Goal: Task Accomplishment & Management: Complete application form

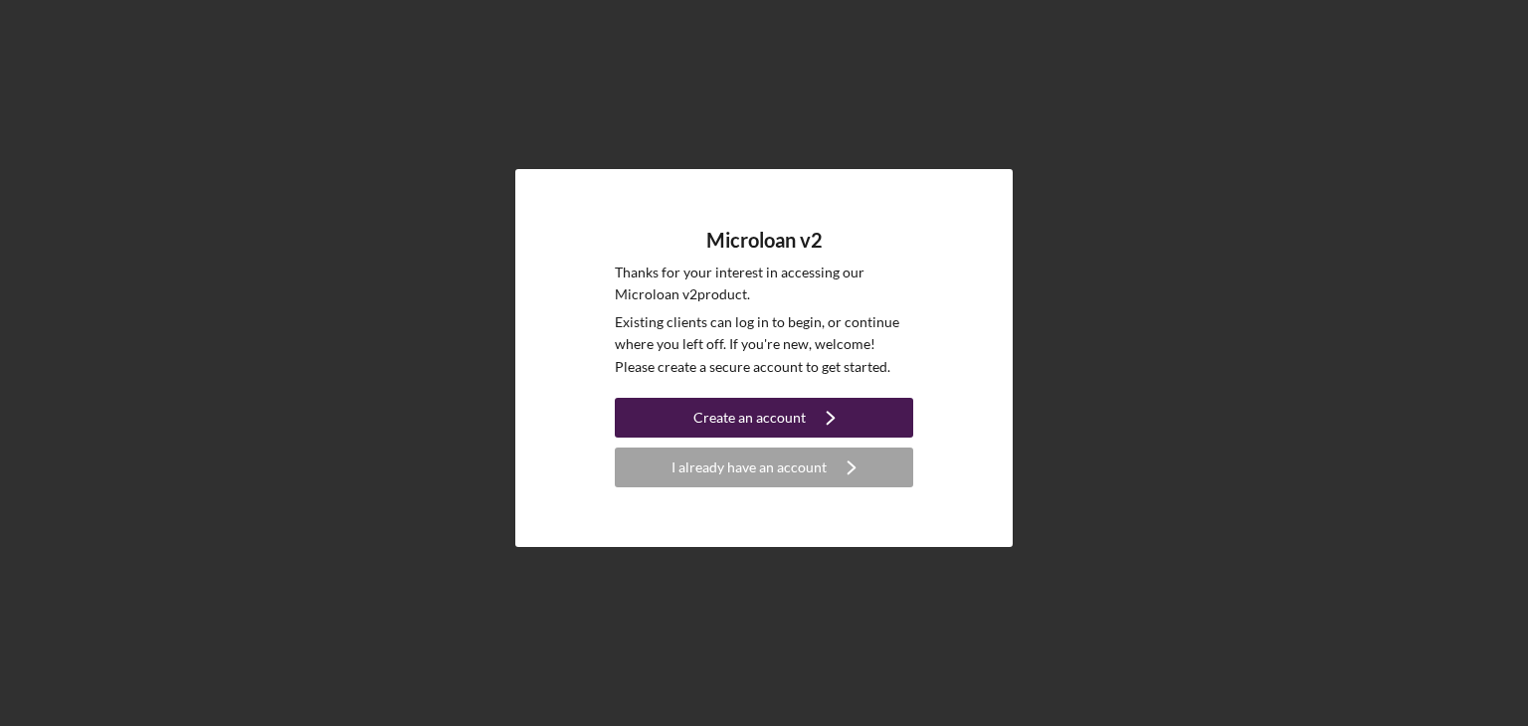
click at [698, 406] on div "Create an account" at bounding box center [749, 418] width 112 height 40
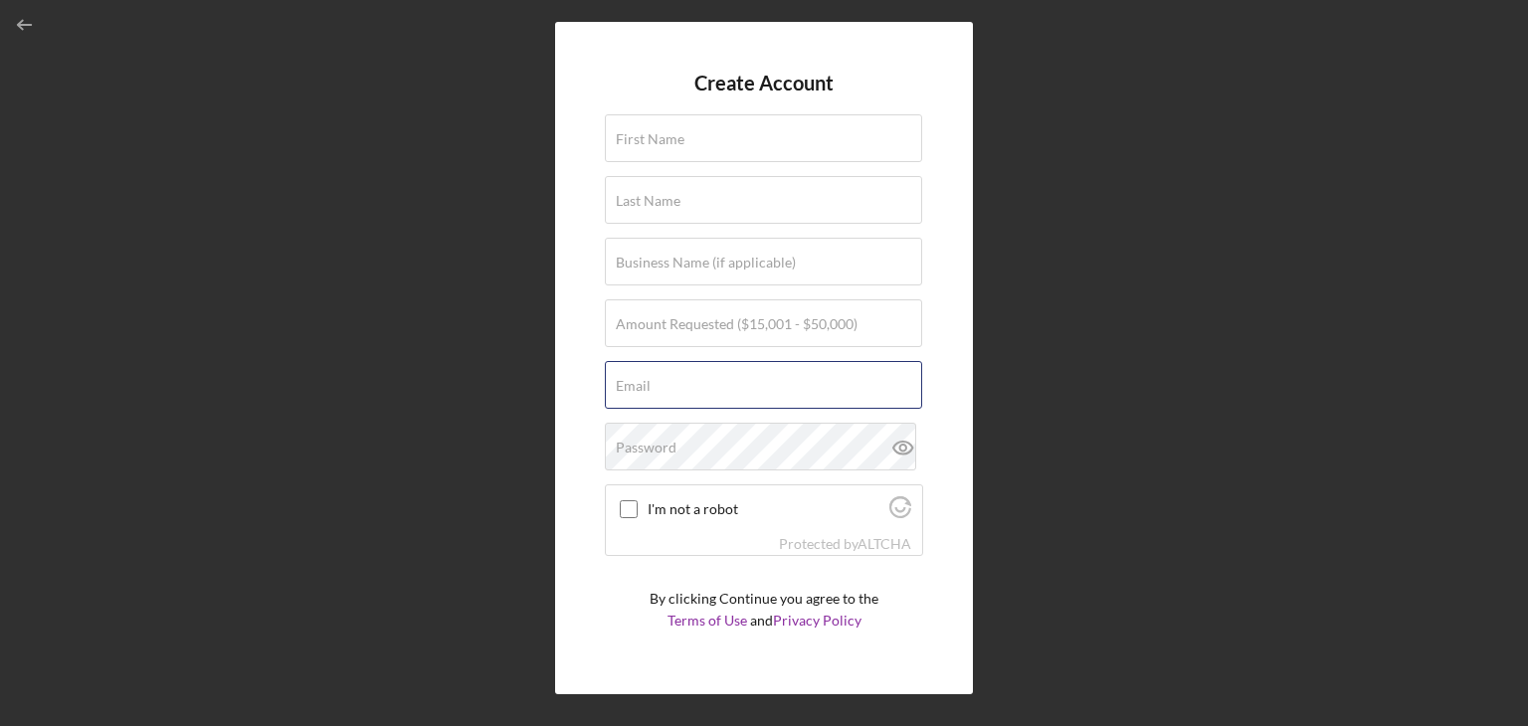
type input "[EMAIL_ADDRESS][DOMAIN_NAME]"
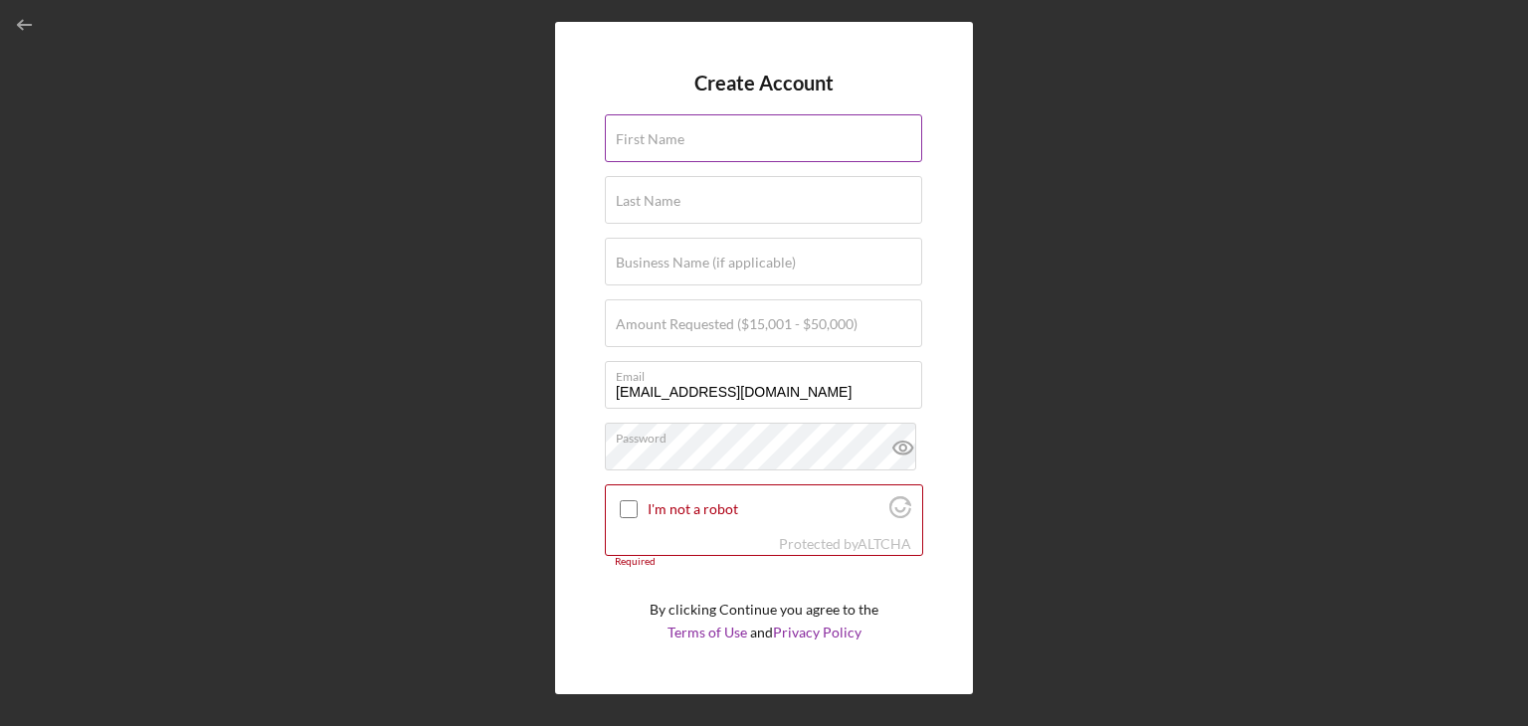
click at [706, 145] on input "First Name" at bounding box center [763, 138] width 317 height 48
type input "[PERSON_NAME]"
type input "[PERSON_NAME] Organic Farms"
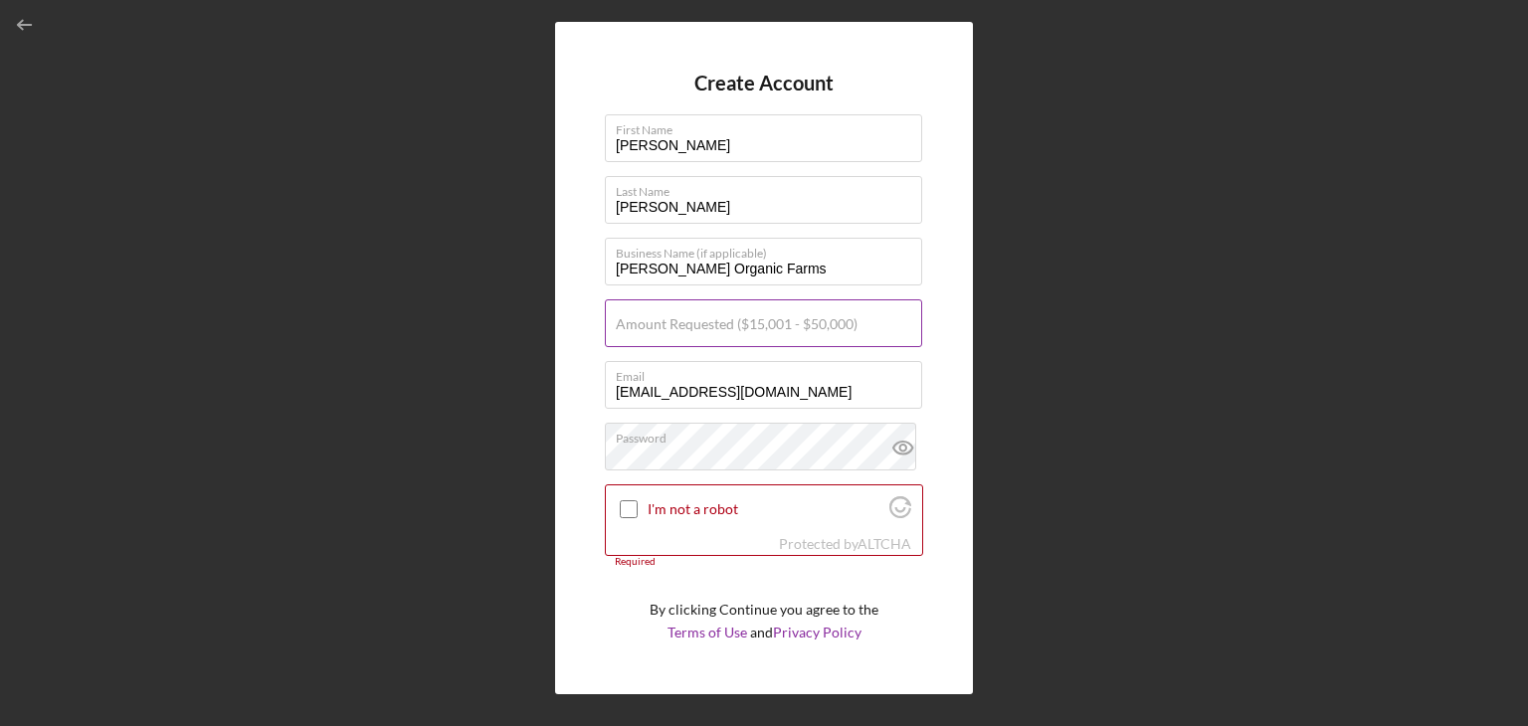
click at [807, 324] on label "Amount Requested ($15,001 - $50,000)" at bounding box center [737, 324] width 242 height 16
click at [807, 324] on input "Amount Requested ($15,001 - $50,000)" at bounding box center [763, 323] width 317 height 48
type input "$40,000"
click at [629, 508] on input "I'm not a robot" at bounding box center [629, 509] width 18 height 18
checkbox input "true"
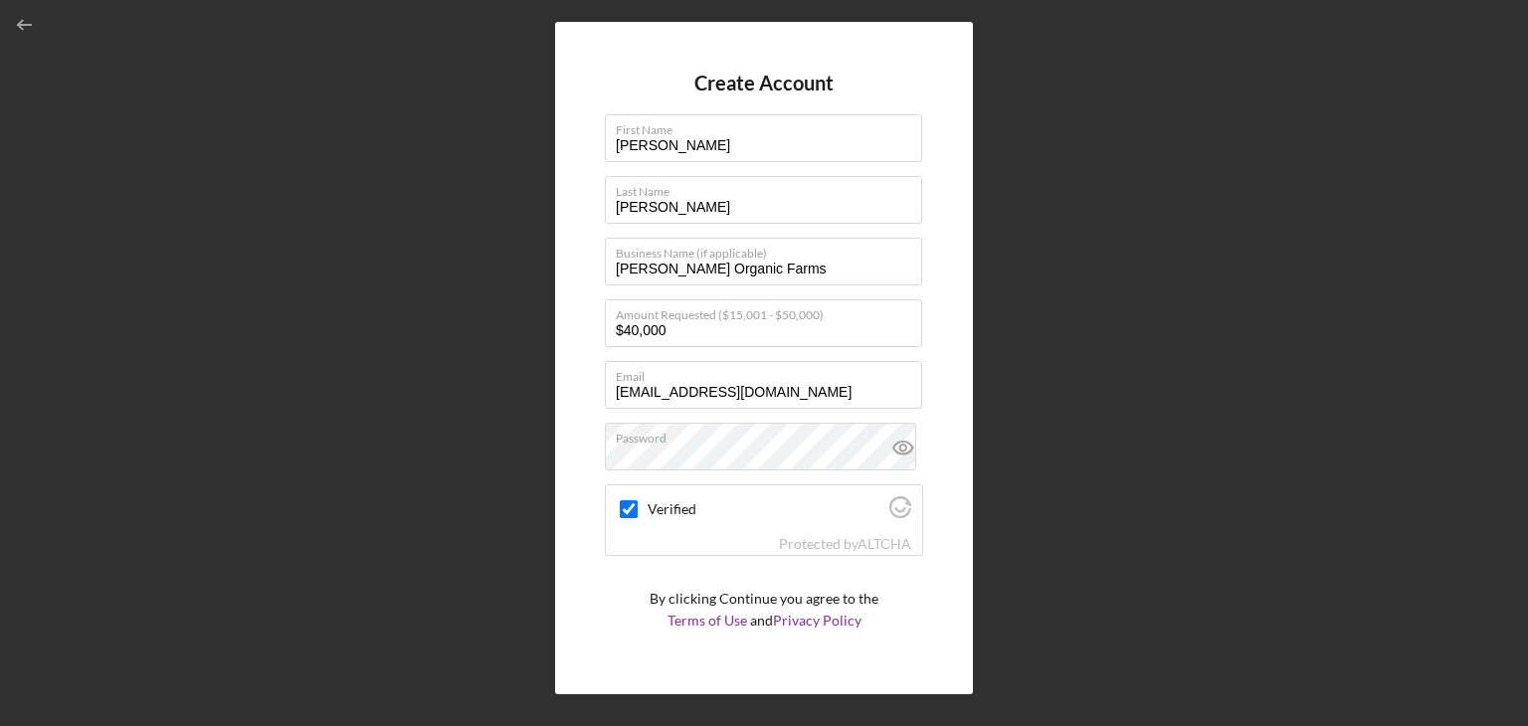
scroll to position [47, 0]
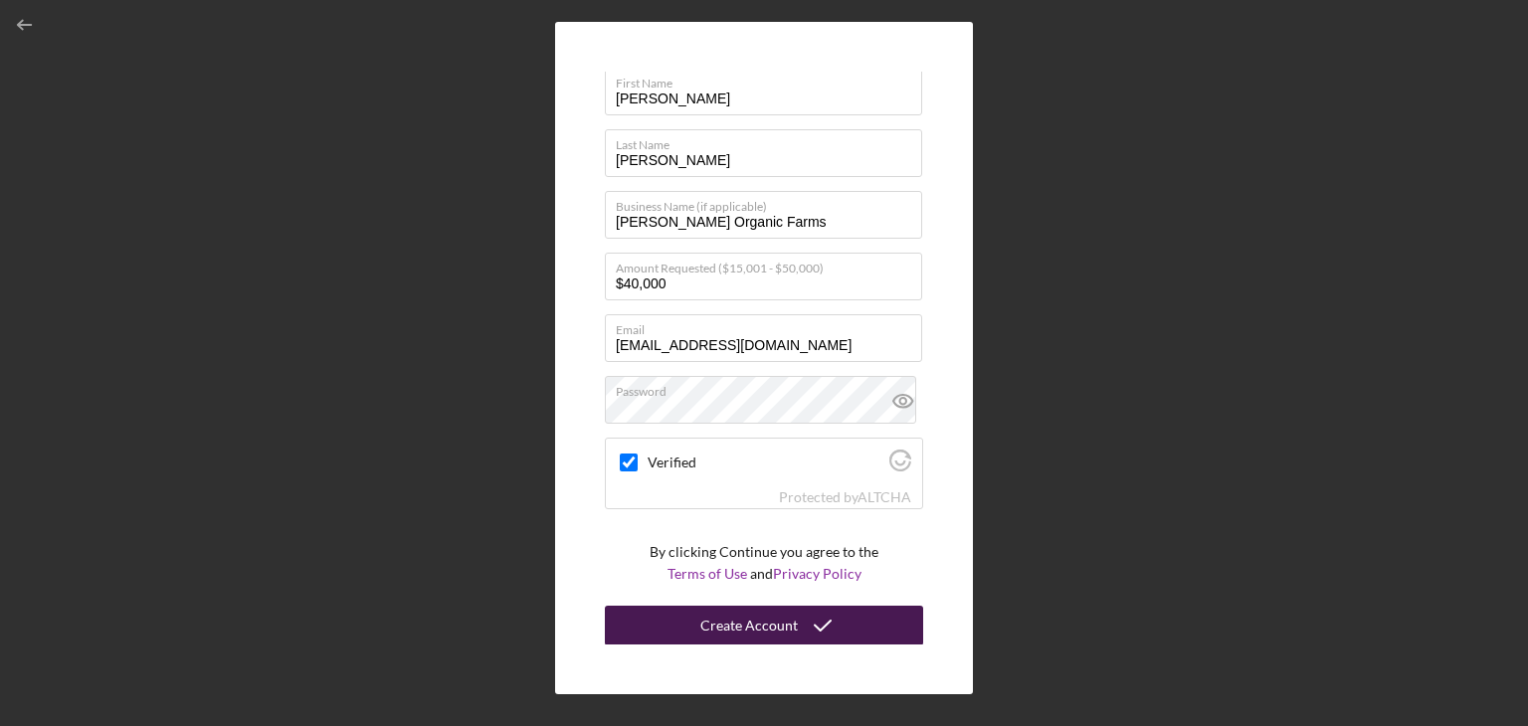
click at [846, 617] on button "Create Account" at bounding box center [764, 626] width 318 height 40
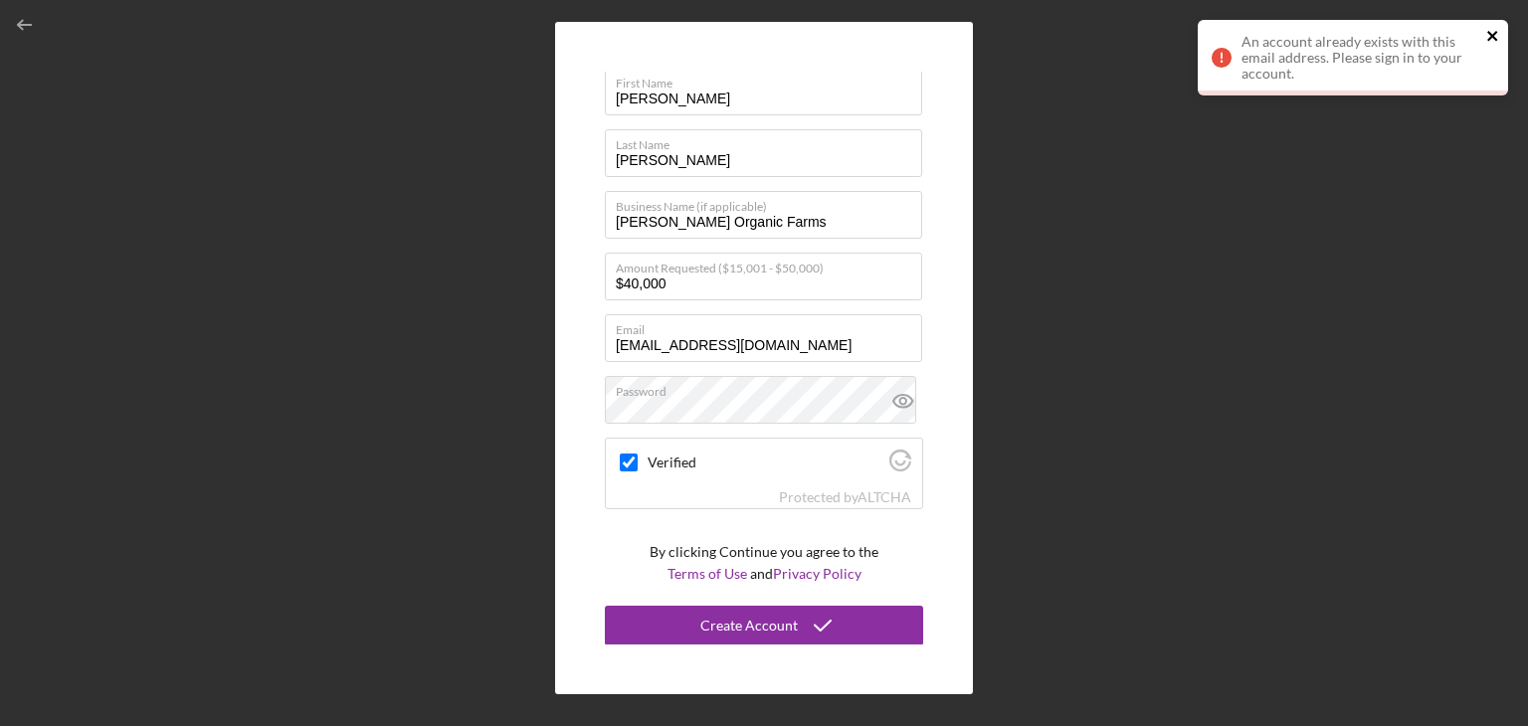
click at [1493, 33] on icon "close" at bounding box center [1492, 36] width 10 height 10
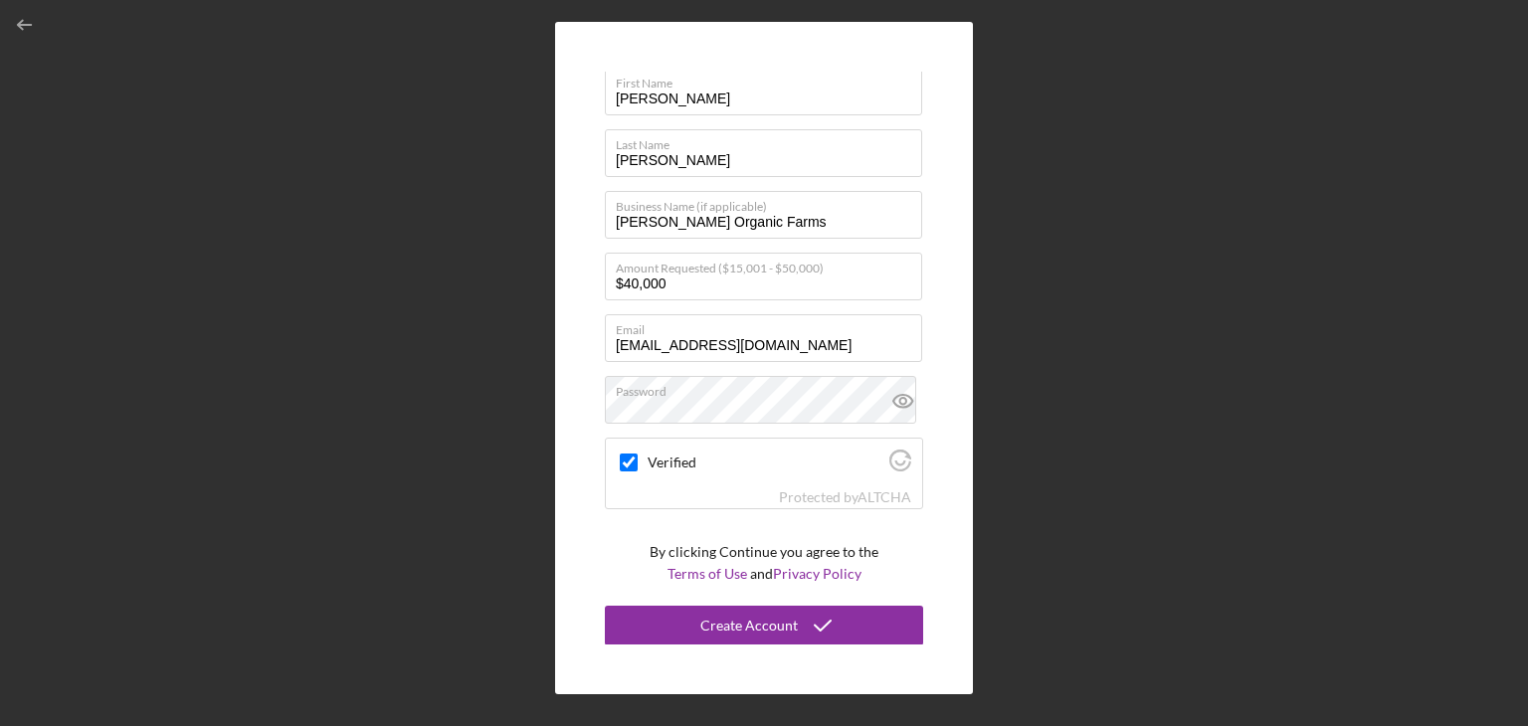
scroll to position [0, 0]
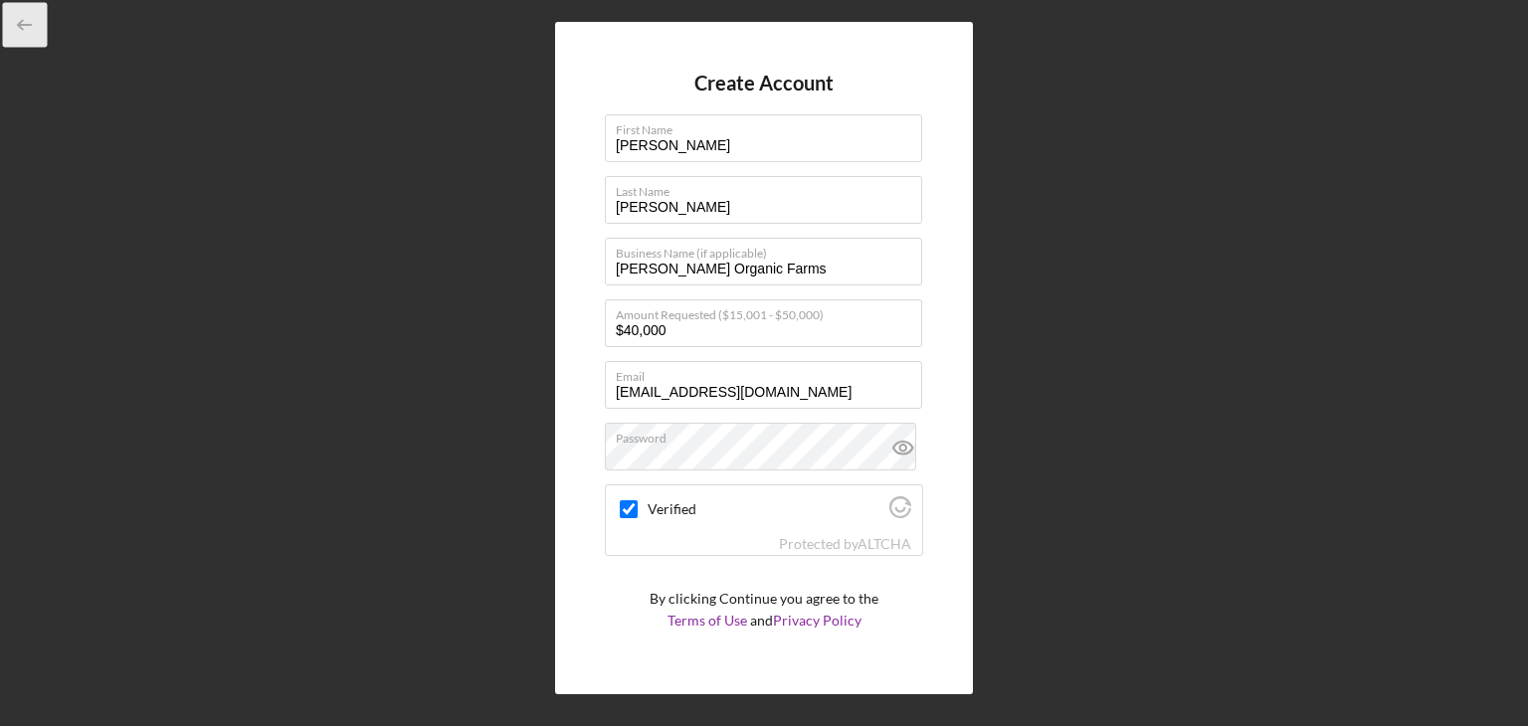
click at [27, 31] on icon "button" at bounding box center [25, 25] width 45 height 45
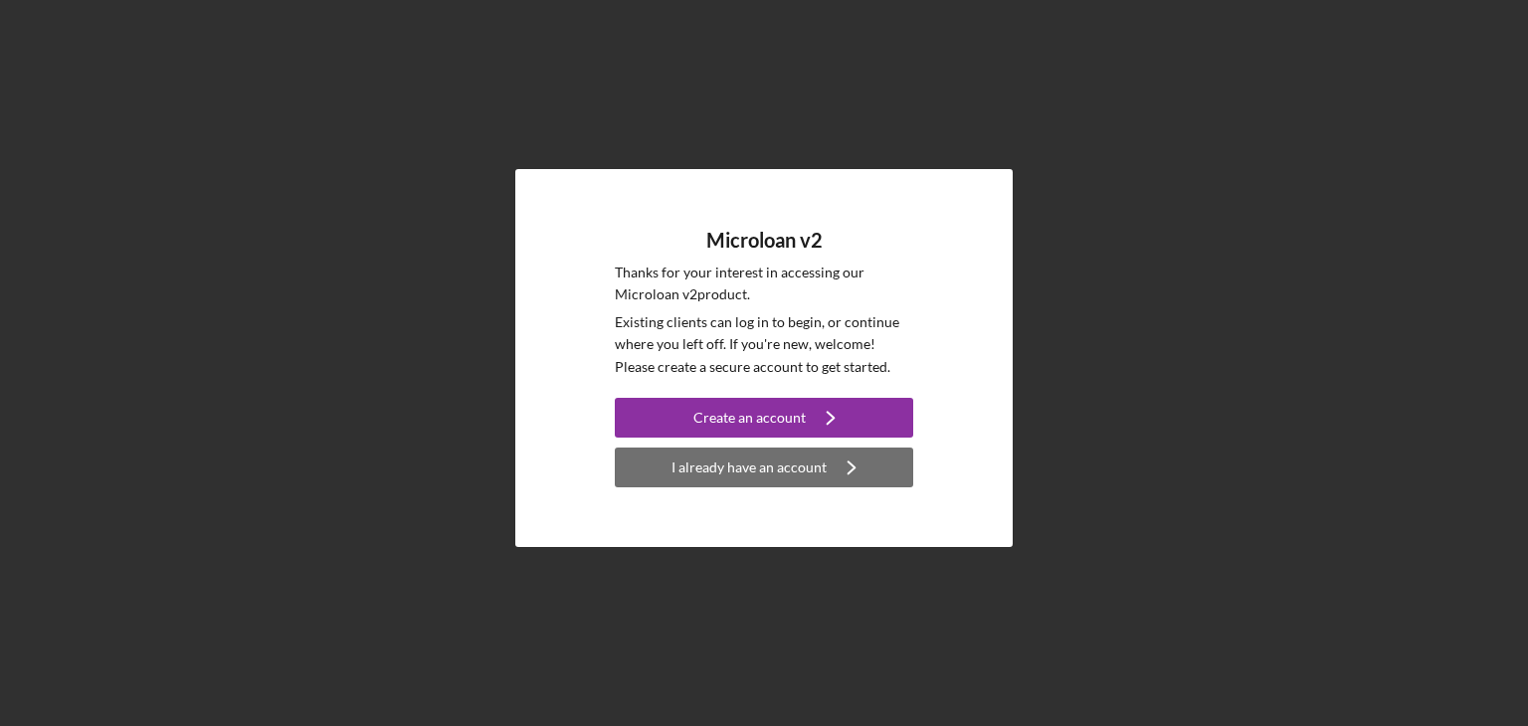
click at [721, 467] on div "I already have an account" at bounding box center [749, 468] width 155 height 40
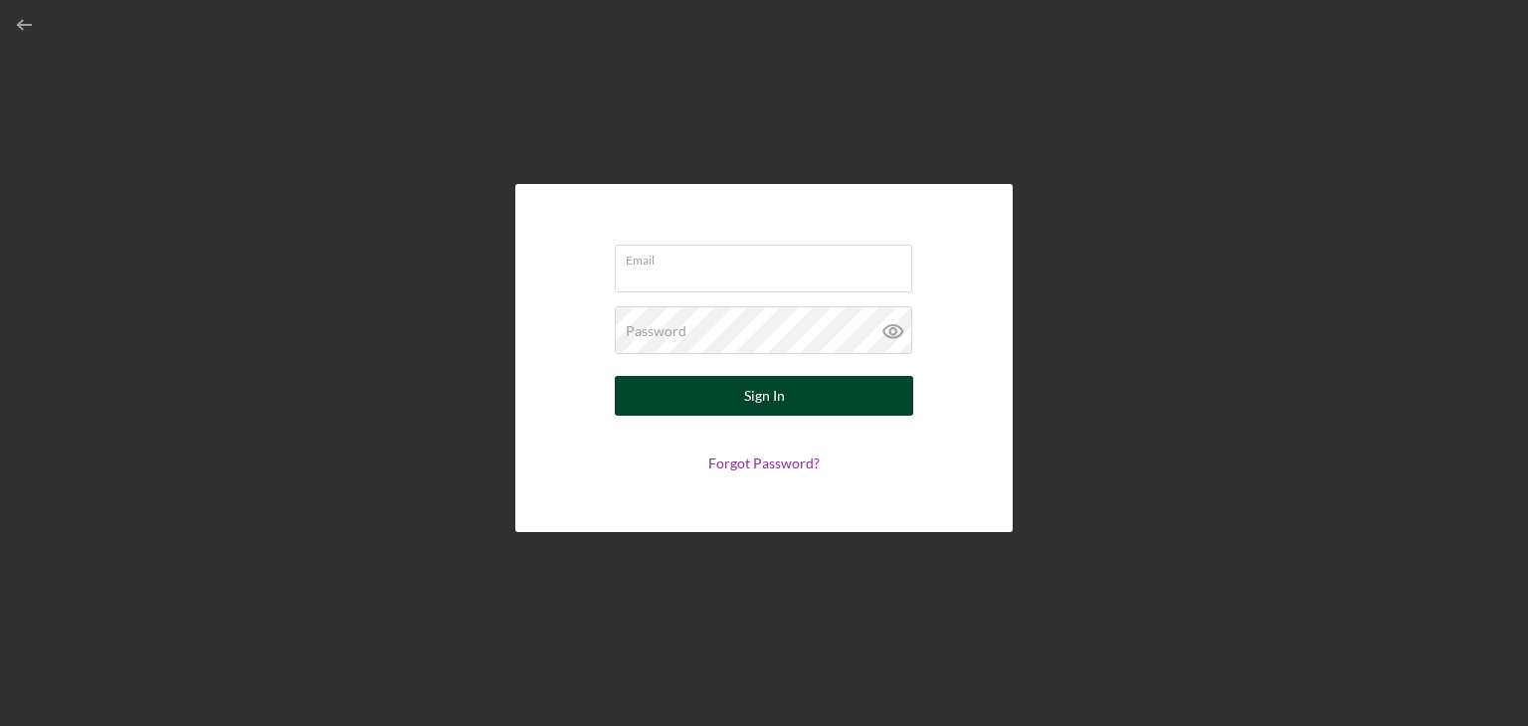
type input "avinaorganicfarms@icloud.com"
click at [794, 401] on button "Sign In" at bounding box center [764, 396] width 298 height 40
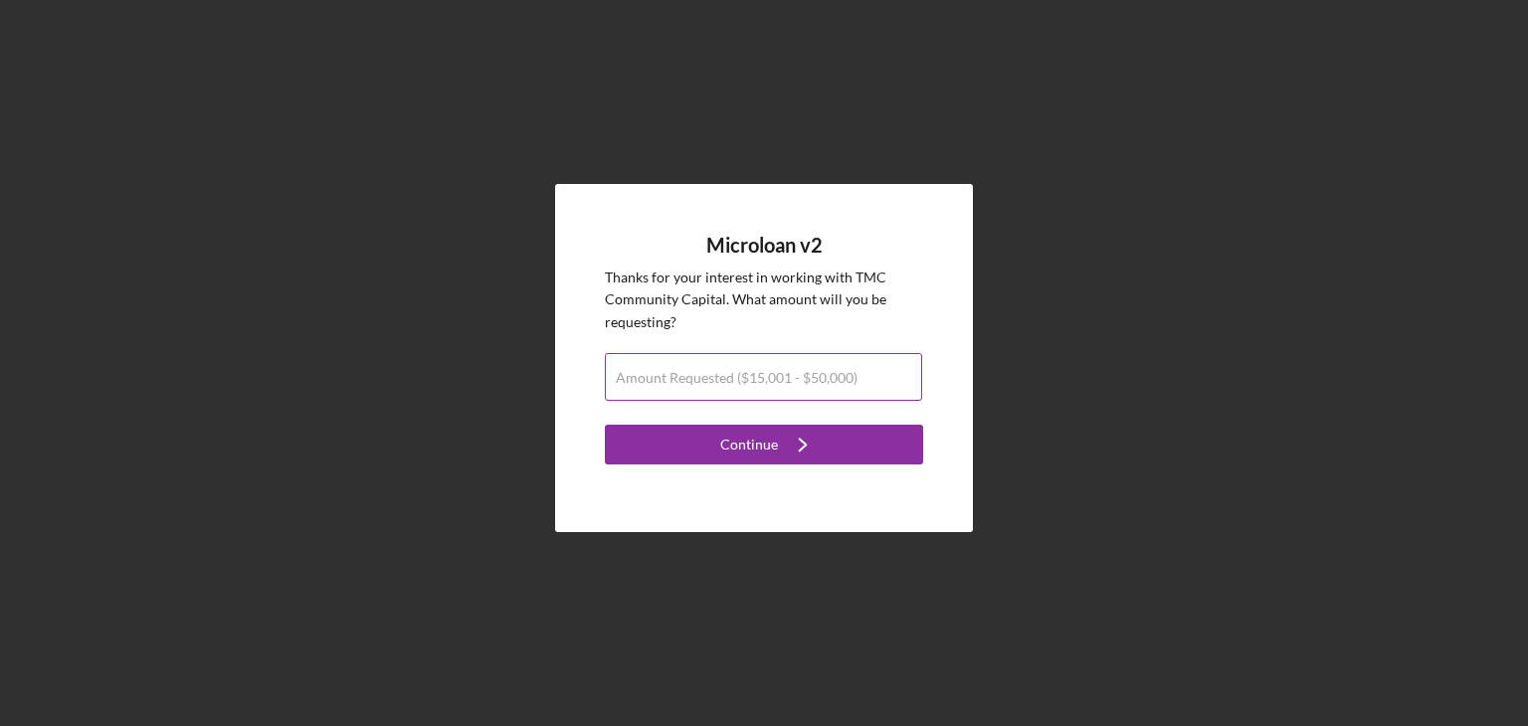
click at [798, 387] on input "Amount Requested ($15,001 - $50,000)" at bounding box center [763, 377] width 317 height 48
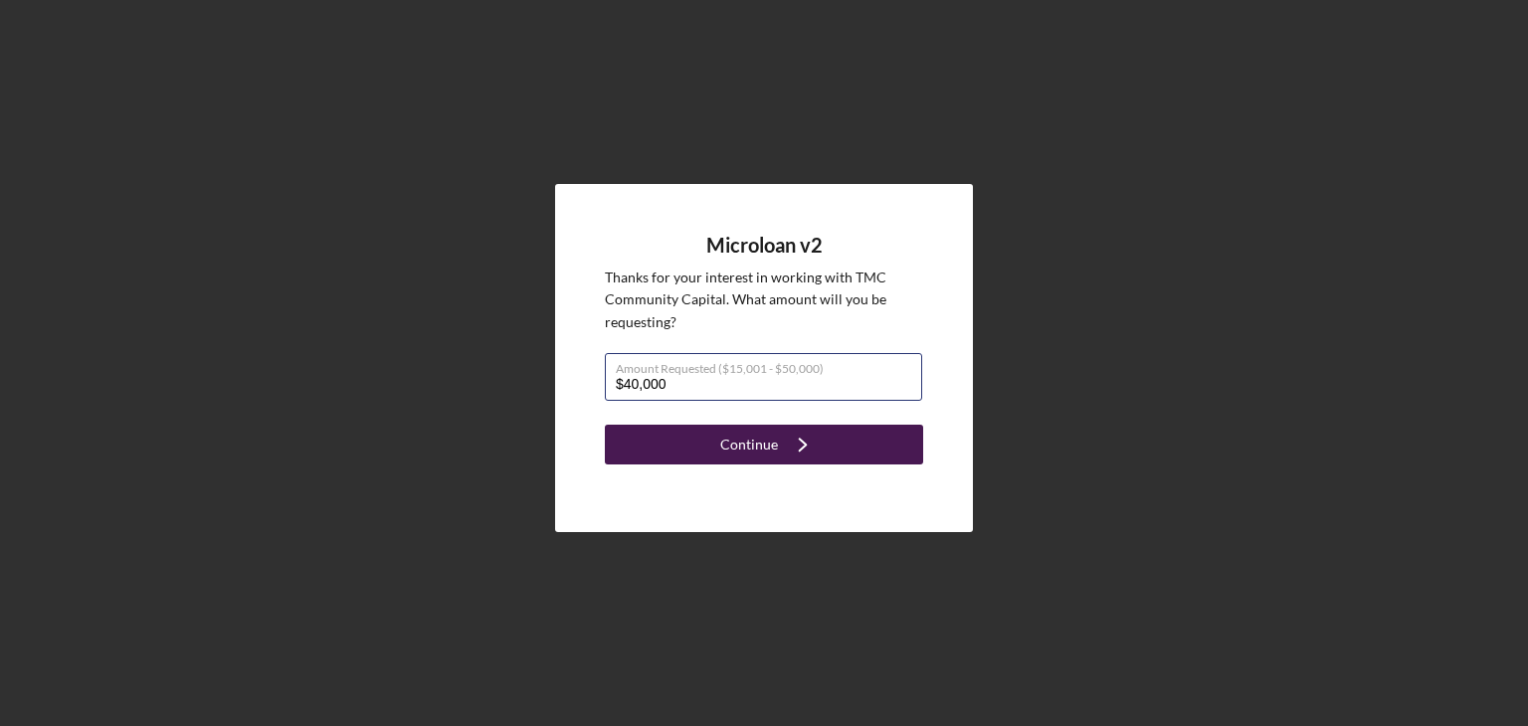
type input "$40,000"
click at [820, 444] on icon "Icon/Navigate" at bounding box center [803, 445] width 50 height 50
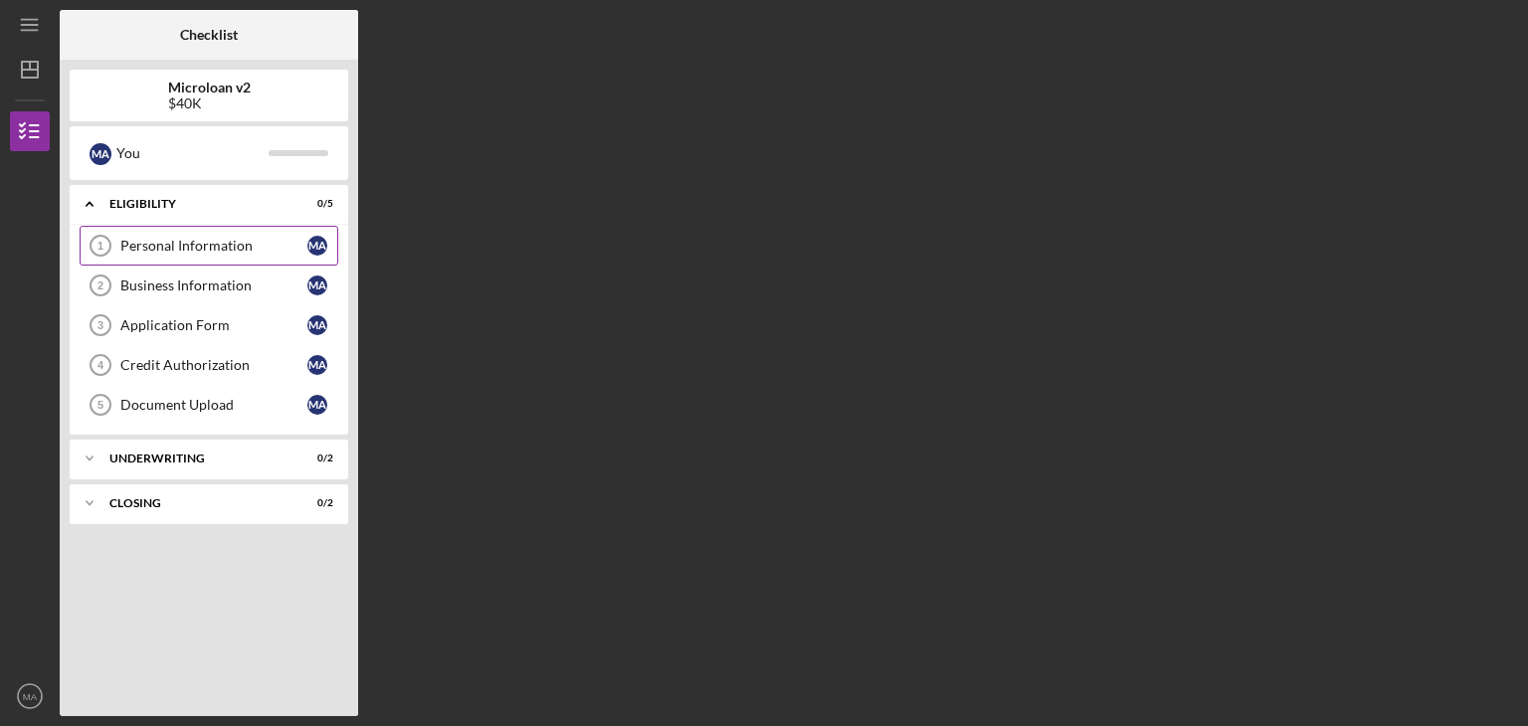
click at [301, 246] on div "Personal Information" at bounding box center [213, 246] width 187 height 16
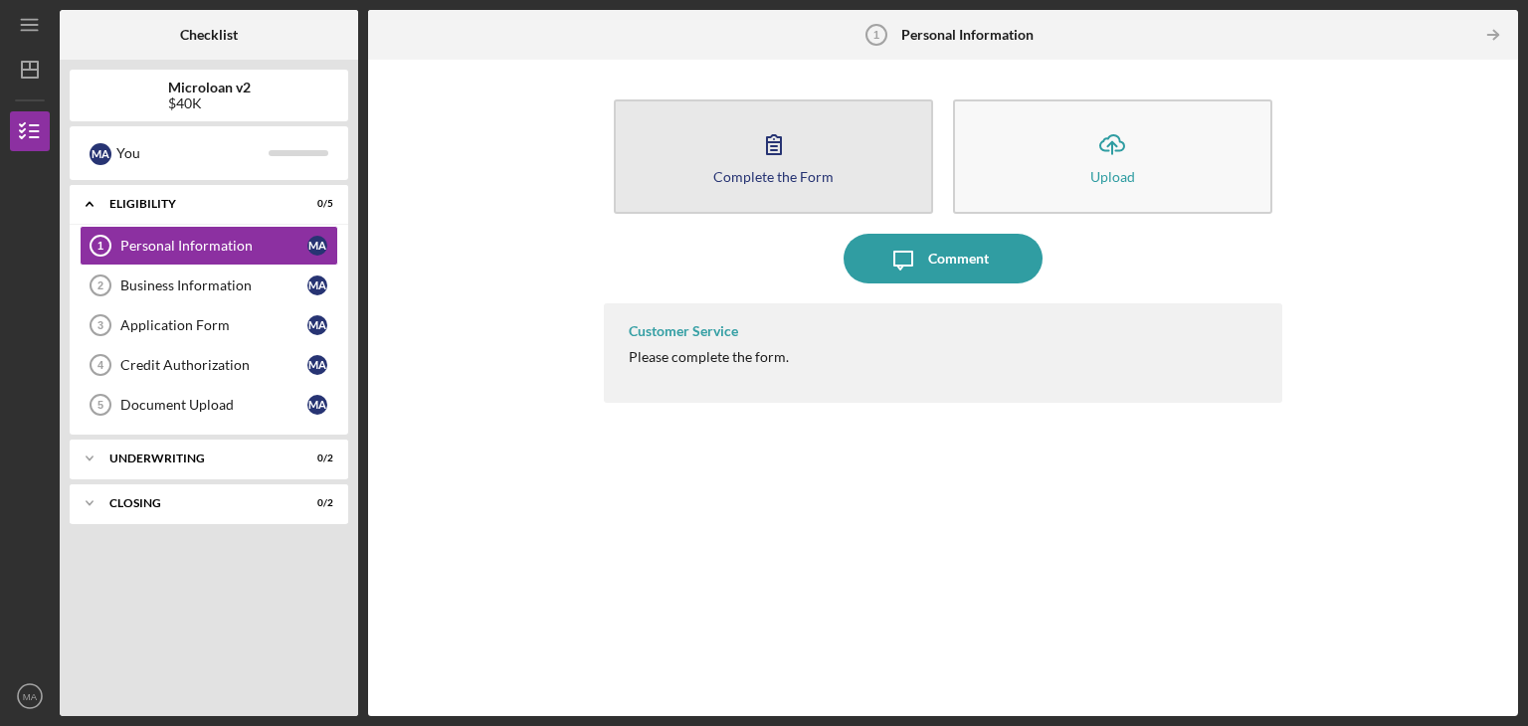
click at [799, 146] on button "Complete the Form Form" at bounding box center [773, 156] width 319 height 114
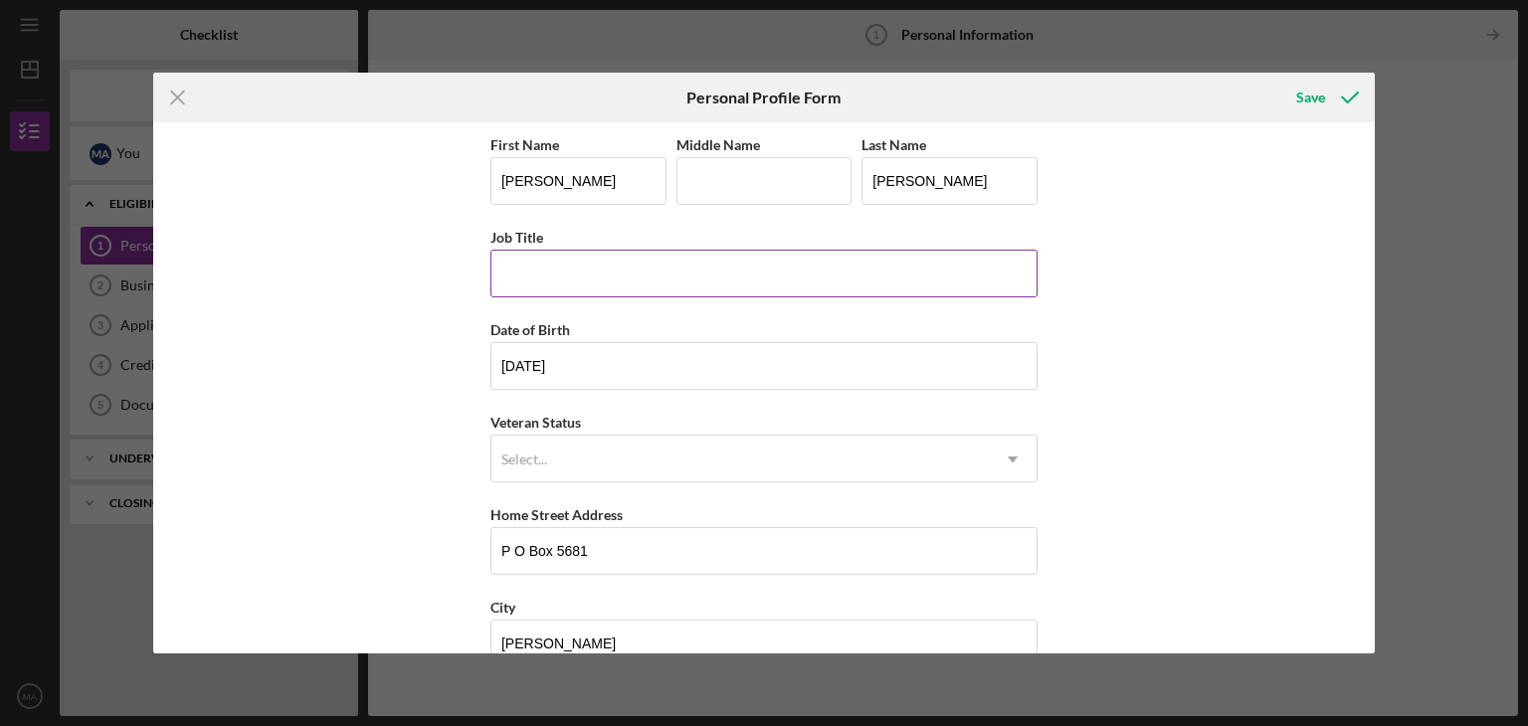
click at [613, 282] on input "Job Title" at bounding box center [763, 274] width 547 height 48
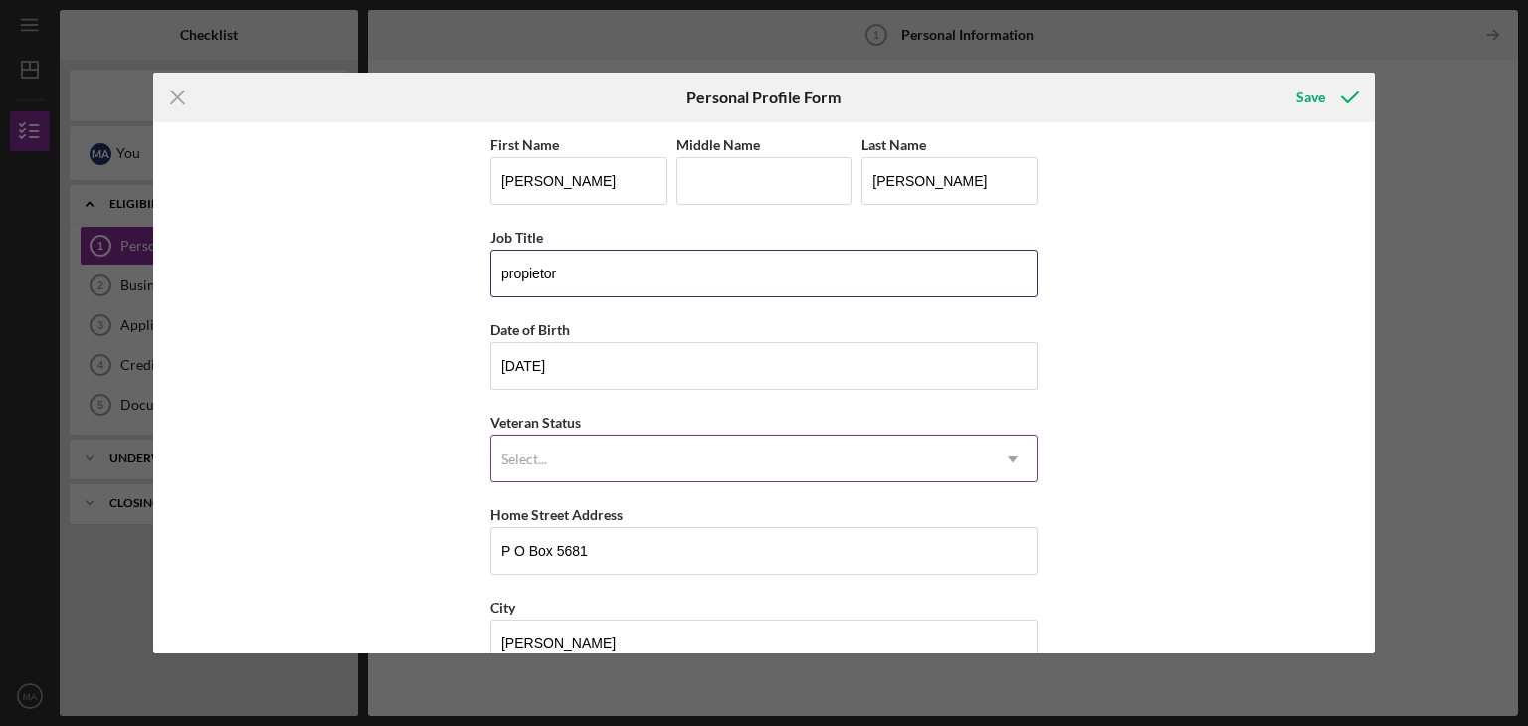
type input "propietor"
click at [631, 458] on div "Select..." at bounding box center [739, 460] width 497 height 46
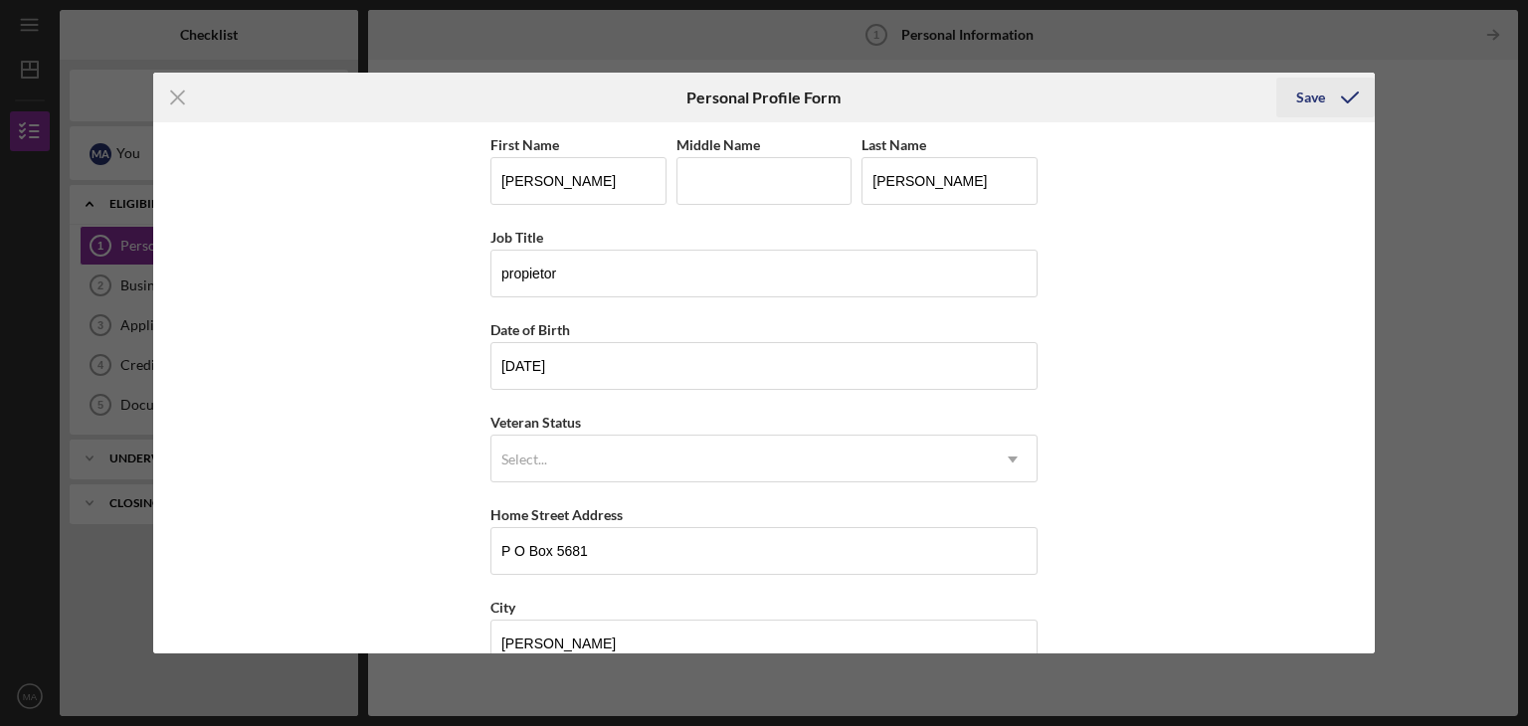
click at [1306, 95] on div "Save" at bounding box center [1310, 98] width 29 height 40
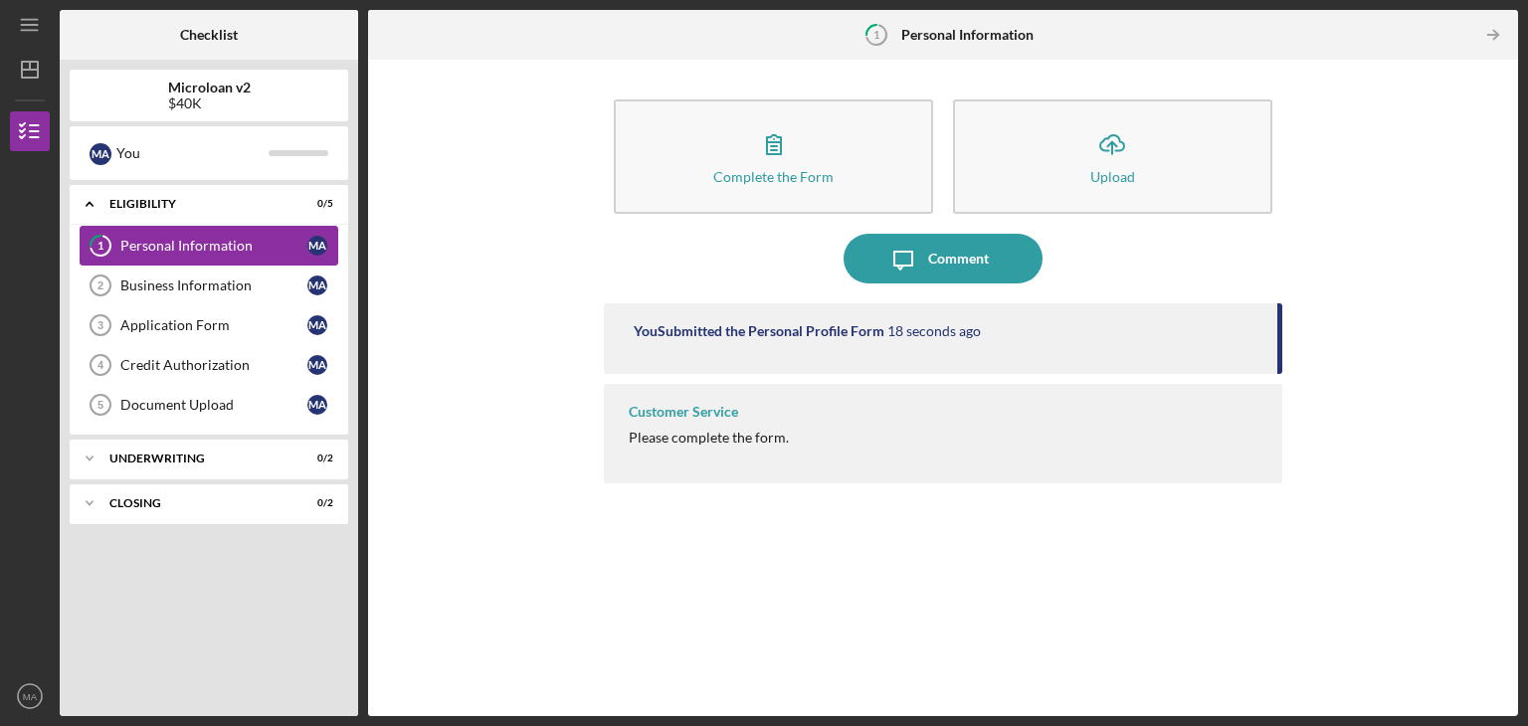
click at [279, 245] on div "Personal Information" at bounding box center [213, 246] width 187 height 16
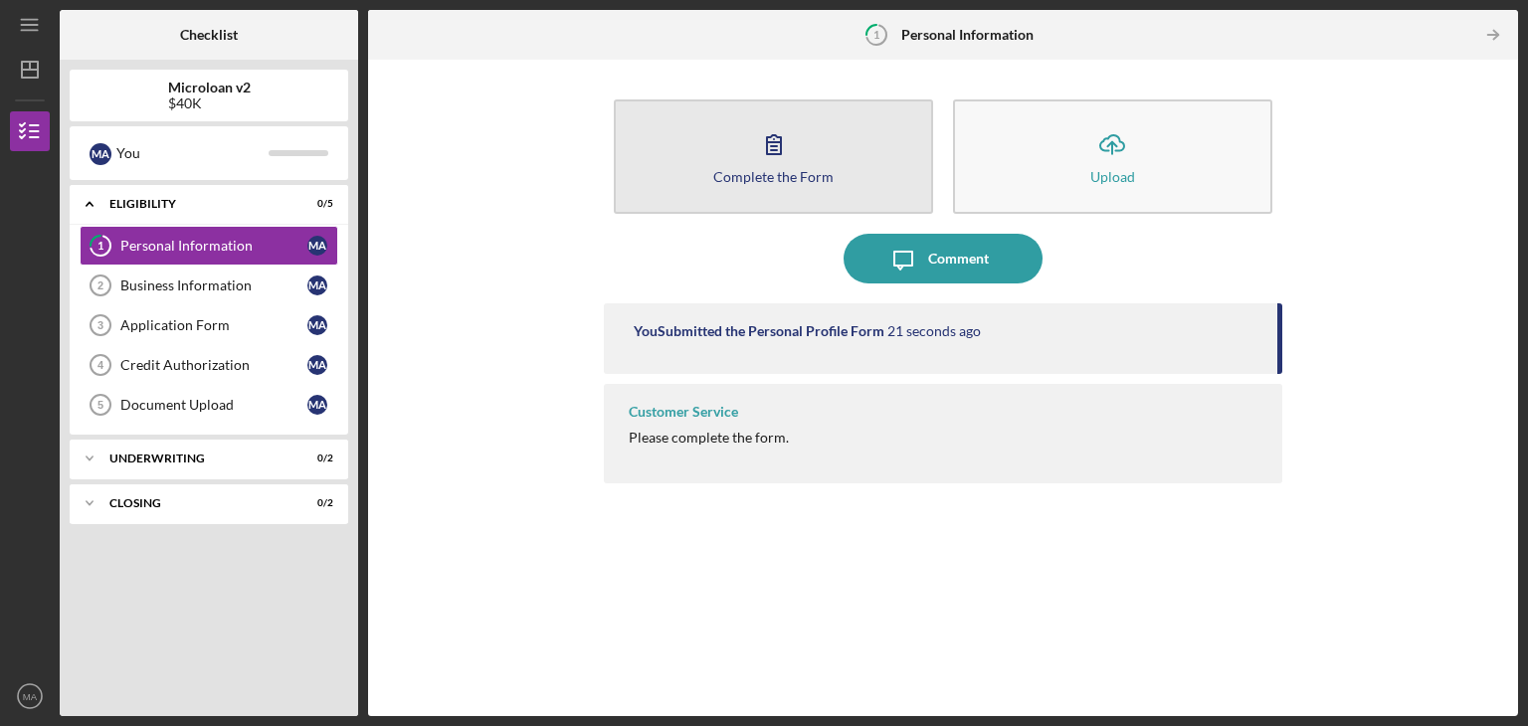
click at [856, 164] on button "Complete the Form Form" at bounding box center [773, 156] width 319 height 114
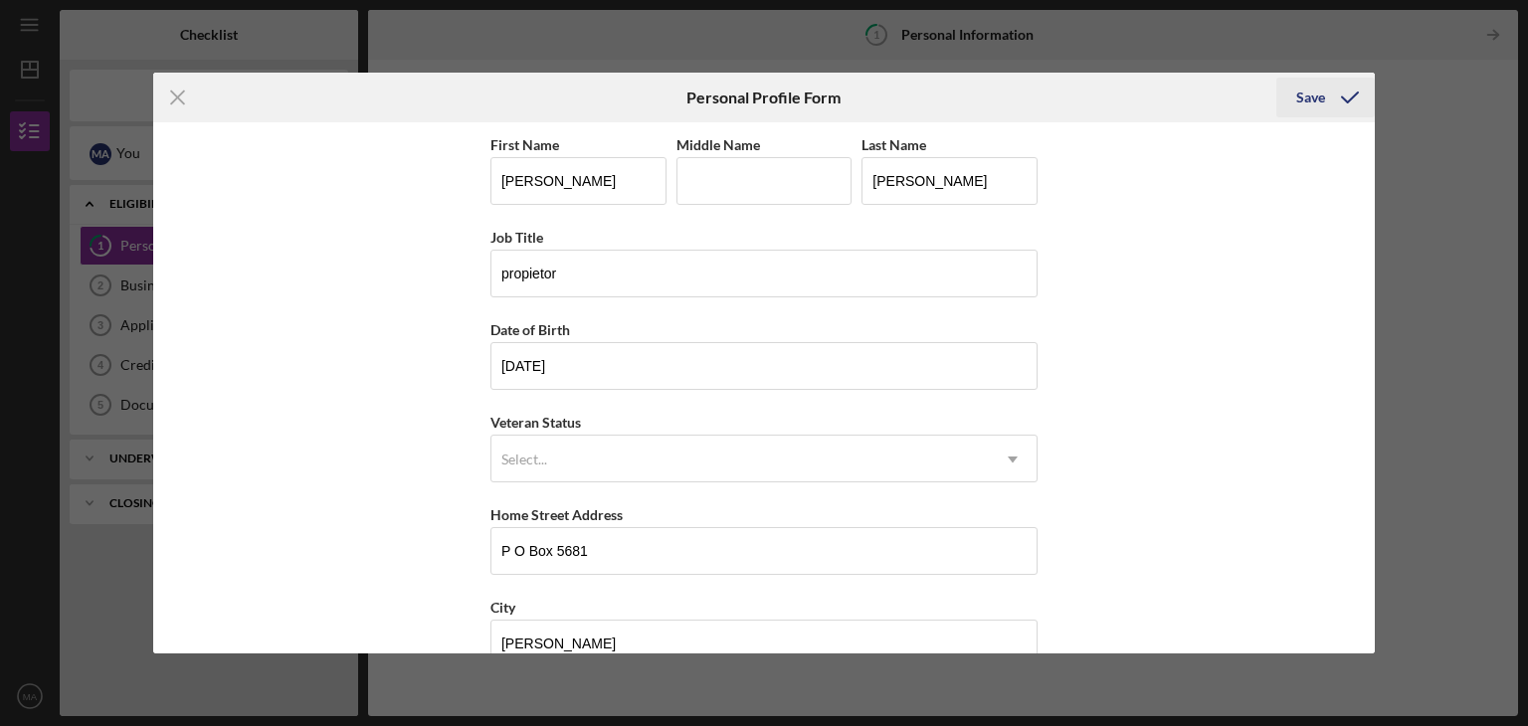
click at [1314, 101] on div "Save" at bounding box center [1310, 98] width 29 height 40
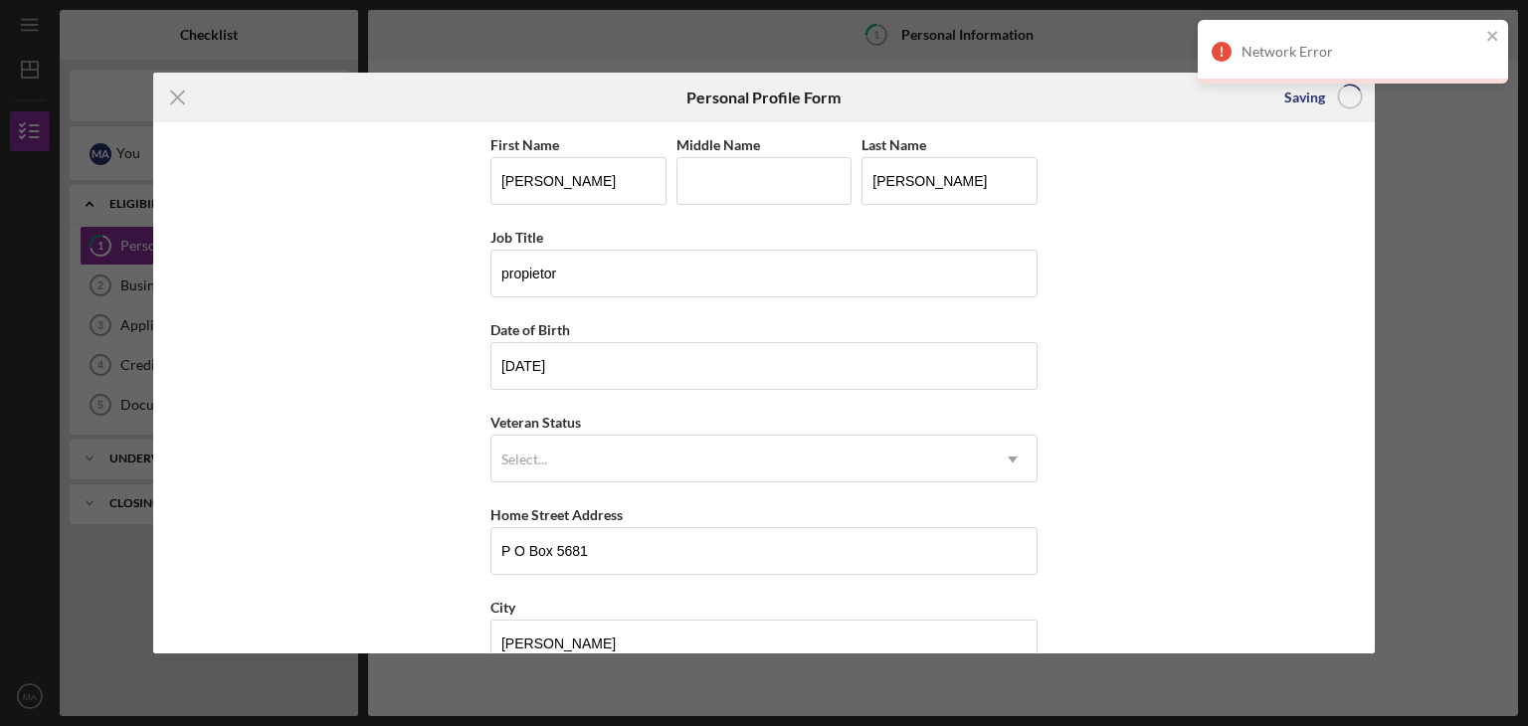
click at [1421, 155] on div "Icon/Menu Close Personal Profile Form Saving First Name Martin Middle Name Last…" at bounding box center [764, 363] width 1528 height 726
click at [177, 84] on icon "Icon/Menu Close" at bounding box center [178, 98] width 50 height 50
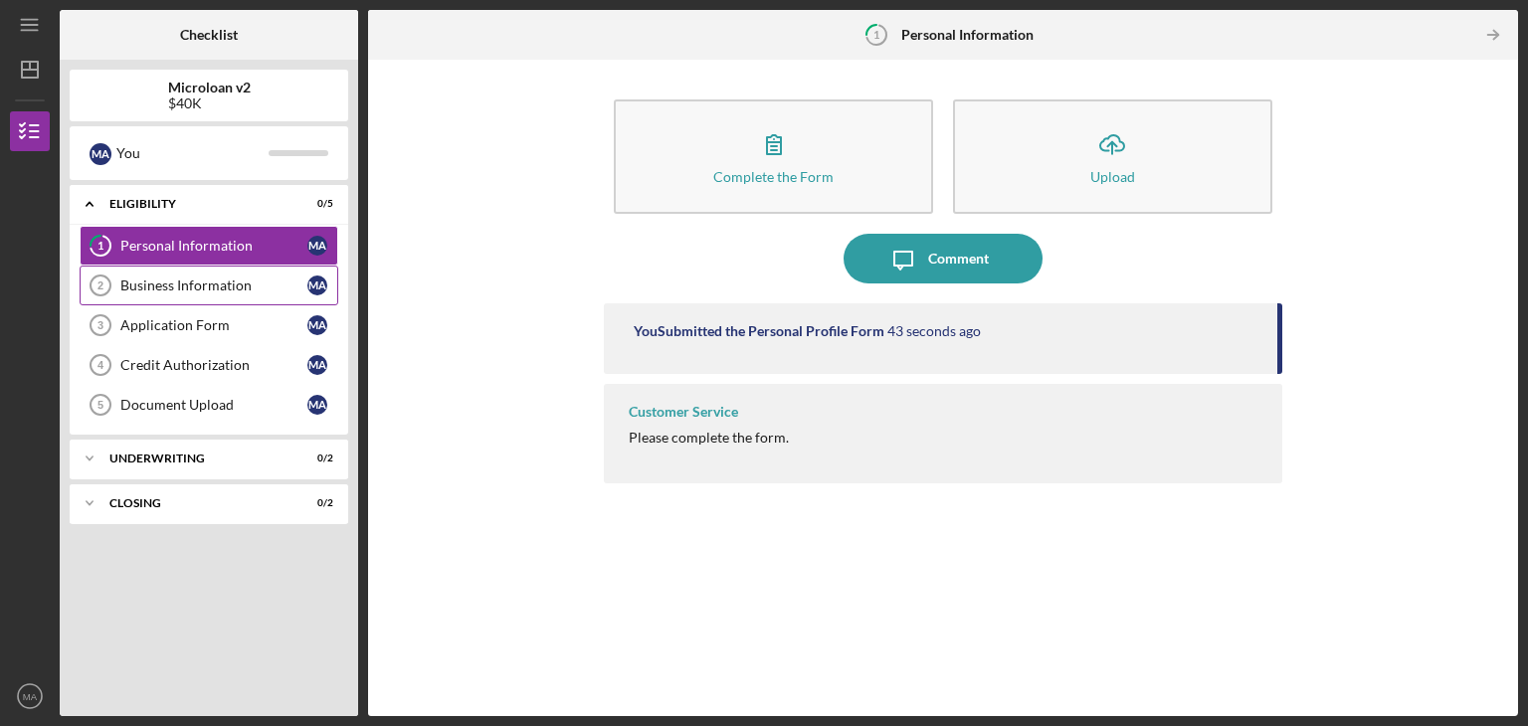
click at [188, 284] on div "Business Information" at bounding box center [213, 286] width 187 height 16
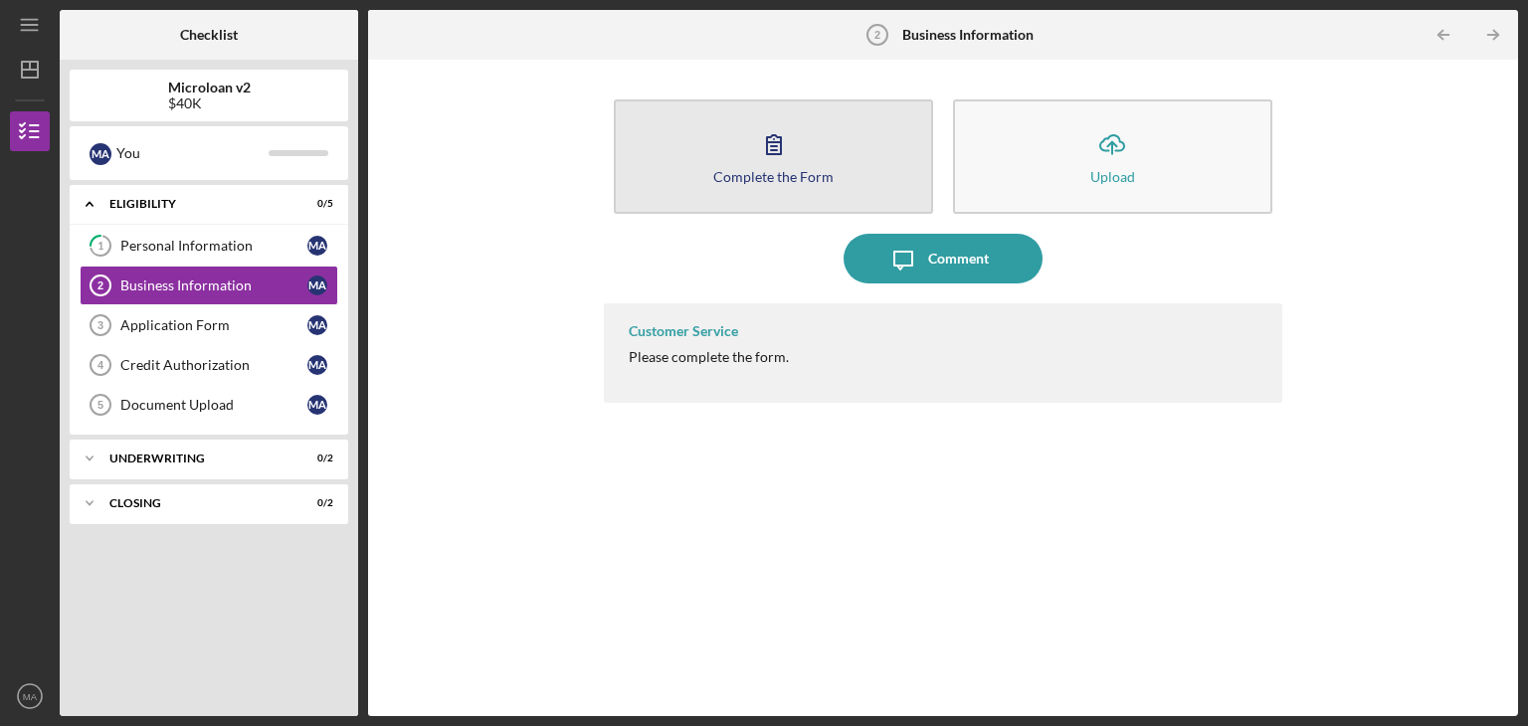
click at [779, 179] on div "Complete the Form" at bounding box center [773, 176] width 120 height 15
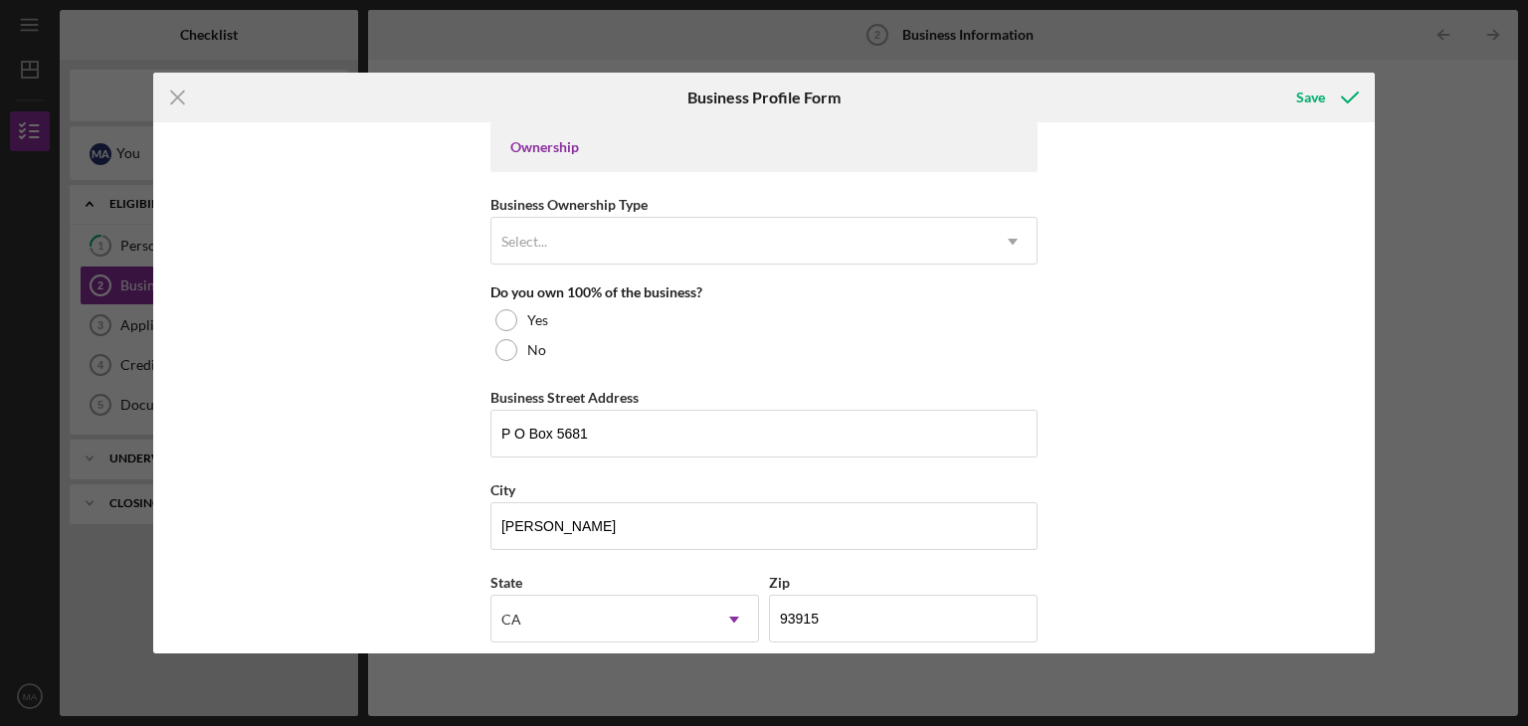
scroll to position [929, 0]
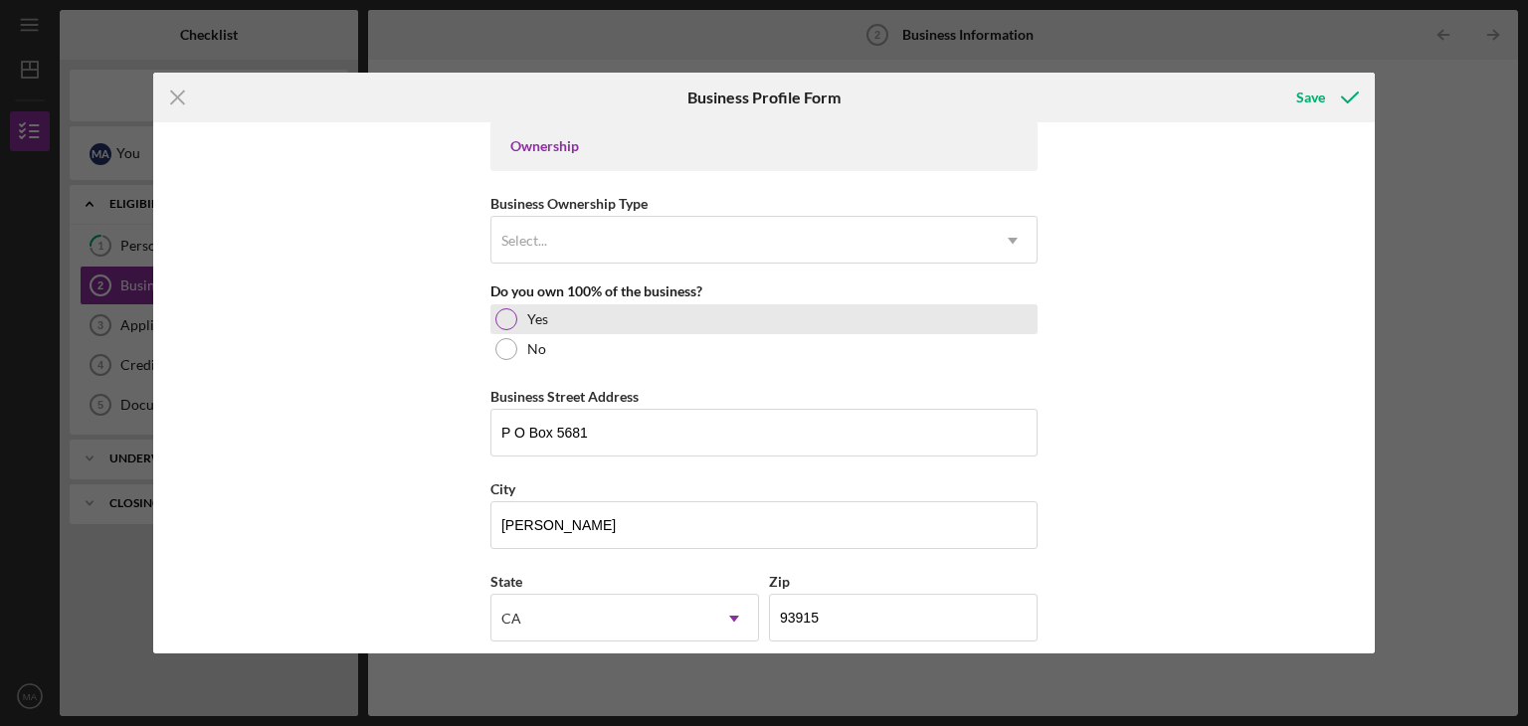
click at [505, 318] on div at bounding box center [506, 319] width 22 height 22
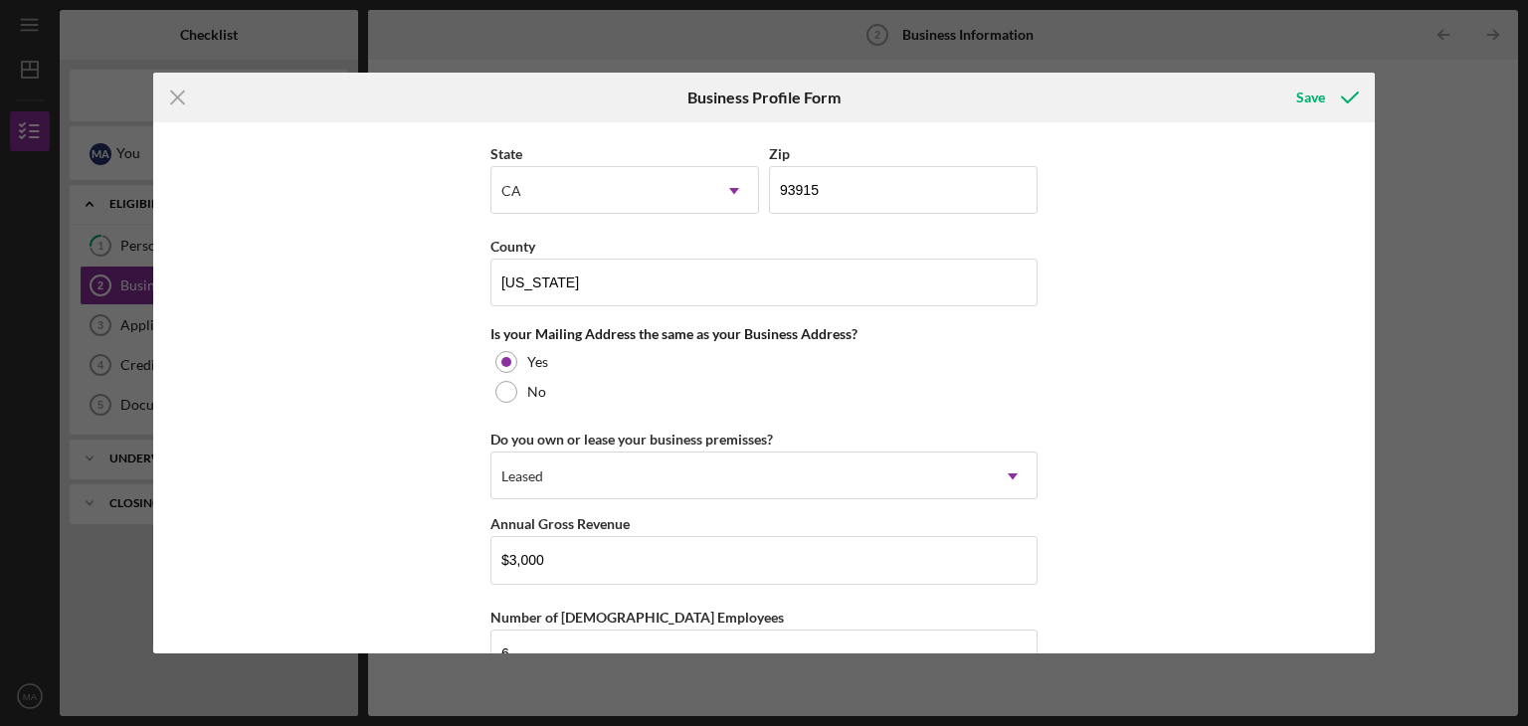
scroll to position [1496, 0]
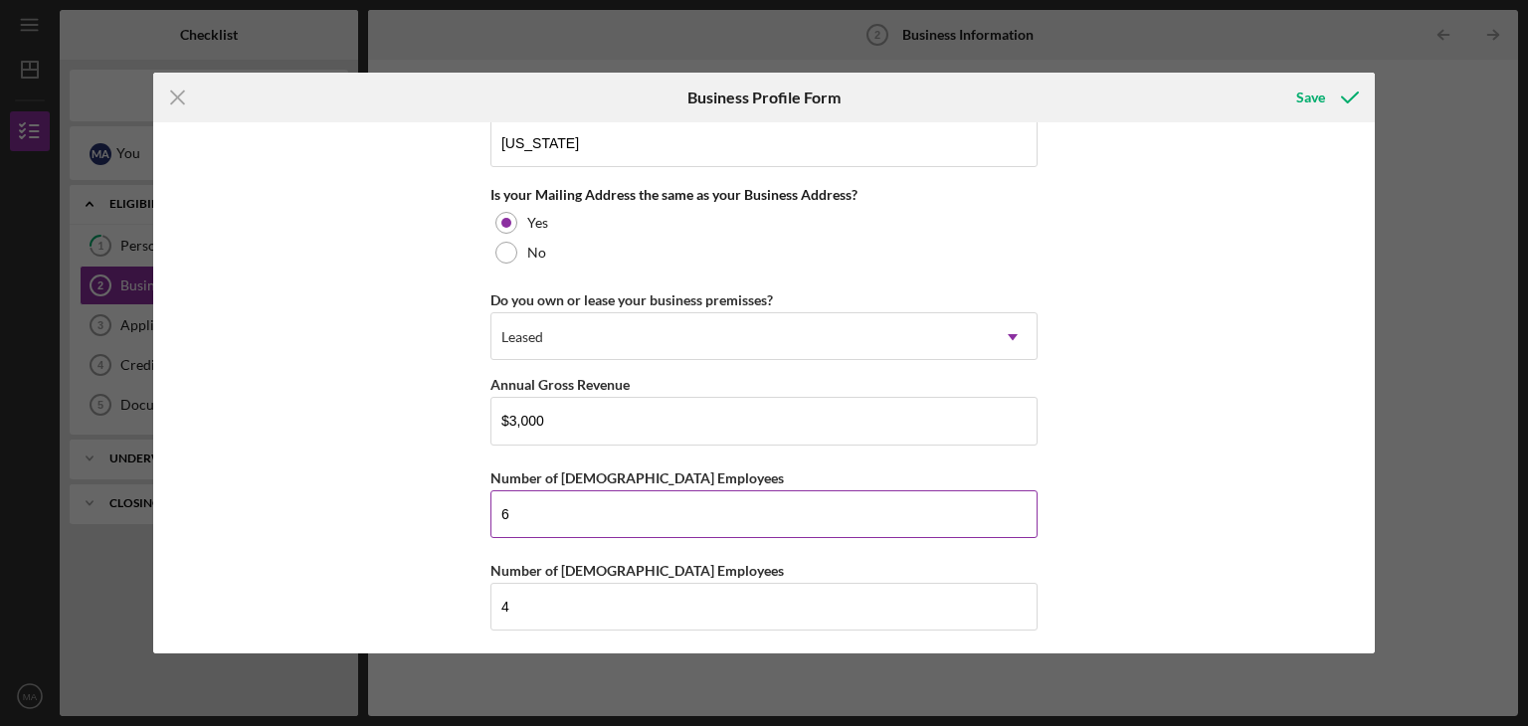
click at [533, 510] on input "6" at bounding box center [763, 514] width 547 height 48
type input "4"
click at [524, 596] on input "4" at bounding box center [763, 607] width 547 height 48
type input "5"
click at [1313, 104] on div "Save" at bounding box center [1310, 98] width 29 height 40
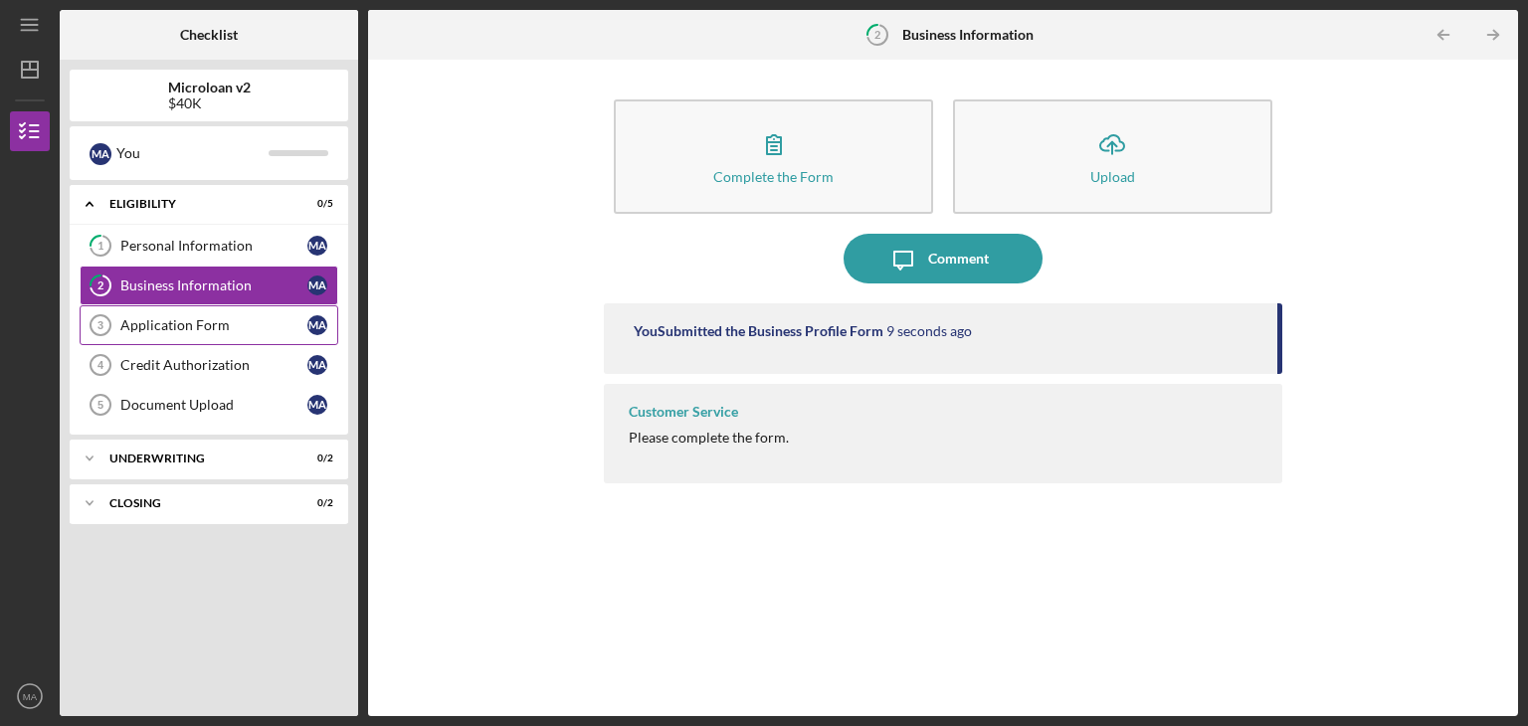
click at [293, 330] on div "Application Form" at bounding box center [213, 325] width 187 height 16
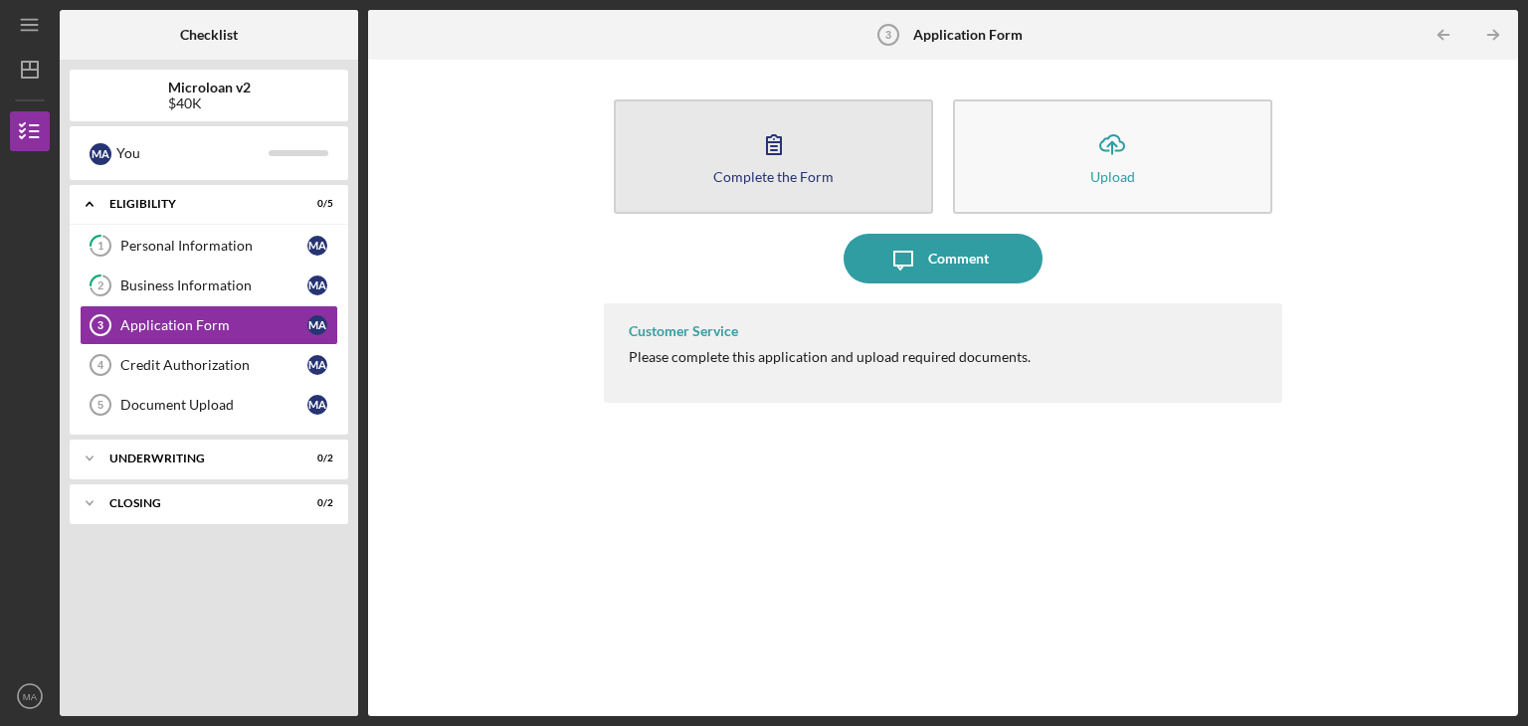
click at [746, 174] on div "Complete the Form" at bounding box center [773, 176] width 120 height 15
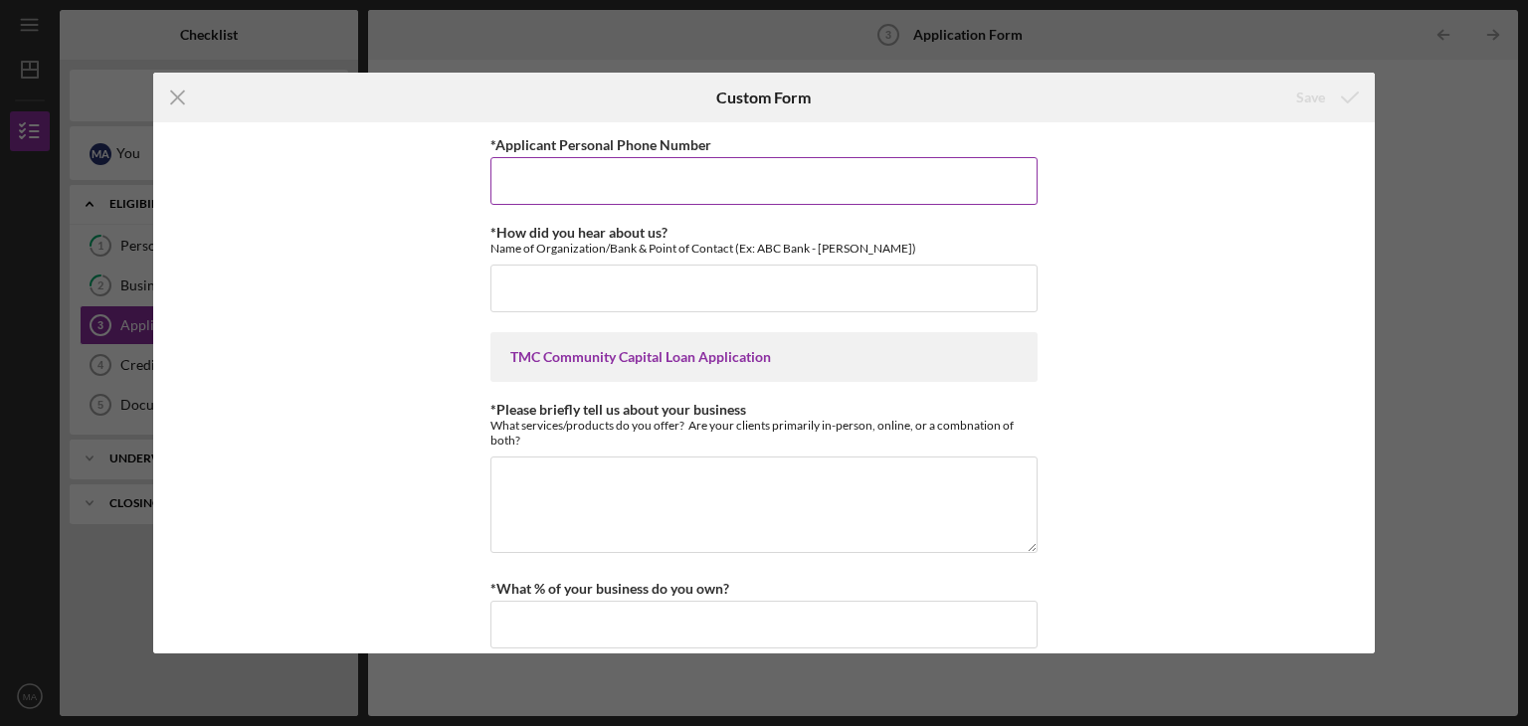
click at [664, 183] on input "*Applicant Personal Phone Number" at bounding box center [763, 181] width 547 height 48
type input "8315962955"
click at [637, 276] on input "*How did you hear about us?" at bounding box center [763, 289] width 547 height 48
type input "el"
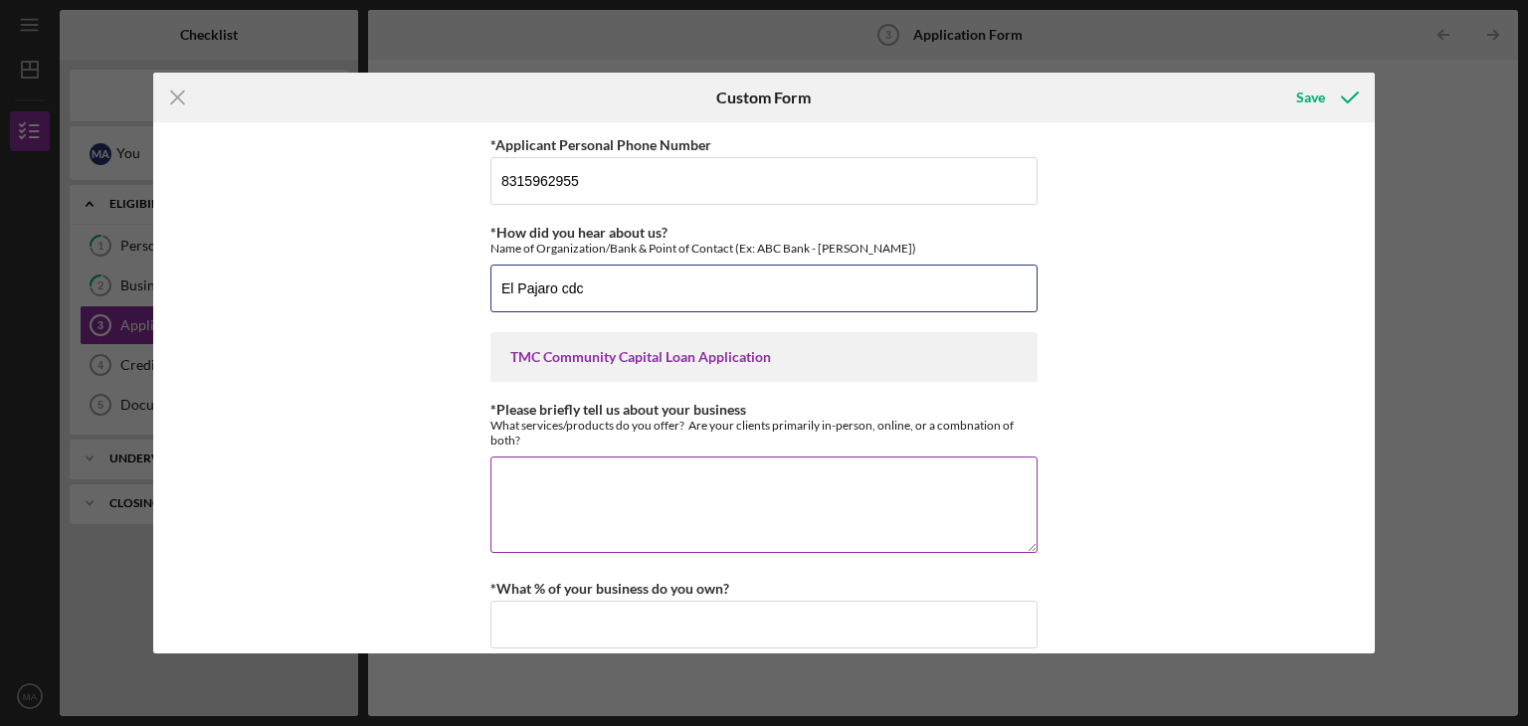
type input "El Pajaro cdc"
click at [561, 473] on textarea "*Please briefly tell us about your business" at bounding box center [763, 505] width 547 height 96
click at [499, 479] on textarea "organic Mixed vegetables." at bounding box center [763, 505] width 547 height 96
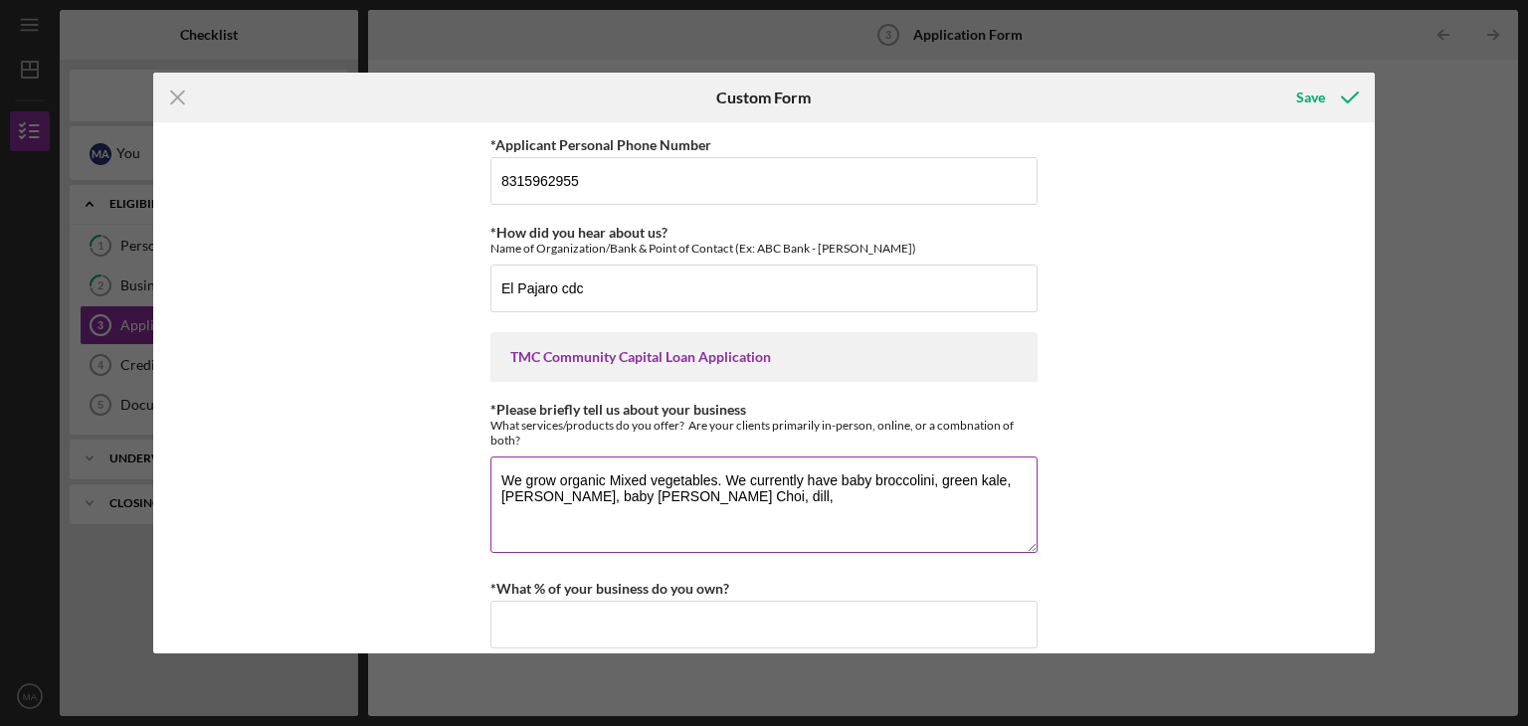
click at [497, 477] on textarea "We grow organic Mixed vegetables. We currently have baby broccolini, green kale…" at bounding box center [763, 505] width 547 height 96
click at [706, 499] on textarea "We grow organic Mixed vegetables. We currently have baby broccolini, green kale…" at bounding box center [763, 505] width 547 height 96
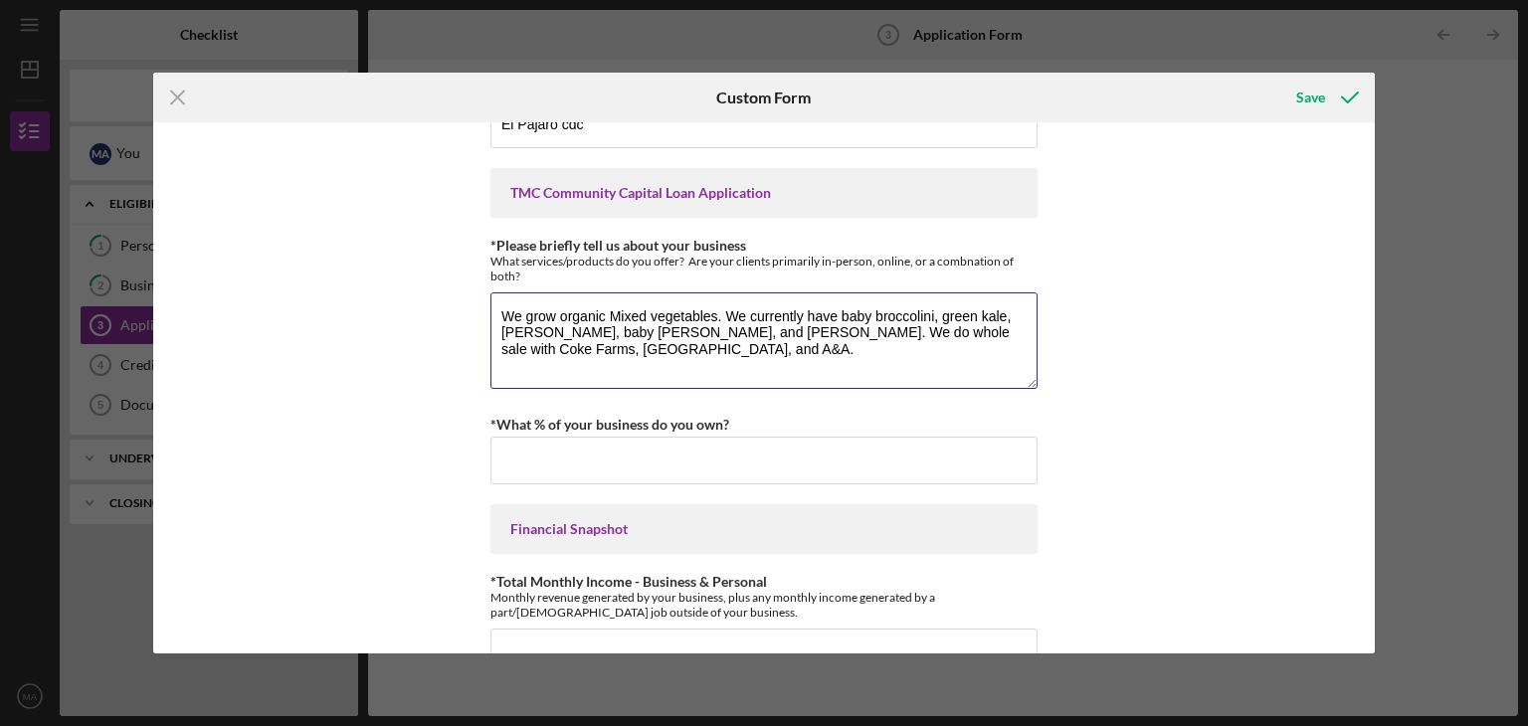
scroll to position [231, 0]
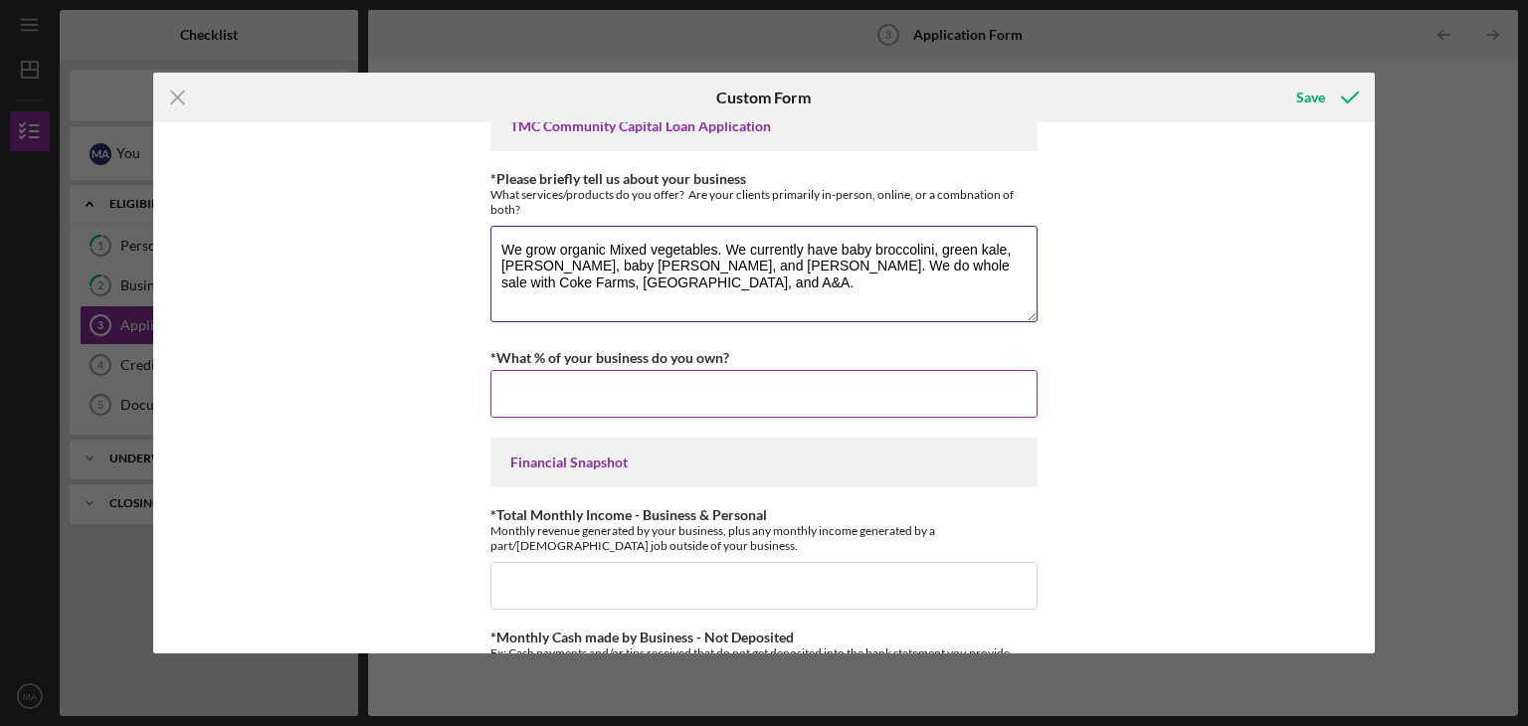
type textarea "We grow organic Mixed vegetables. We currently have baby broccolini, green kale…"
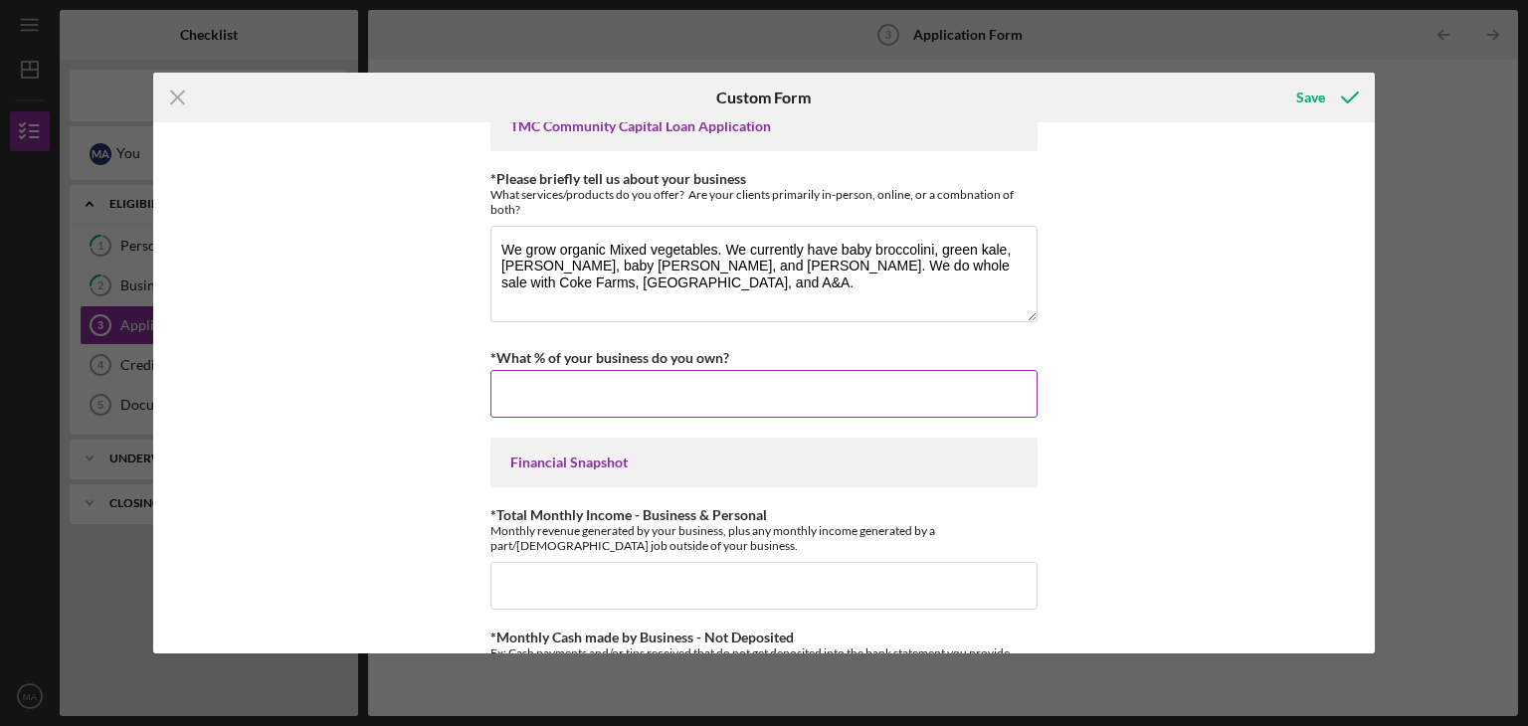
click at [577, 381] on input "*What % of your business do you own?" at bounding box center [763, 394] width 547 height 48
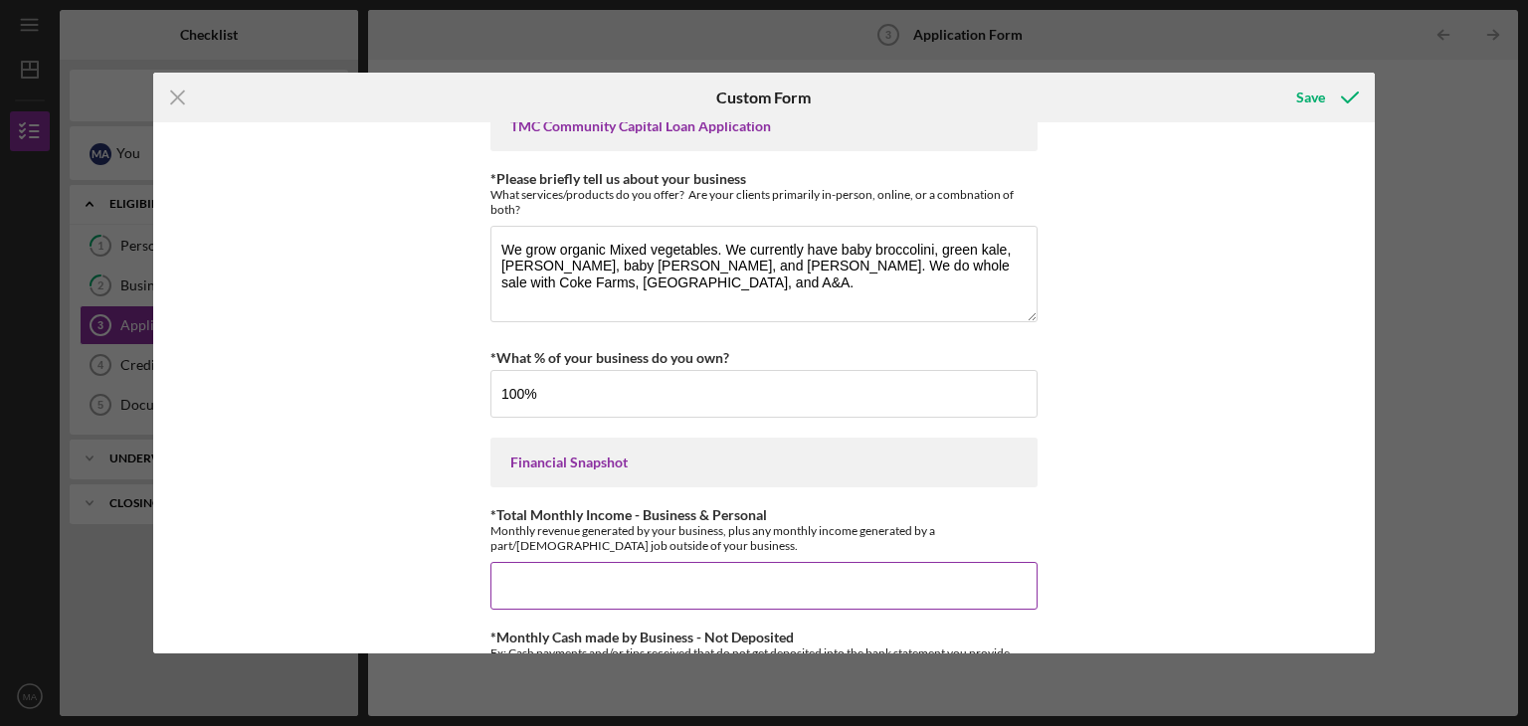
type input "100.00000%"
click at [578, 569] on input "*Total Monthly Income - Business & Personal" at bounding box center [763, 586] width 547 height 48
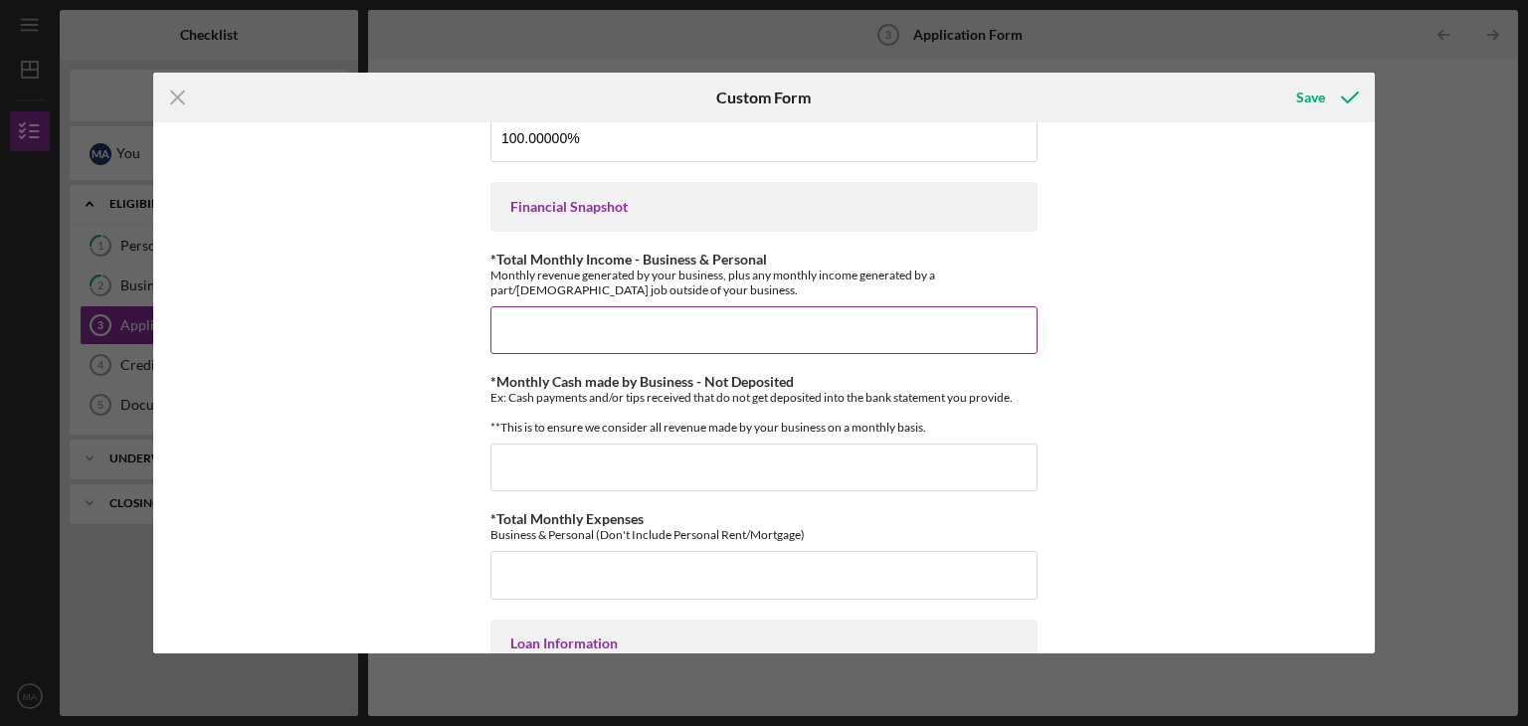
scroll to position [489, 0]
type input "$30,000"
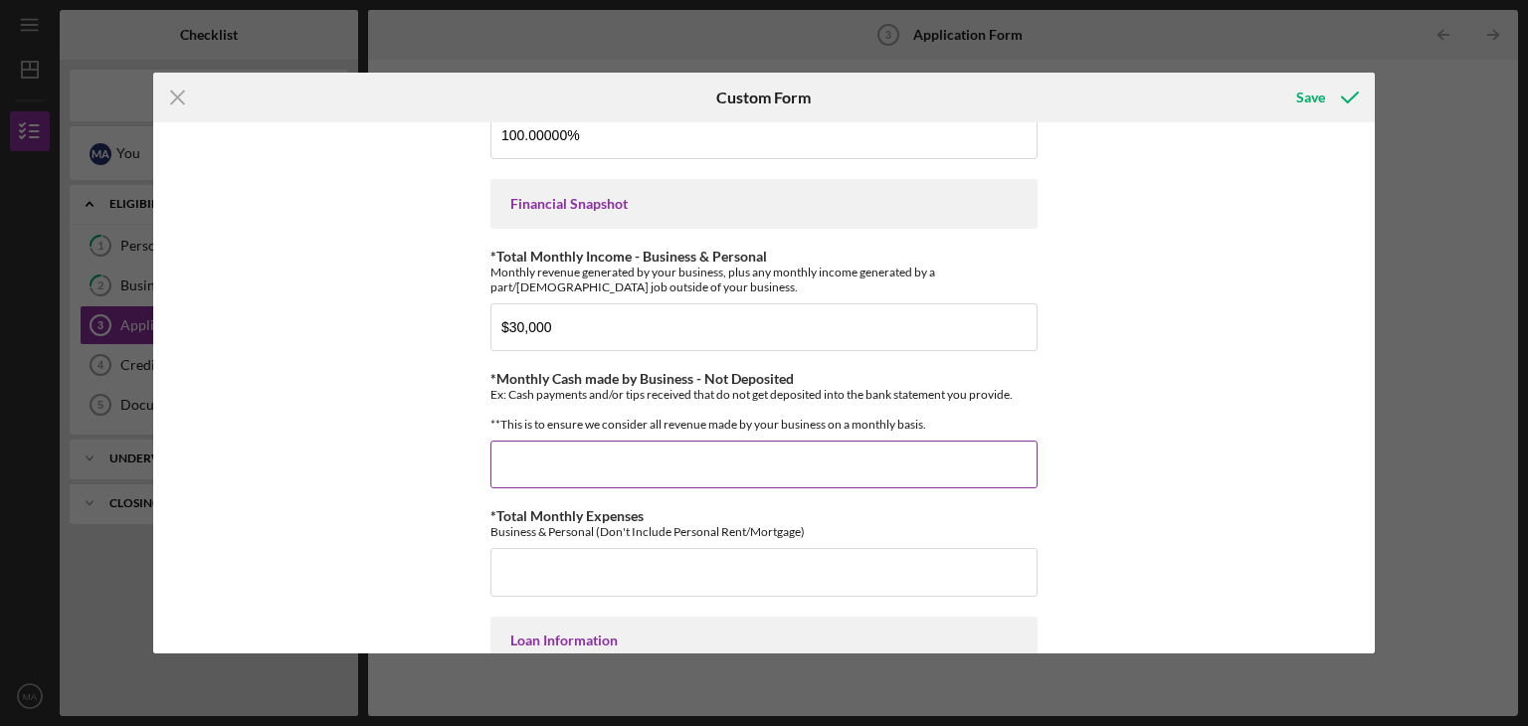
click at [568, 470] on input "*Monthly Cash made by Business - Not Deposited" at bounding box center [763, 465] width 547 height 48
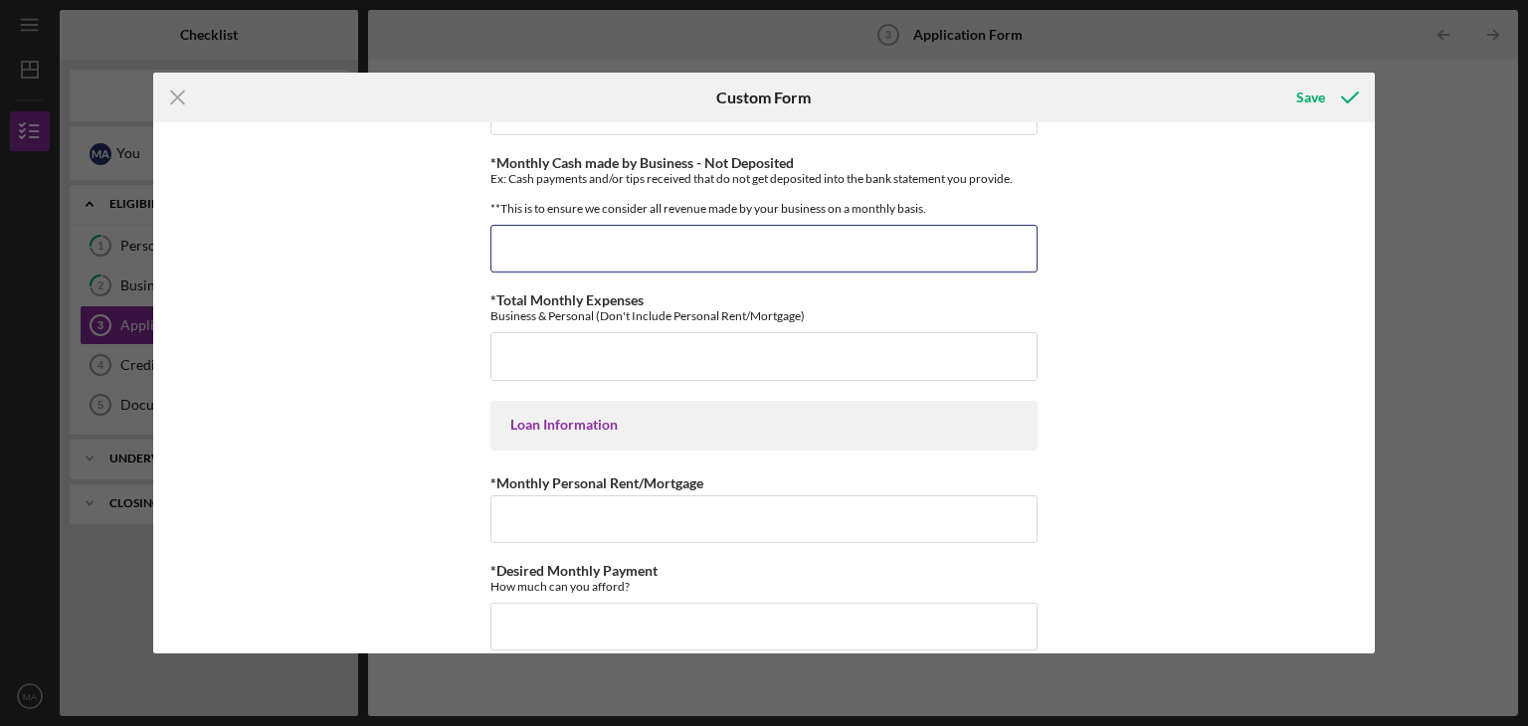
scroll to position [719, 0]
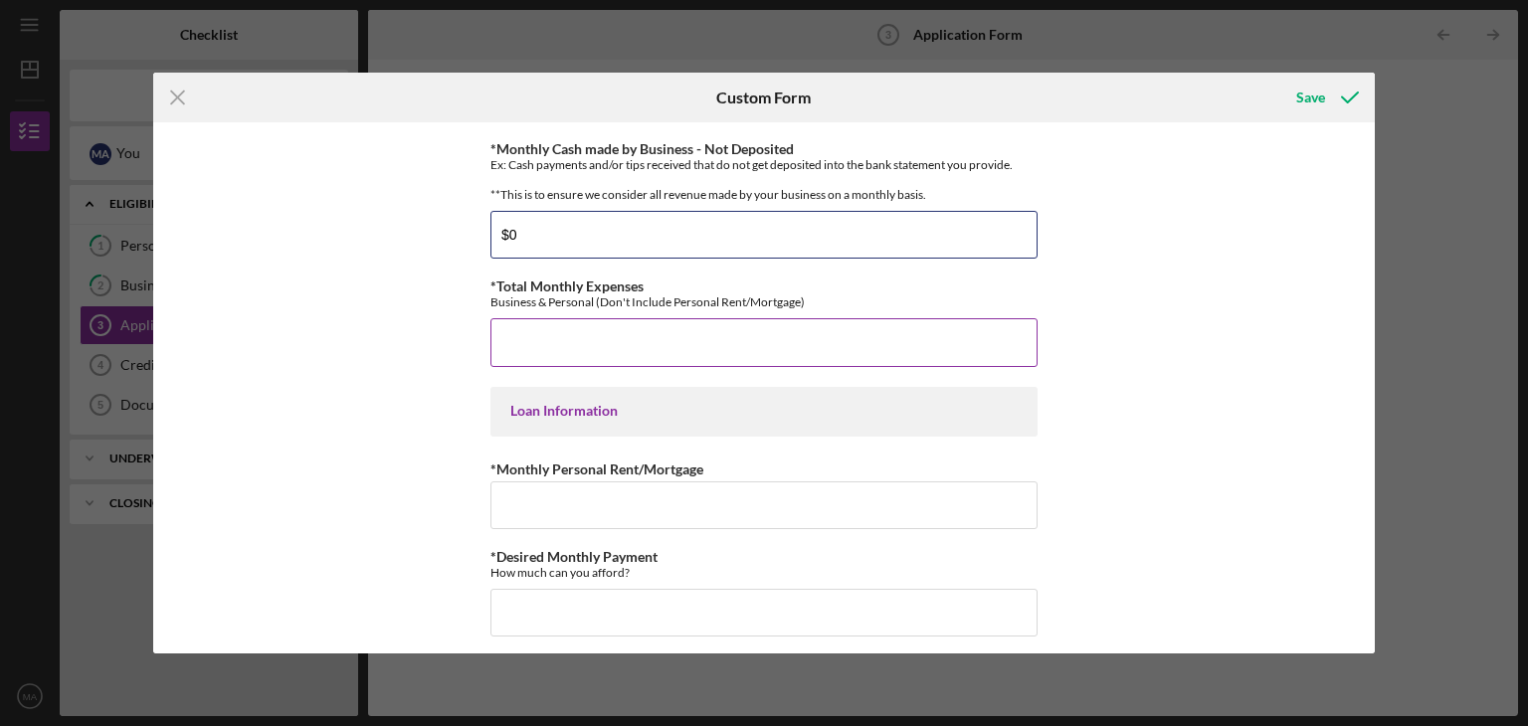
type input "$0"
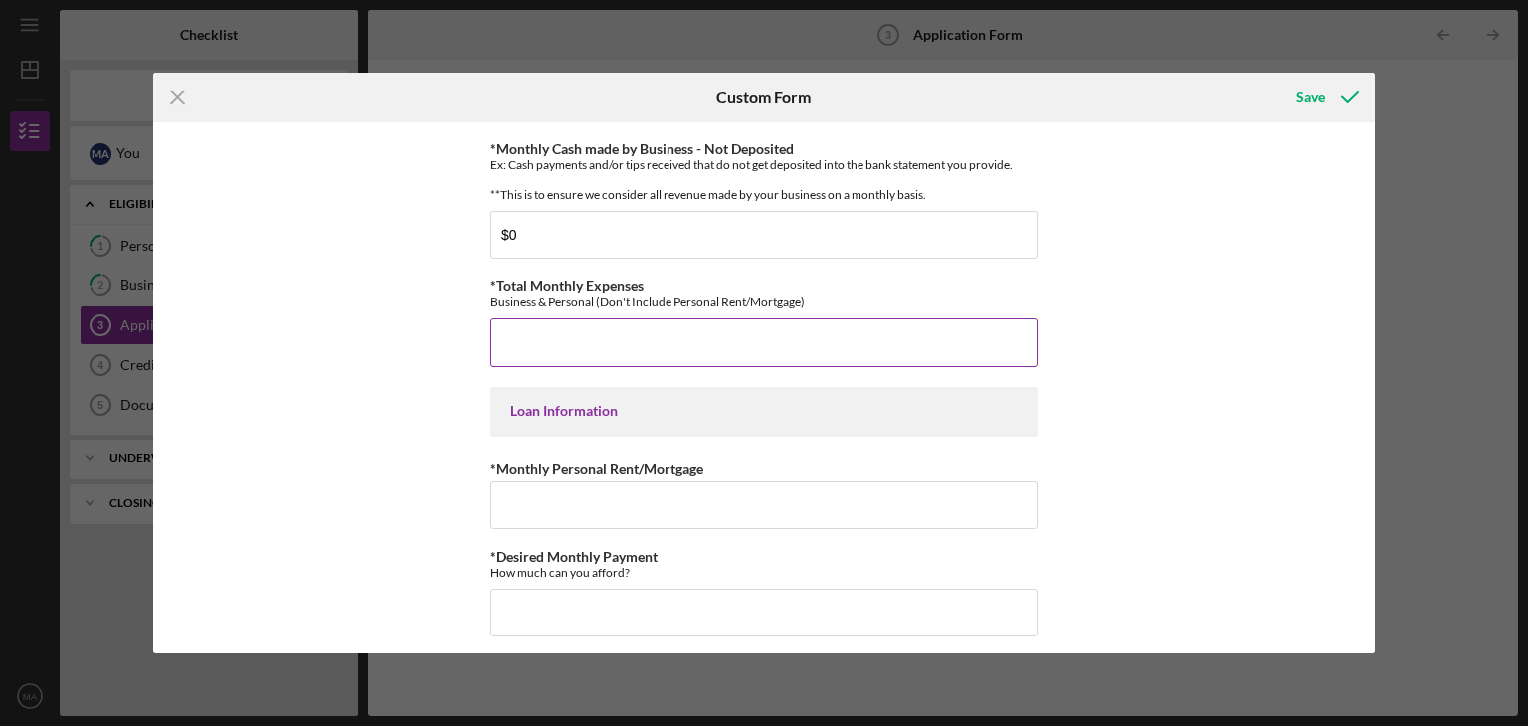
click at [539, 345] on input "*Total Monthly Expenses" at bounding box center [763, 342] width 547 height 48
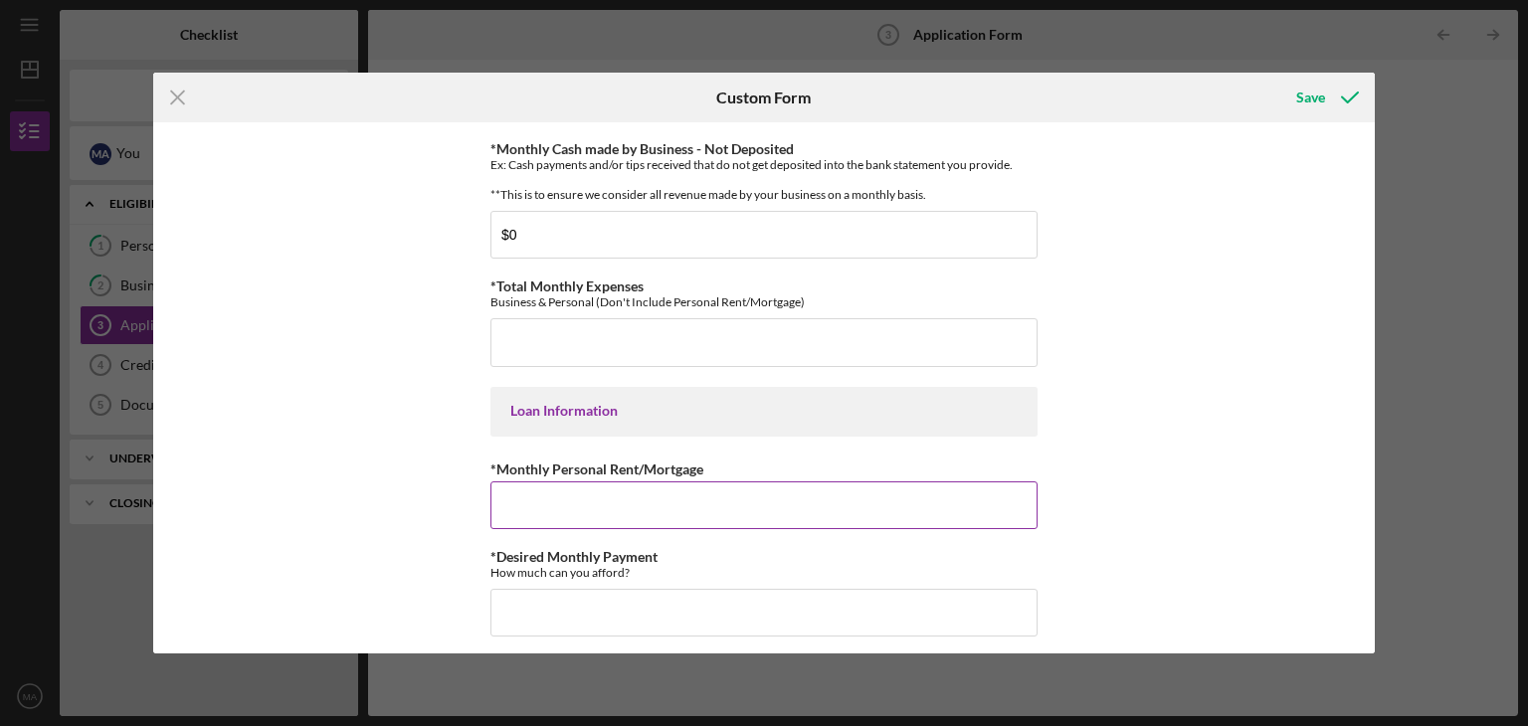
click at [571, 511] on input "*Monthly Personal Rent/Mortgage" at bounding box center [763, 506] width 547 height 48
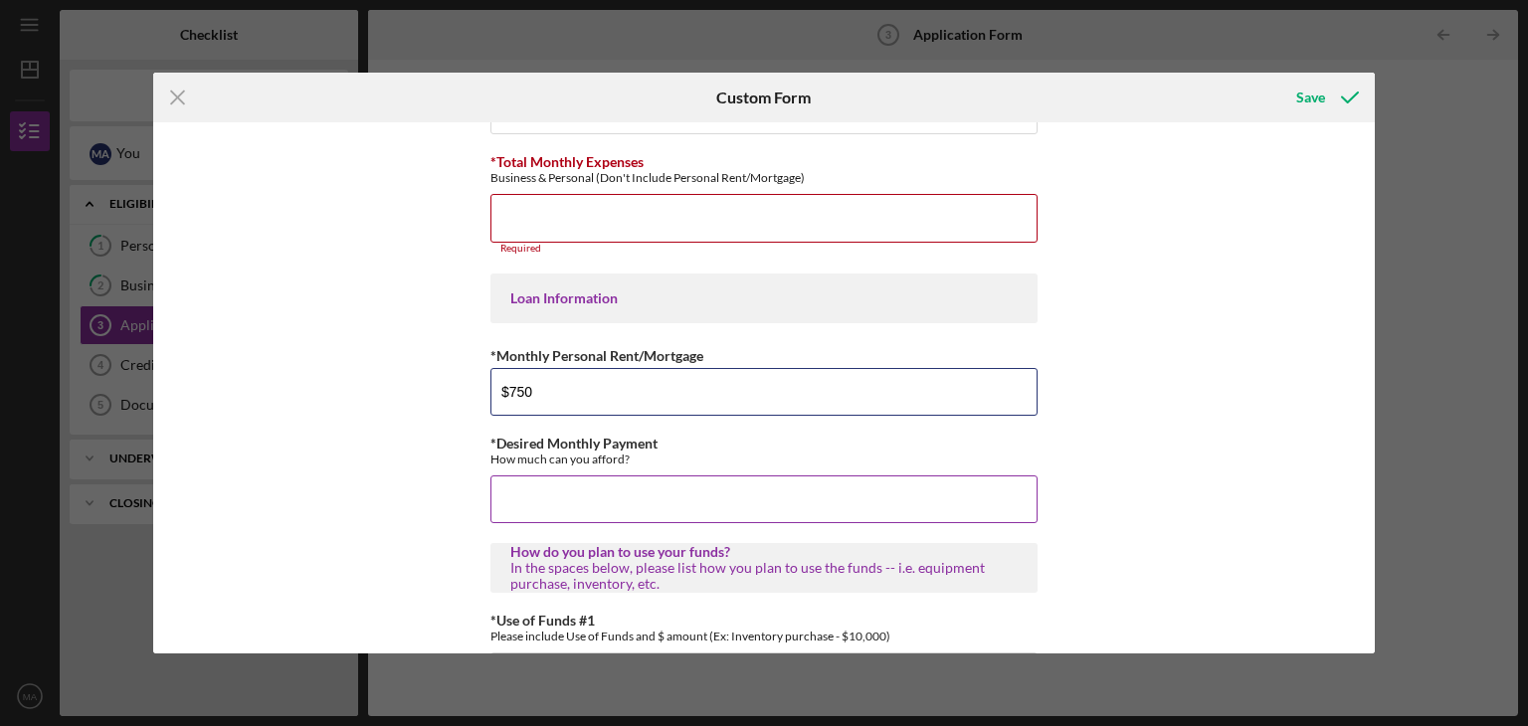
scroll to position [847, 0]
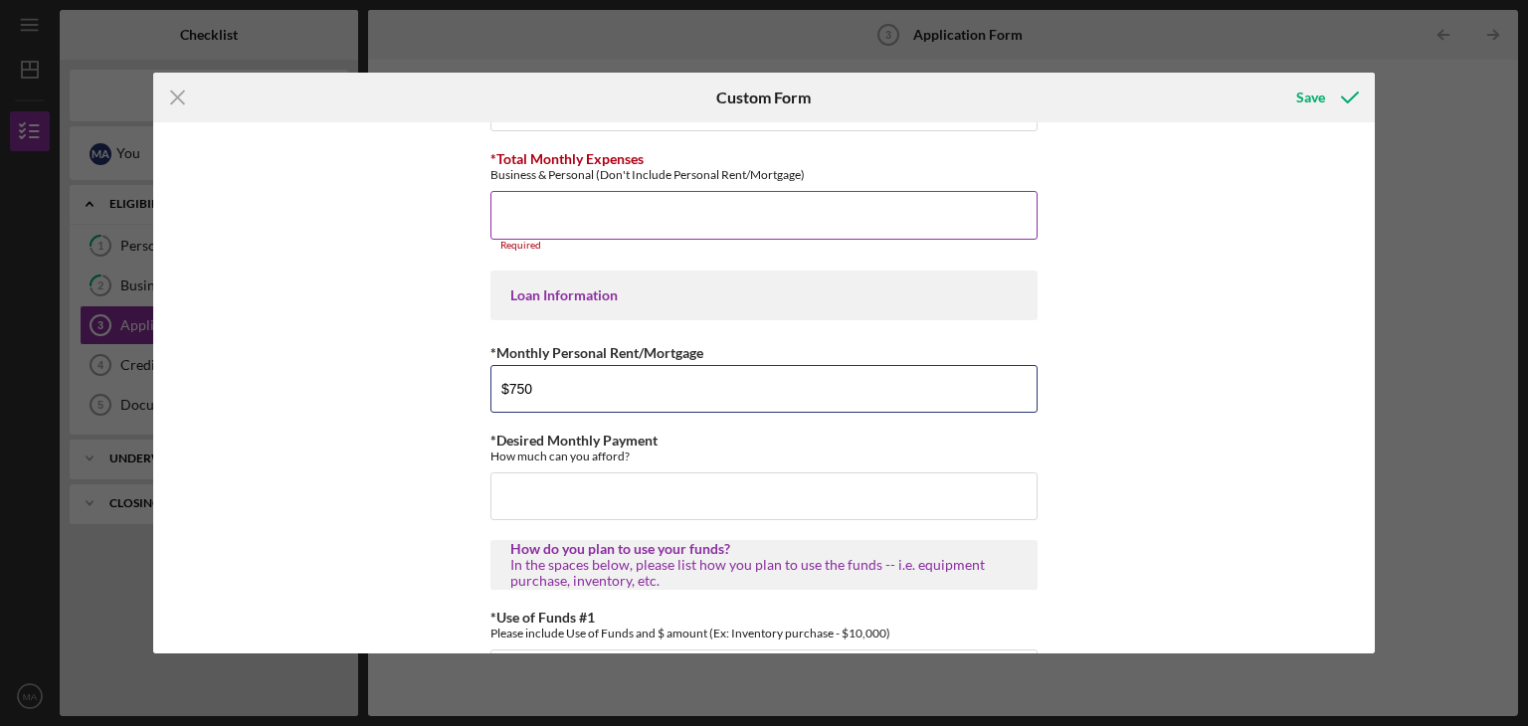
type input "$750"
click at [589, 234] on input "*Total Monthly Expenses" at bounding box center [763, 215] width 547 height 48
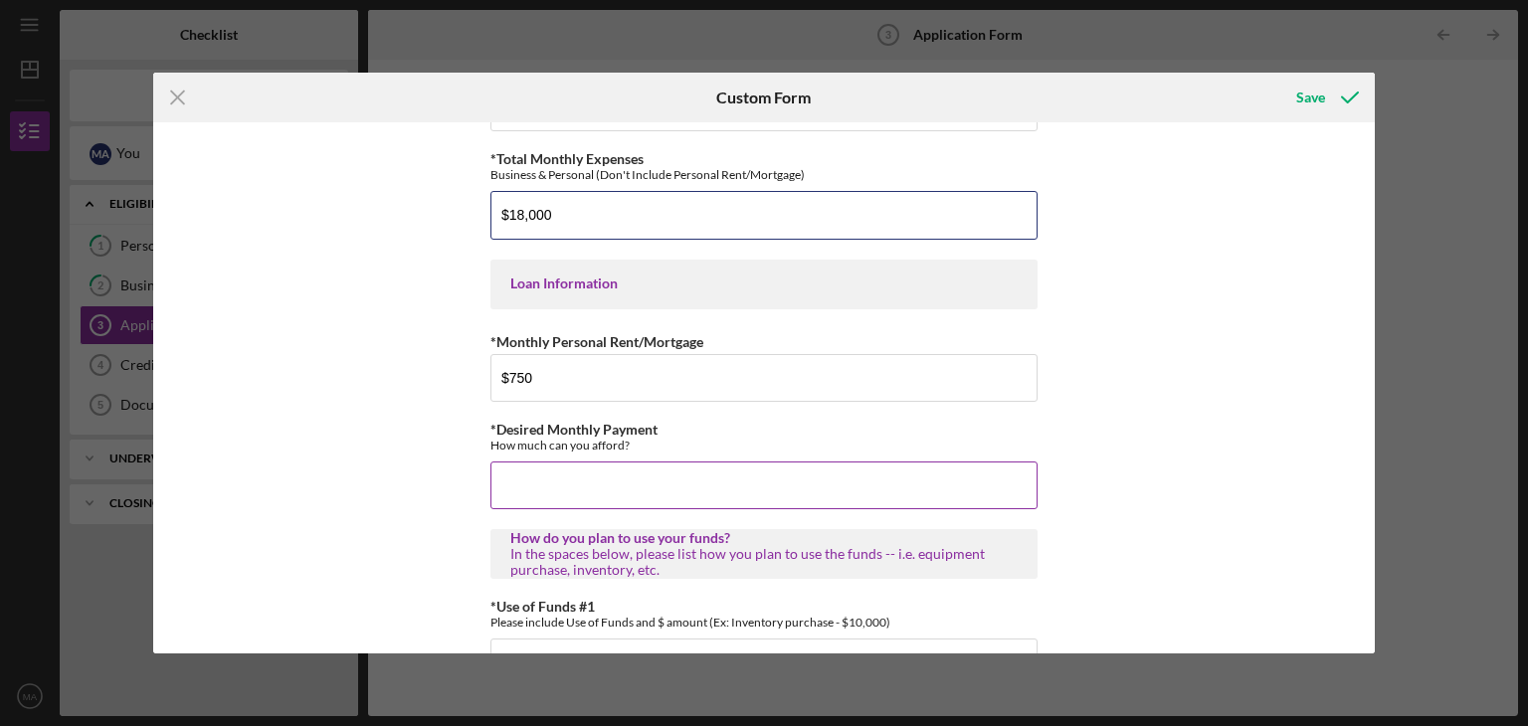
type input "$18,000"
click at [544, 489] on input "*Desired Monthly Payment" at bounding box center [763, 486] width 547 height 48
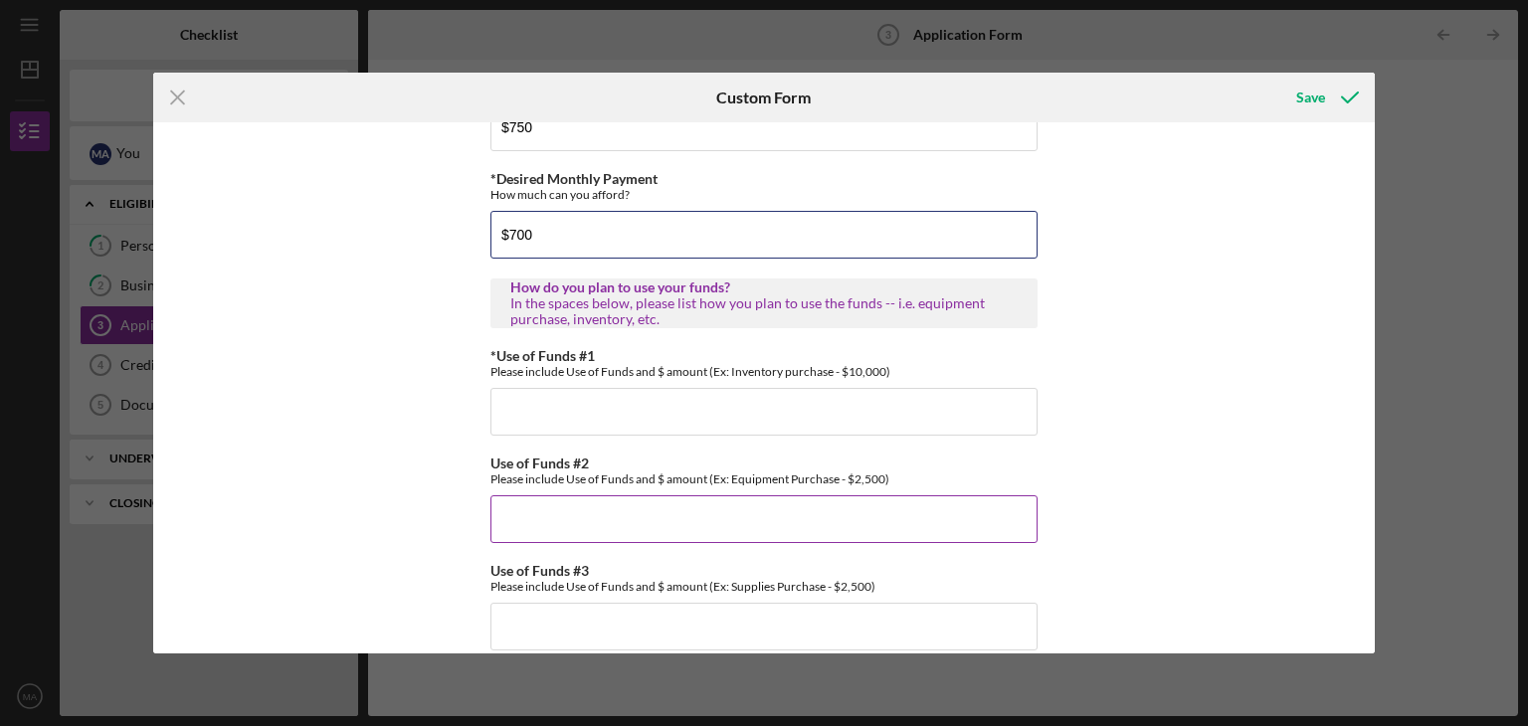
scroll to position [1100, 0]
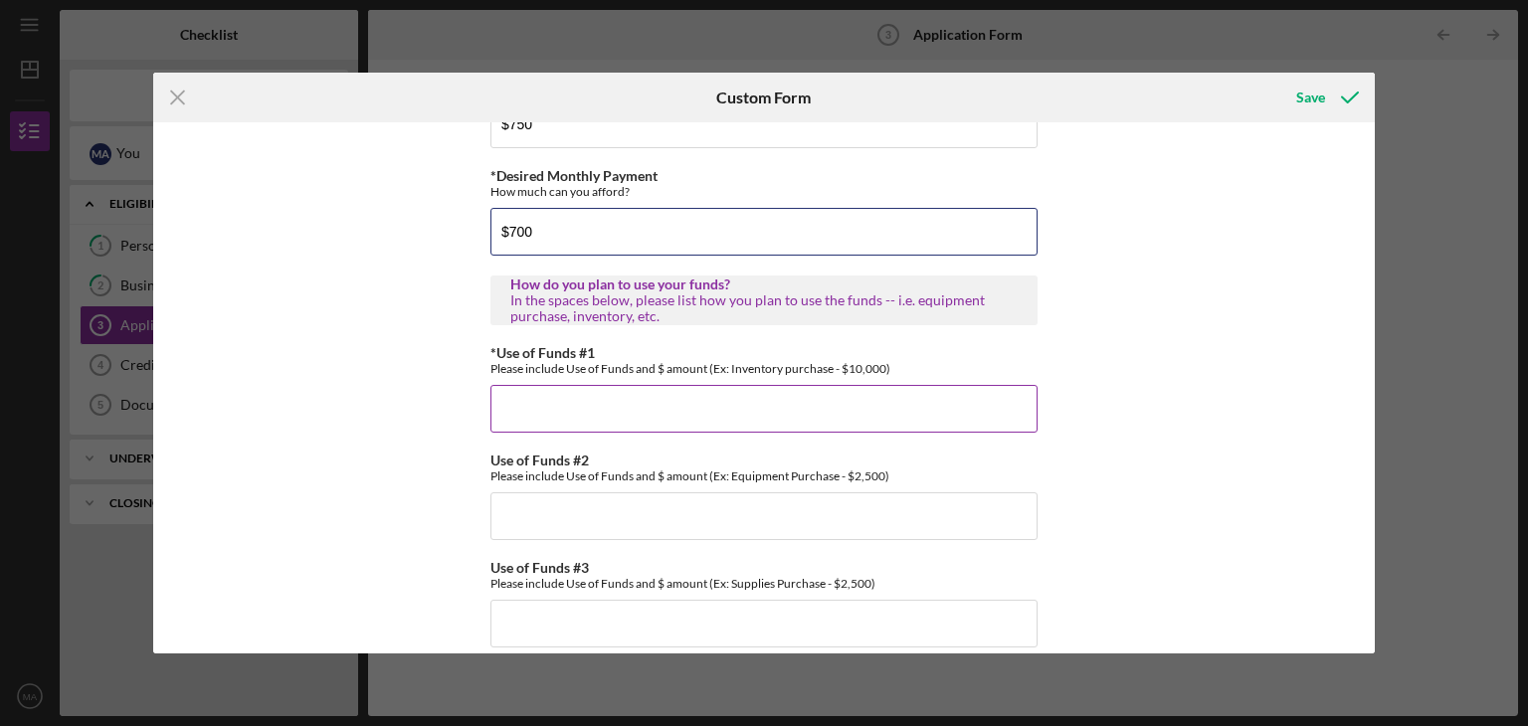
type input "$700"
click at [579, 415] on input "*Use of Funds #1" at bounding box center [763, 409] width 547 height 48
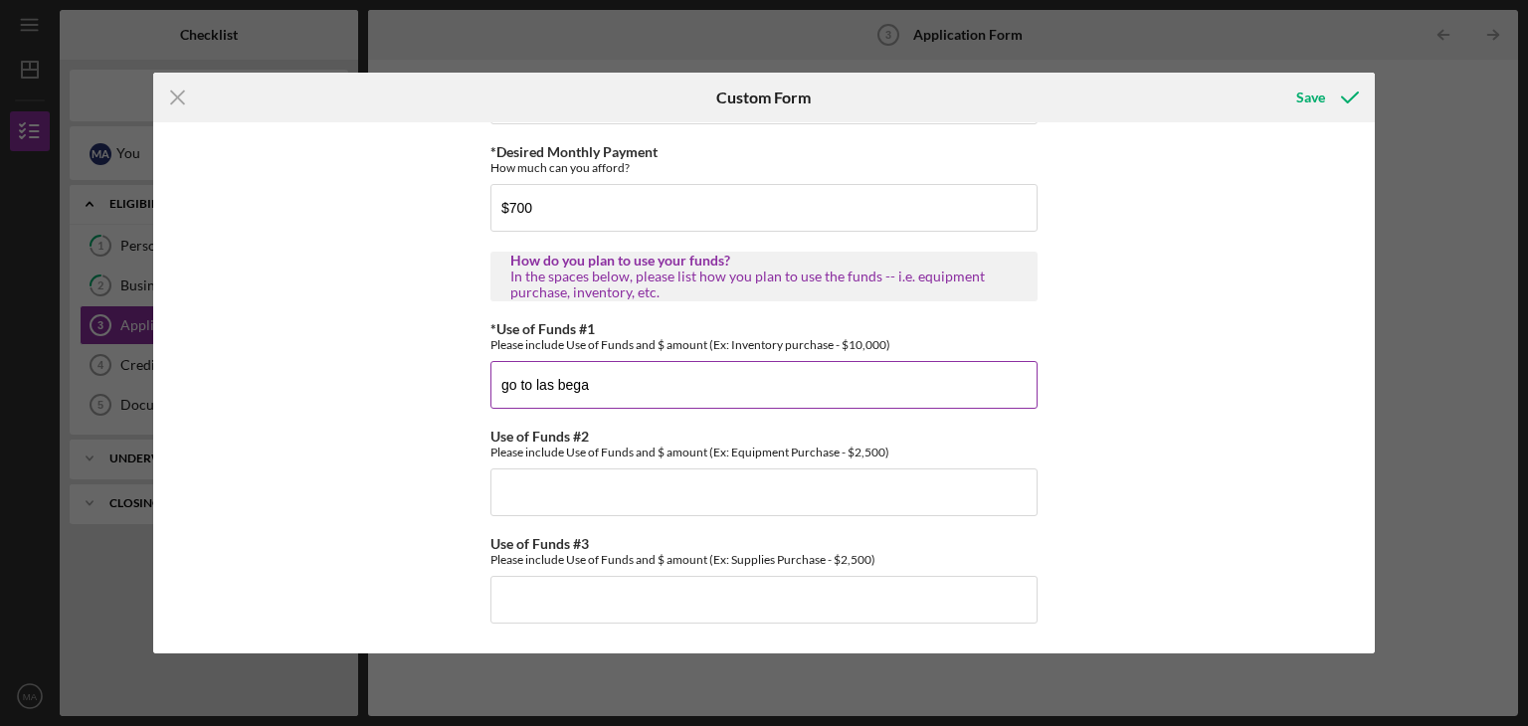
type input "go to las begas"
drag, startPoint x: 630, startPoint y: 369, endPoint x: 53, endPoint y: 426, distance: 579.8
click at [53, 426] on div "Icon/Menu Close Custom Form Save *Applicant Personal Phone Number 8315962955 *H…" at bounding box center [764, 363] width 1528 height 726
click at [621, 374] on input "*Use of Funds #1" at bounding box center [763, 385] width 547 height 48
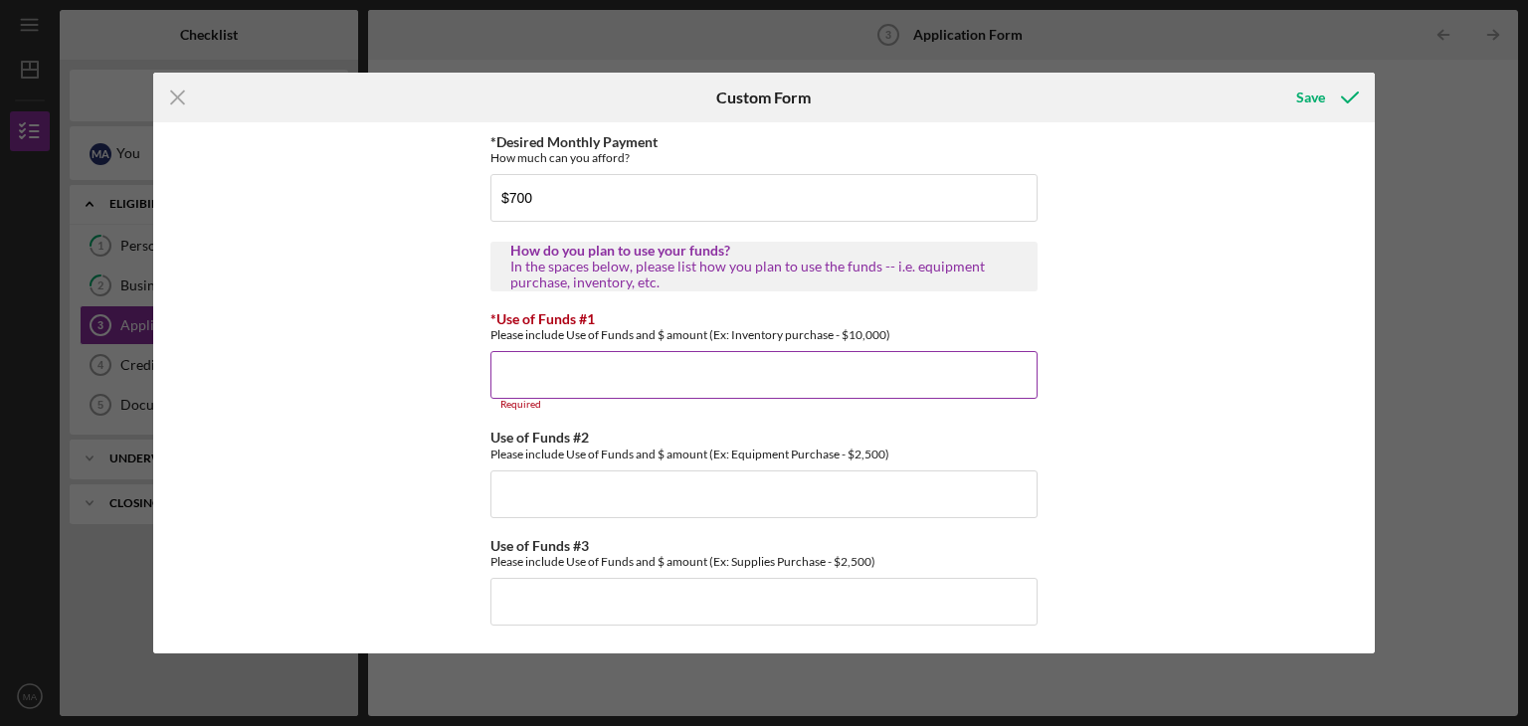
click at [945, 411] on div "Required" at bounding box center [763, 405] width 547 height 12
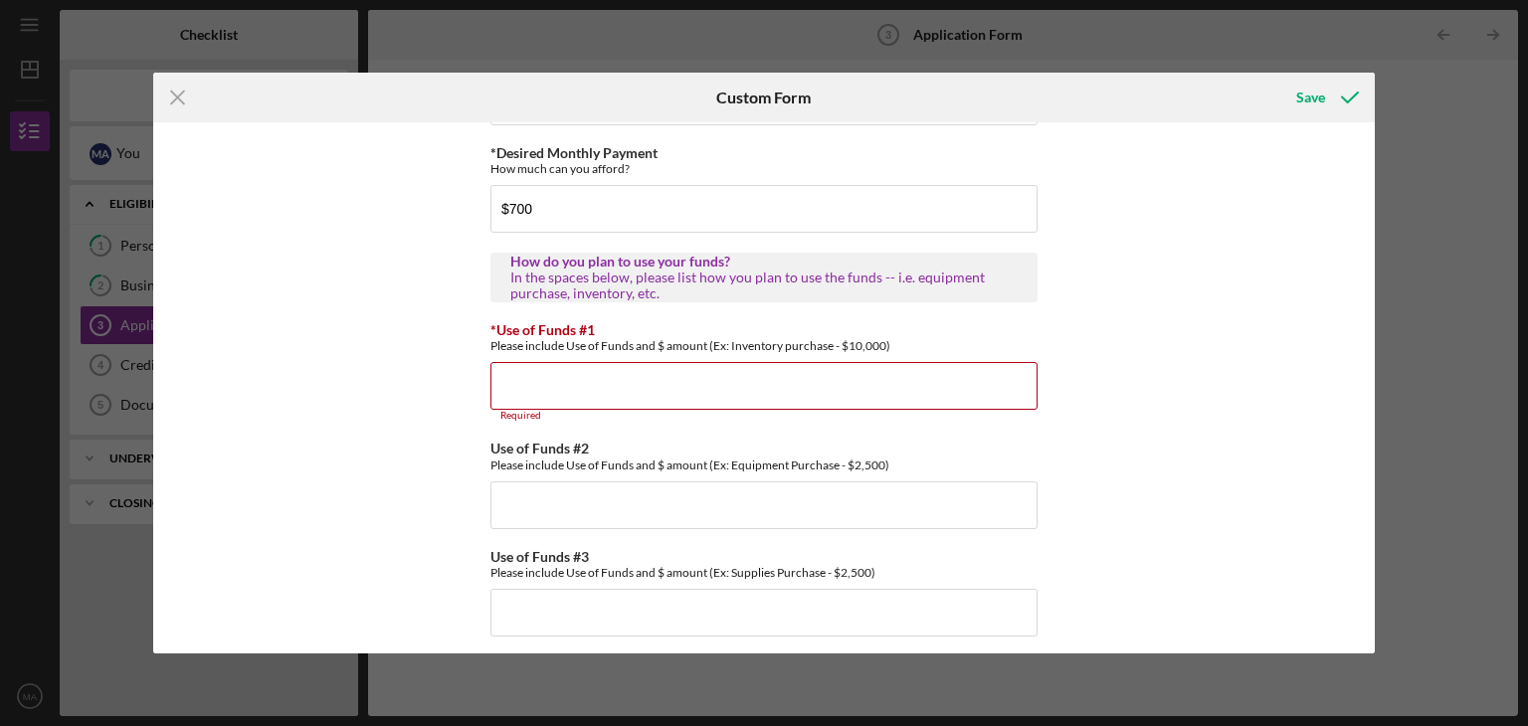
scroll to position [1121, 0]
click at [481, 100] on div "Icon/Menu Close" at bounding box center [357, 98] width 408 height 50
click at [0, 649] on div "Icon/Menu Close Custom Form Save *Applicant Personal Phone Number 8315962955 *H…" at bounding box center [764, 363] width 1528 height 726
click at [571, 412] on input "*Use of Funds #1" at bounding box center [763, 388] width 547 height 48
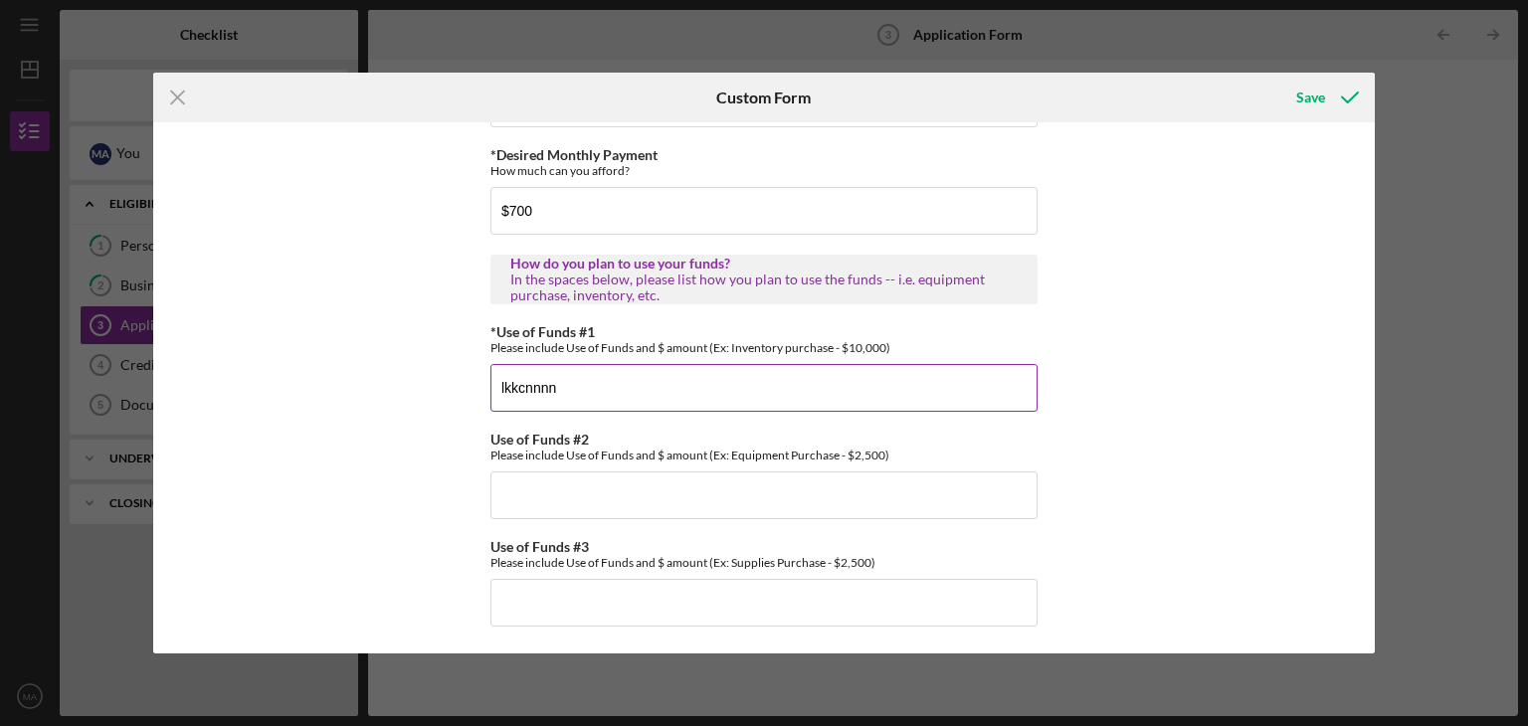
click at [749, 374] on input "lkkcnnnn" at bounding box center [763, 388] width 547 height 48
type input "l"
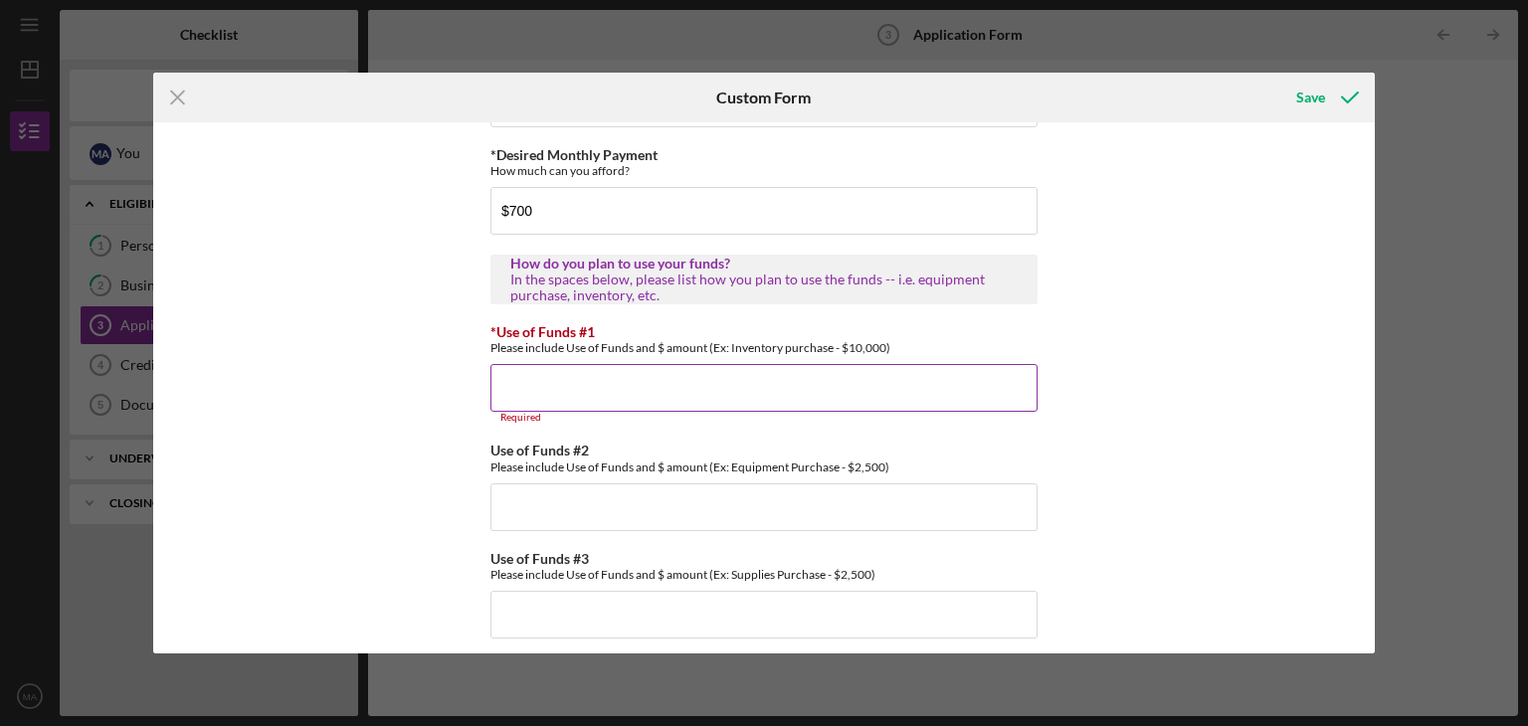
type input "\"
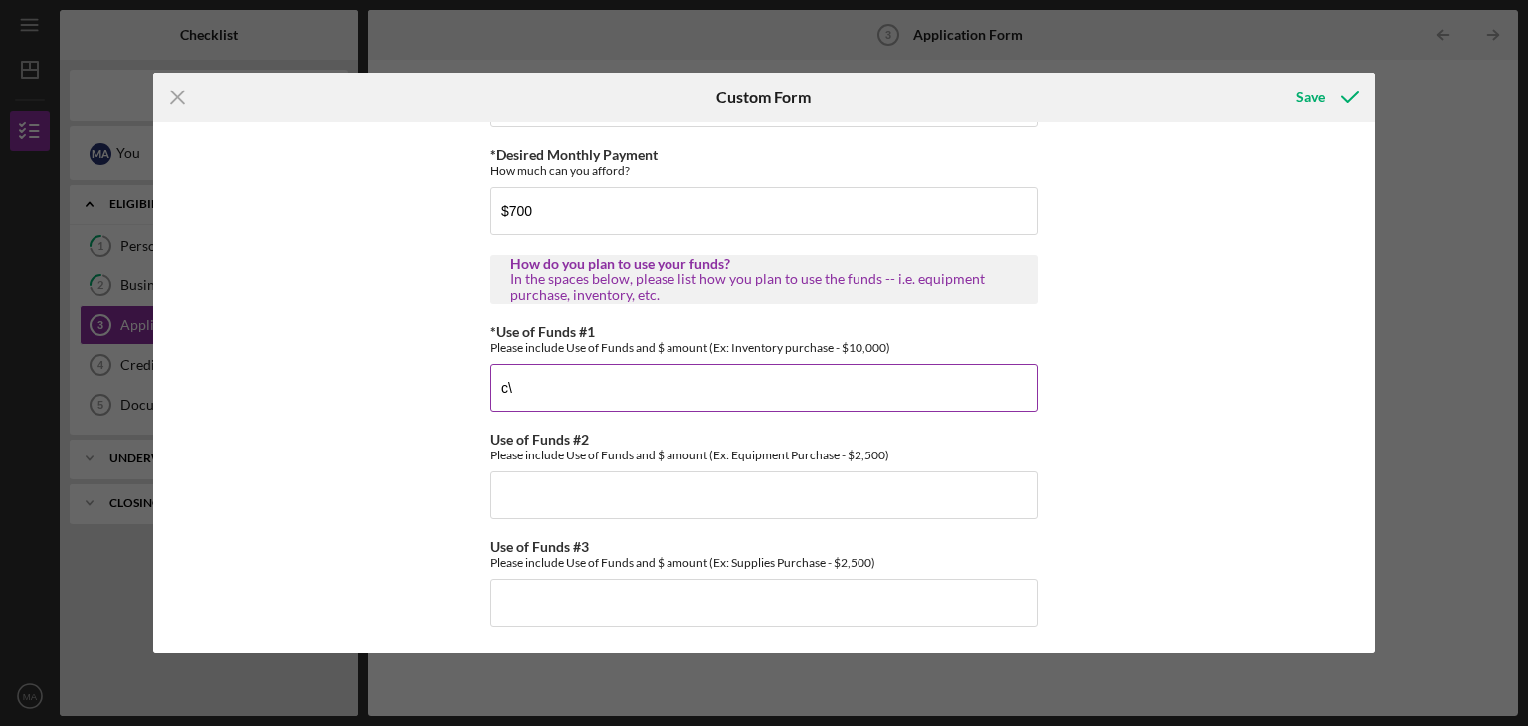
type input "c"
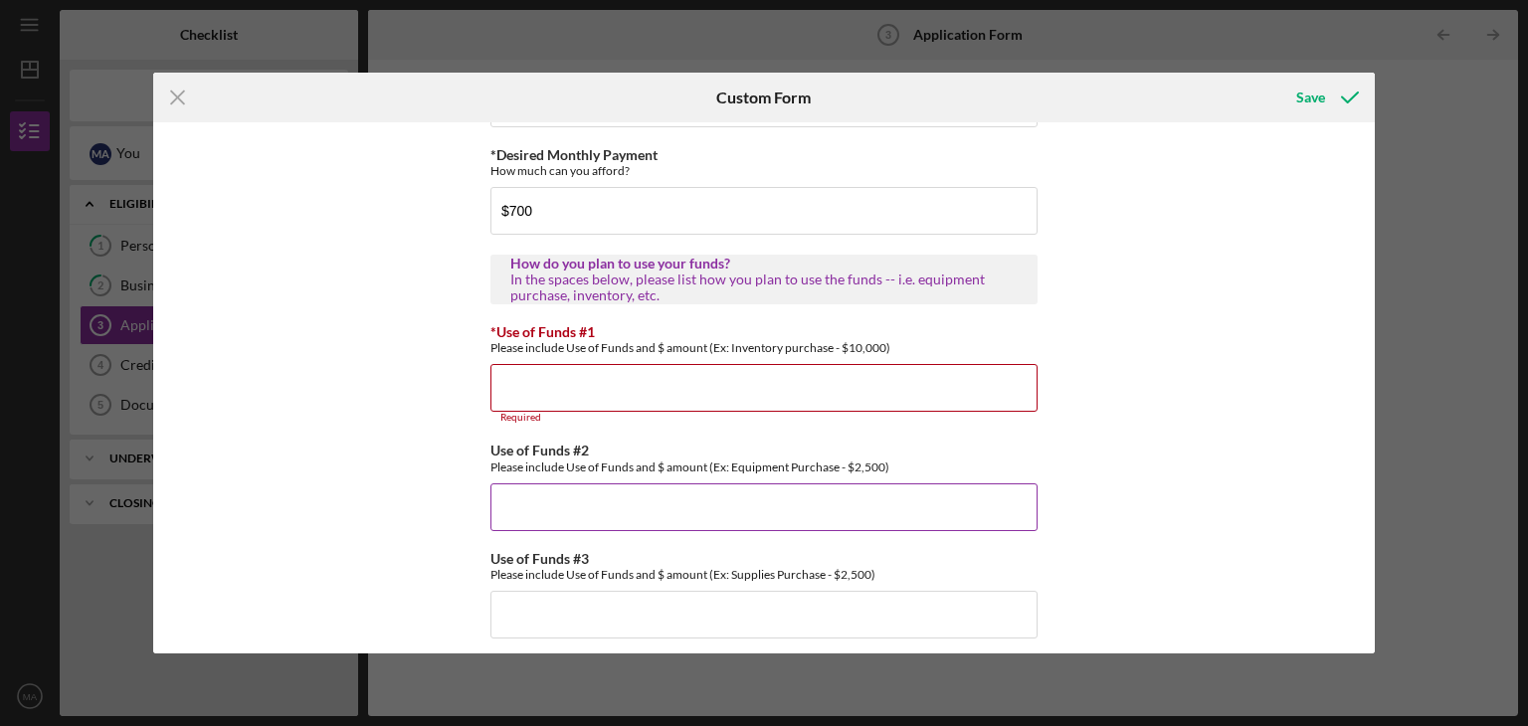
click at [561, 515] on input "Use of Funds #2" at bounding box center [763, 507] width 547 height 48
type input "nsdj s khhsosjdio"
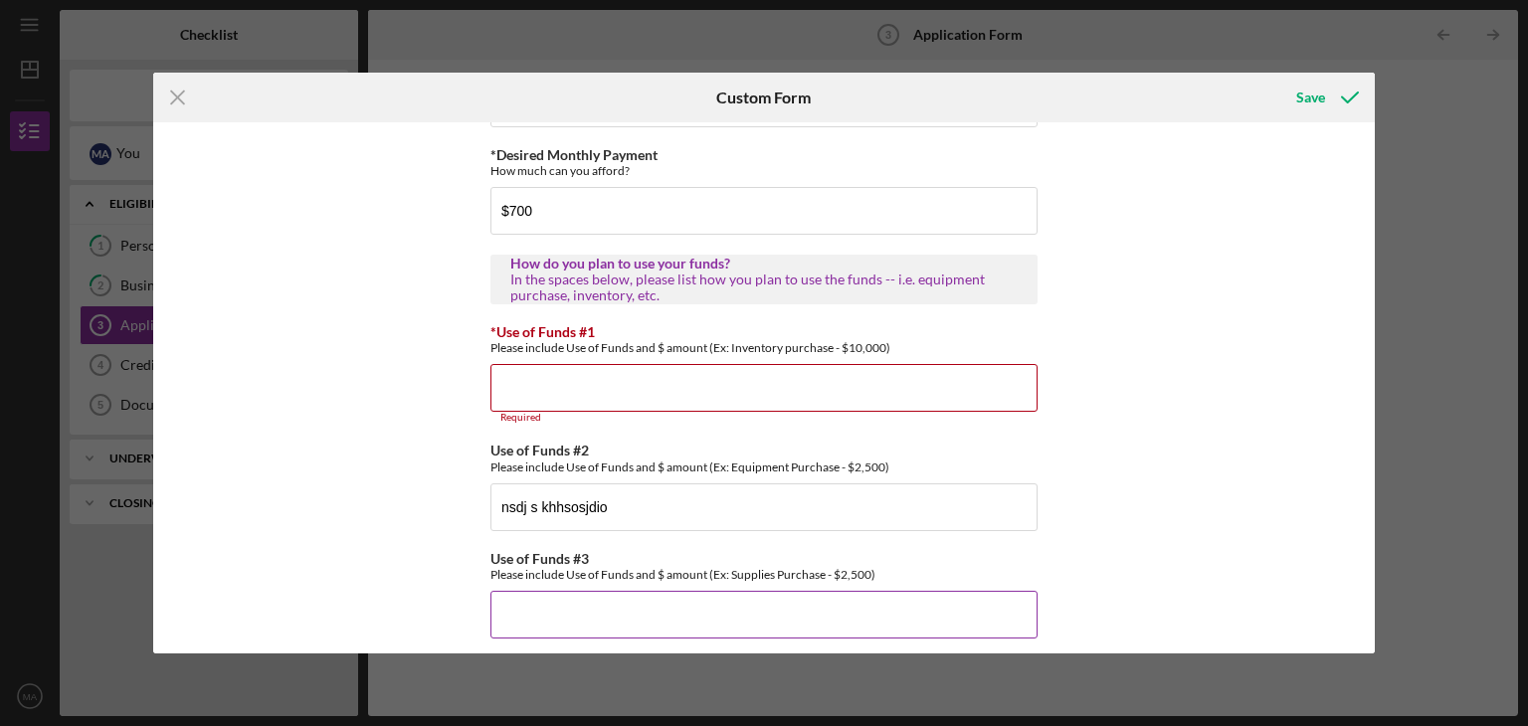
click at [534, 616] on input "Use of Funds #3" at bounding box center [763, 615] width 547 height 48
type input "p"
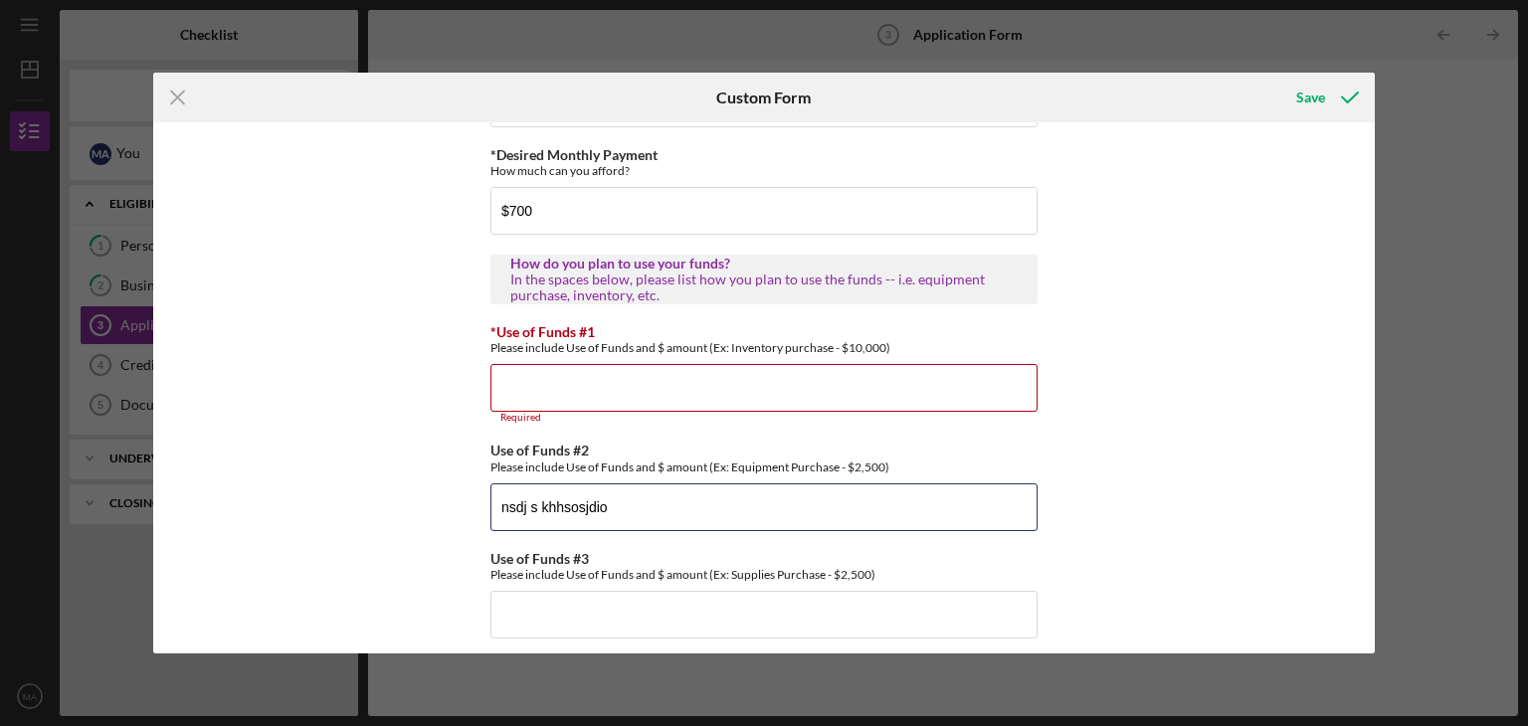
drag, startPoint x: 624, startPoint y: 519, endPoint x: 30, endPoint y: 528, distance: 594.0
click at [30, 528] on div "Icon/Menu Close Custom Form Save *Applicant Personal Phone Number 8315962955 *H…" at bounding box center [764, 363] width 1528 height 726
click at [531, 394] on input "*Use of Funds #1" at bounding box center [763, 388] width 547 height 48
click at [1332, 101] on icon "submit" at bounding box center [1350, 98] width 50 height 50
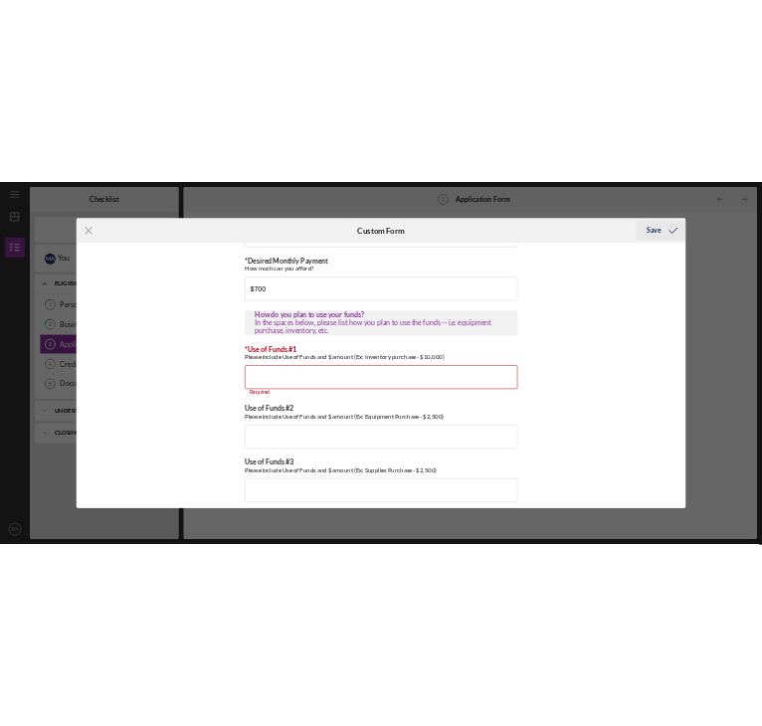
scroll to position [1146, 0]
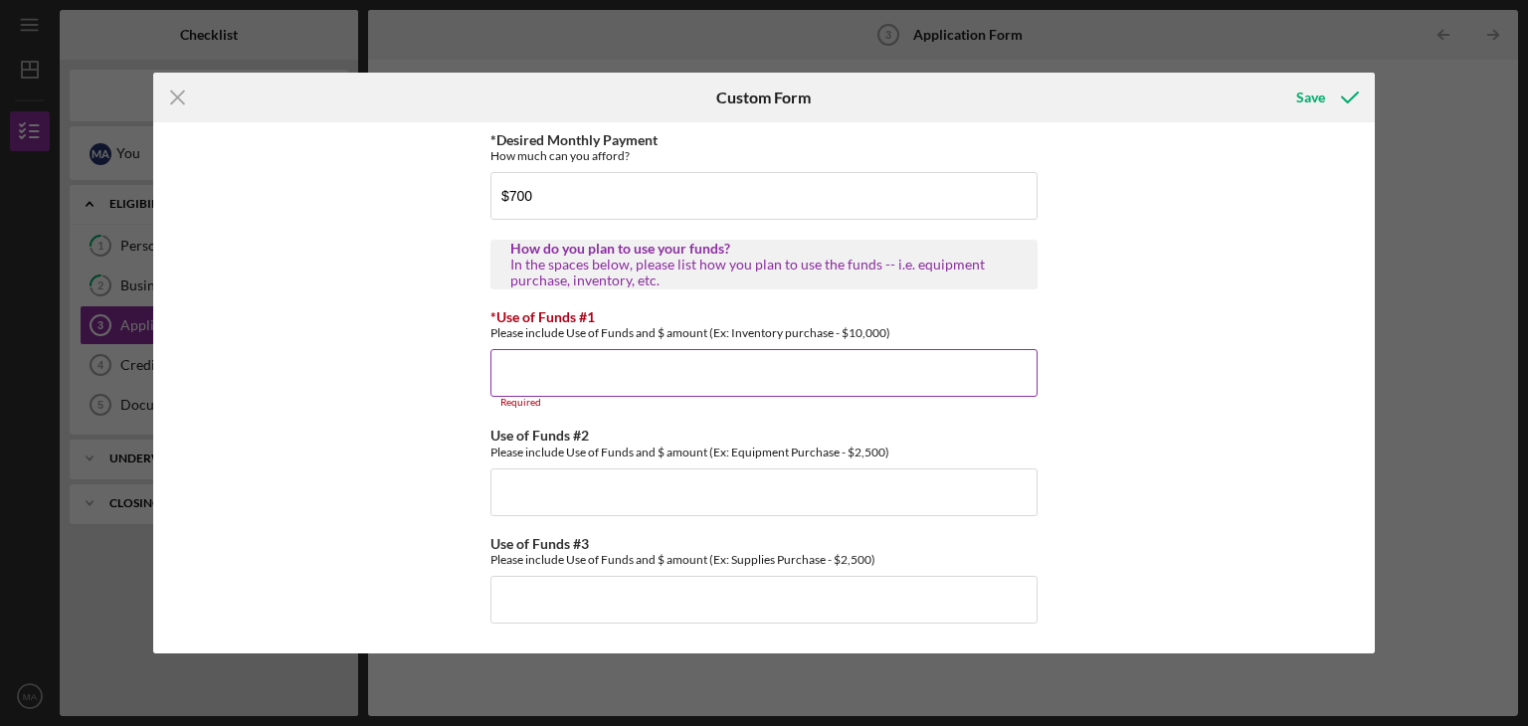
click at [759, 382] on input "*Use of Funds #1" at bounding box center [763, 373] width 547 height 48
click at [1308, 270] on div "*Applicant Personal Phone Number 8315962955 *How did you hear about us? Name of…" at bounding box center [764, 387] width 1223 height 531
click at [845, 384] on input "*Use of Funds #1" at bounding box center [763, 373] width 547 height 48
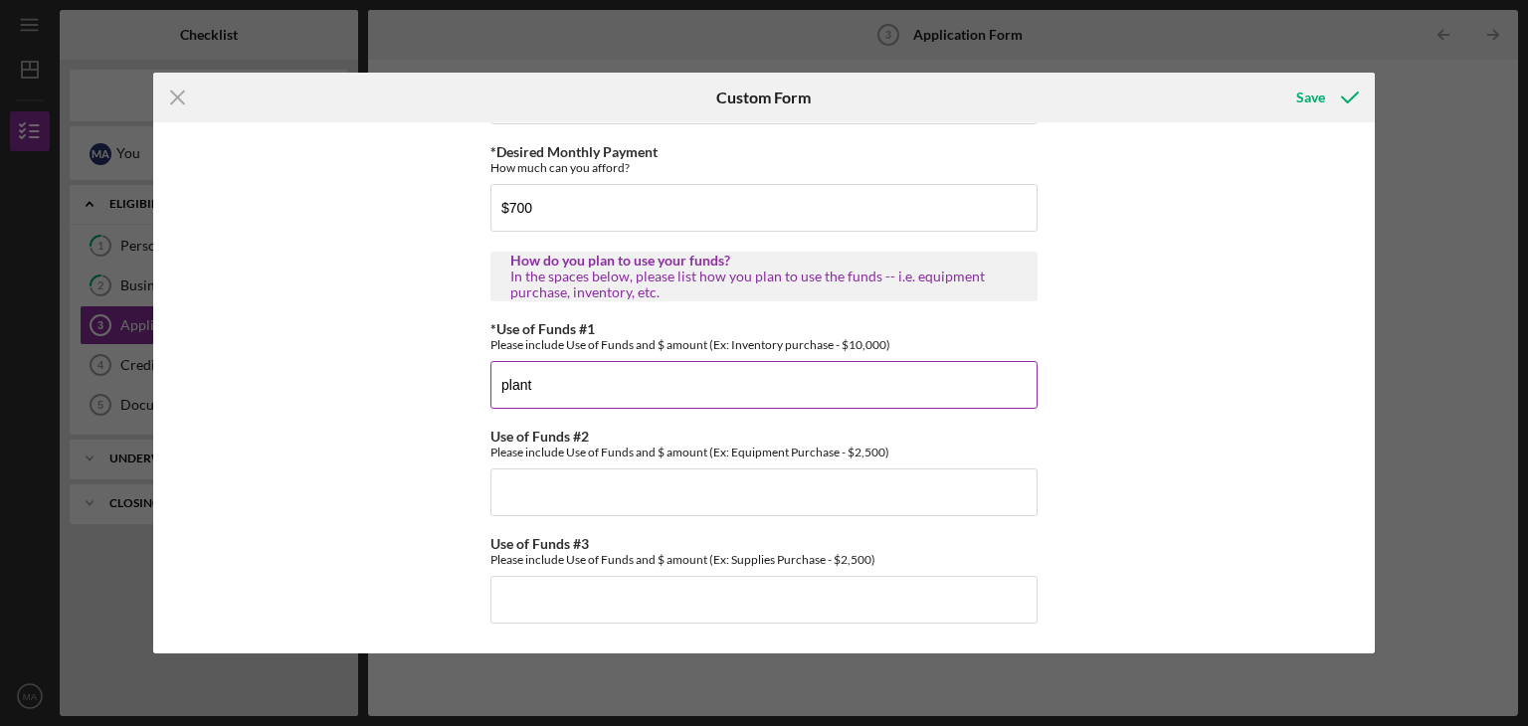
type input "planta"
click at [582, 500] on input "Use of Funds #2" at bounding box center [763, 493] width 547 height 48
click at [564, 383] on input "plants $20000" at bounding box center [763, 385] width 547 height 48
type input "plants $15,000"
click at [549, 482] on input "Use of Funds #2" at bounding box center [763, 493] width 547 height 48
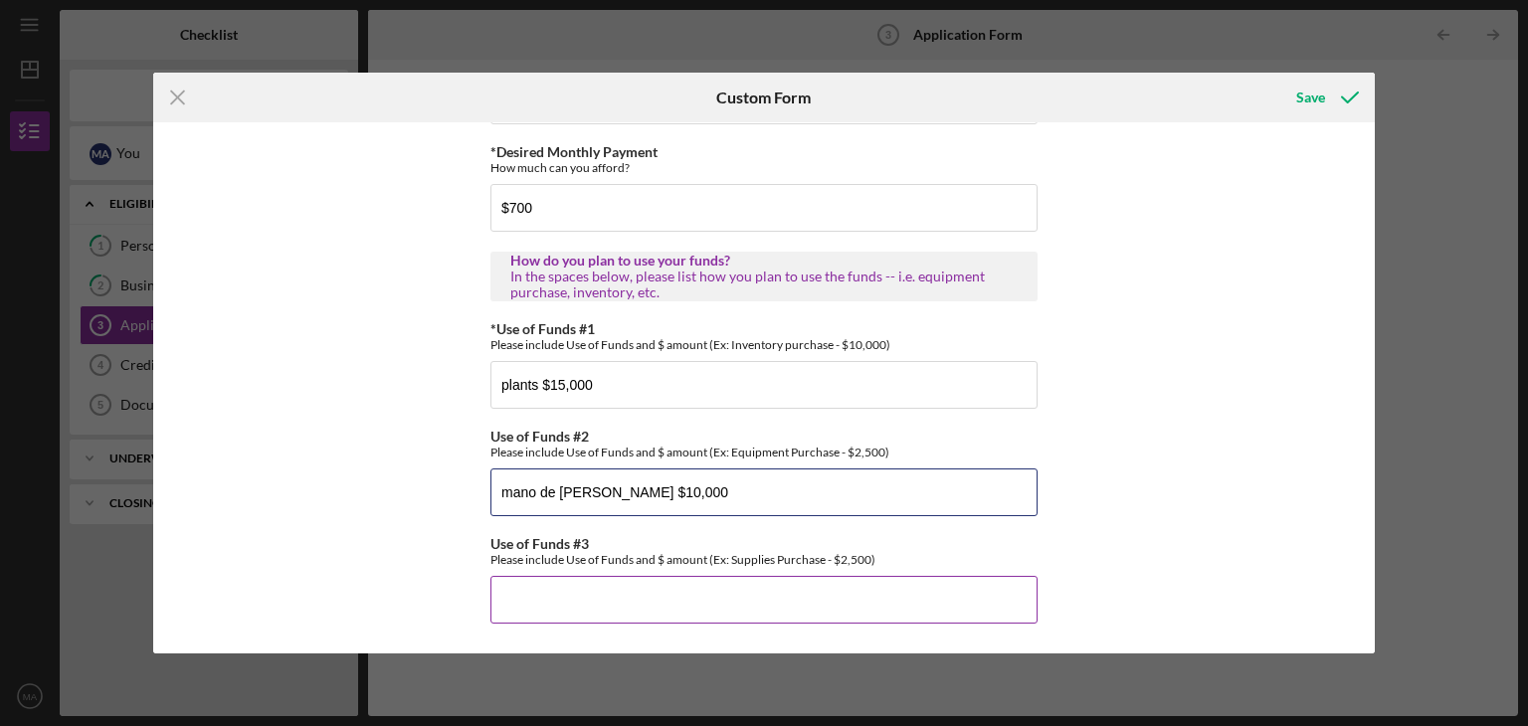
type input "mano de hobra $10,000"
click at [576, 585] on input "Use of Funds #3" at bounding box center [763, 600] width 547 height 48
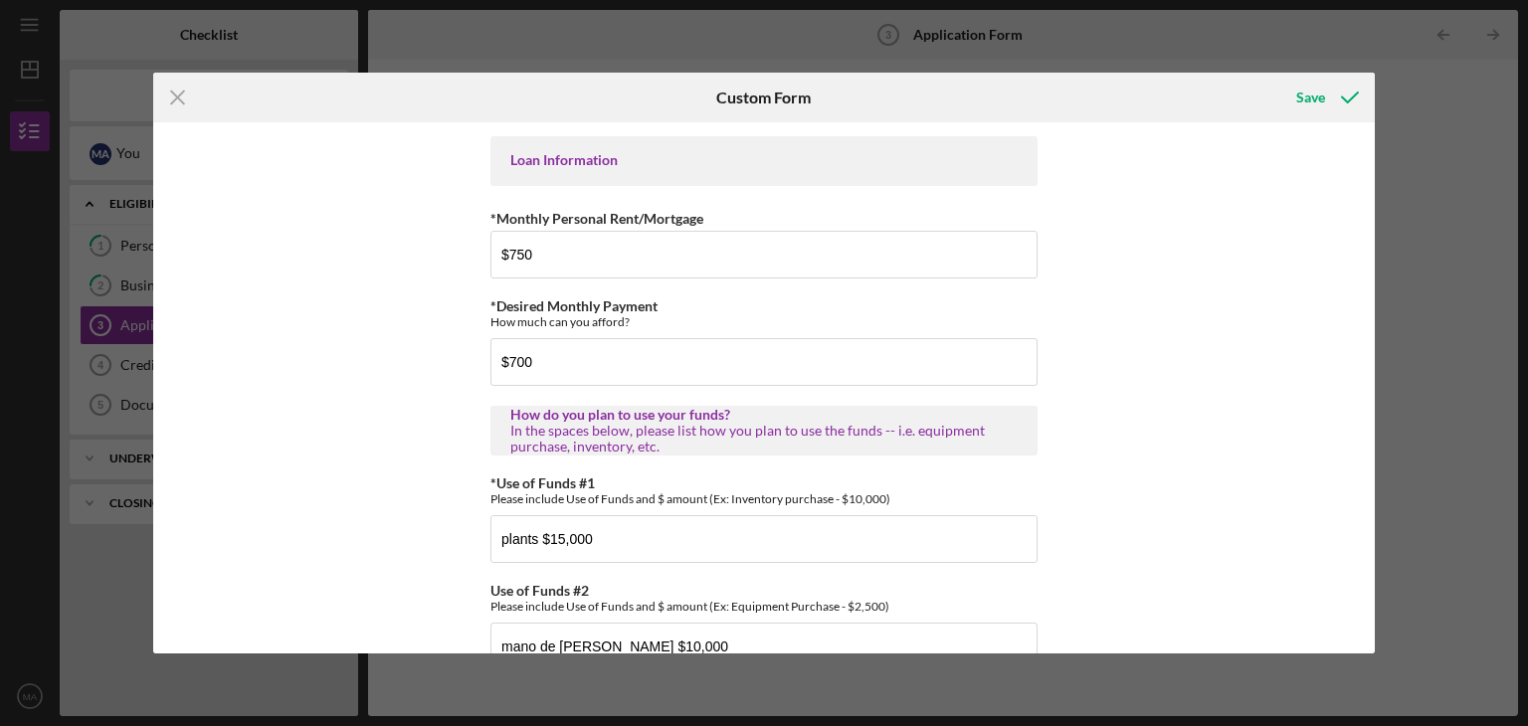
scroll to position [1134, 0]
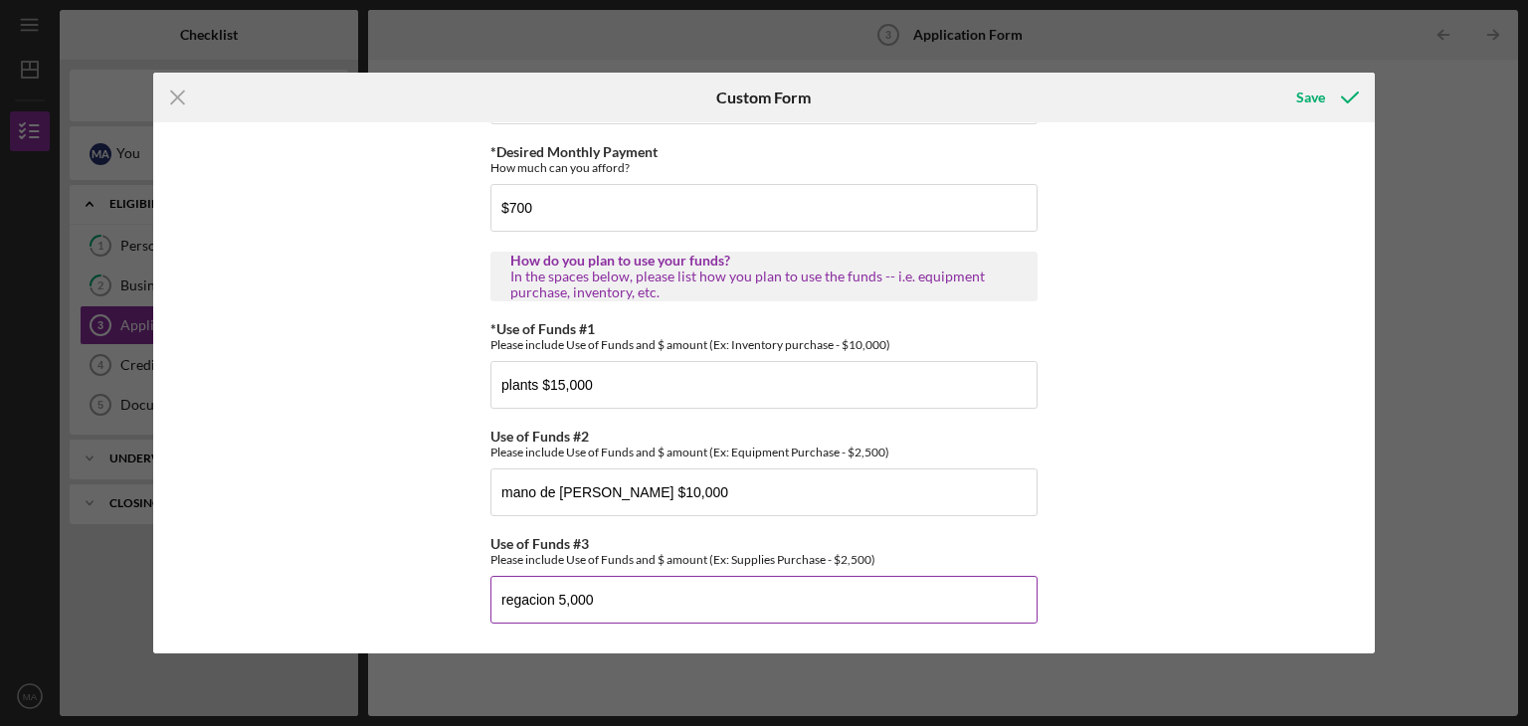
click at [713, 609] on input "regacion 5,000" at bounding box center [763, 600] width 547 height 48
type input "regacion 5,000"
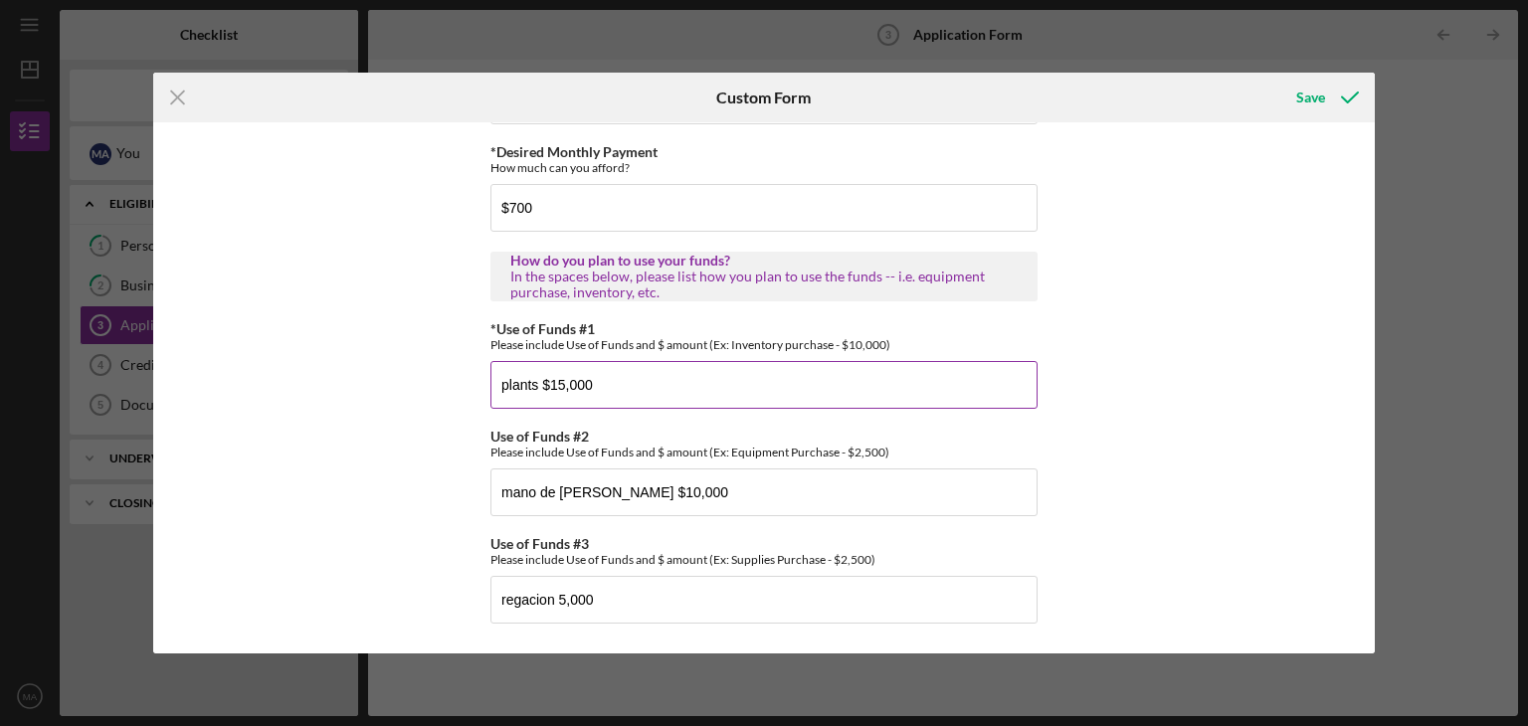
click at [561, 383] on input "plants $15,000" at bounding box center [763, 385] width 547 height 48
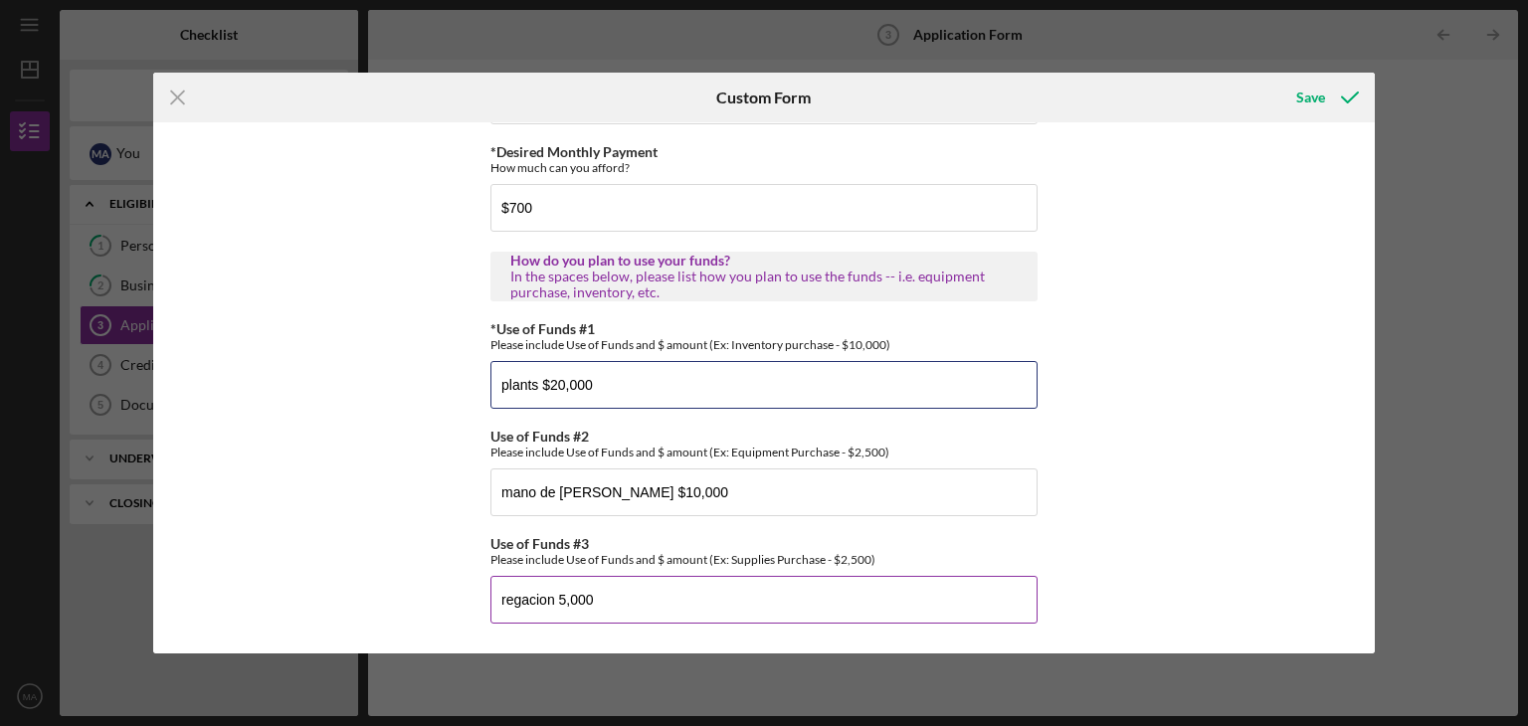
type input "plants $20,000"
click at [622, 601] on input "regacion 5,000" at bounding box center [763, 600] width 547 height 48
click at [554, 600] on input "regacion 5,000" at bounding box center [763, 600] width 547 height 48
type input "regacion y equipo 15,000"
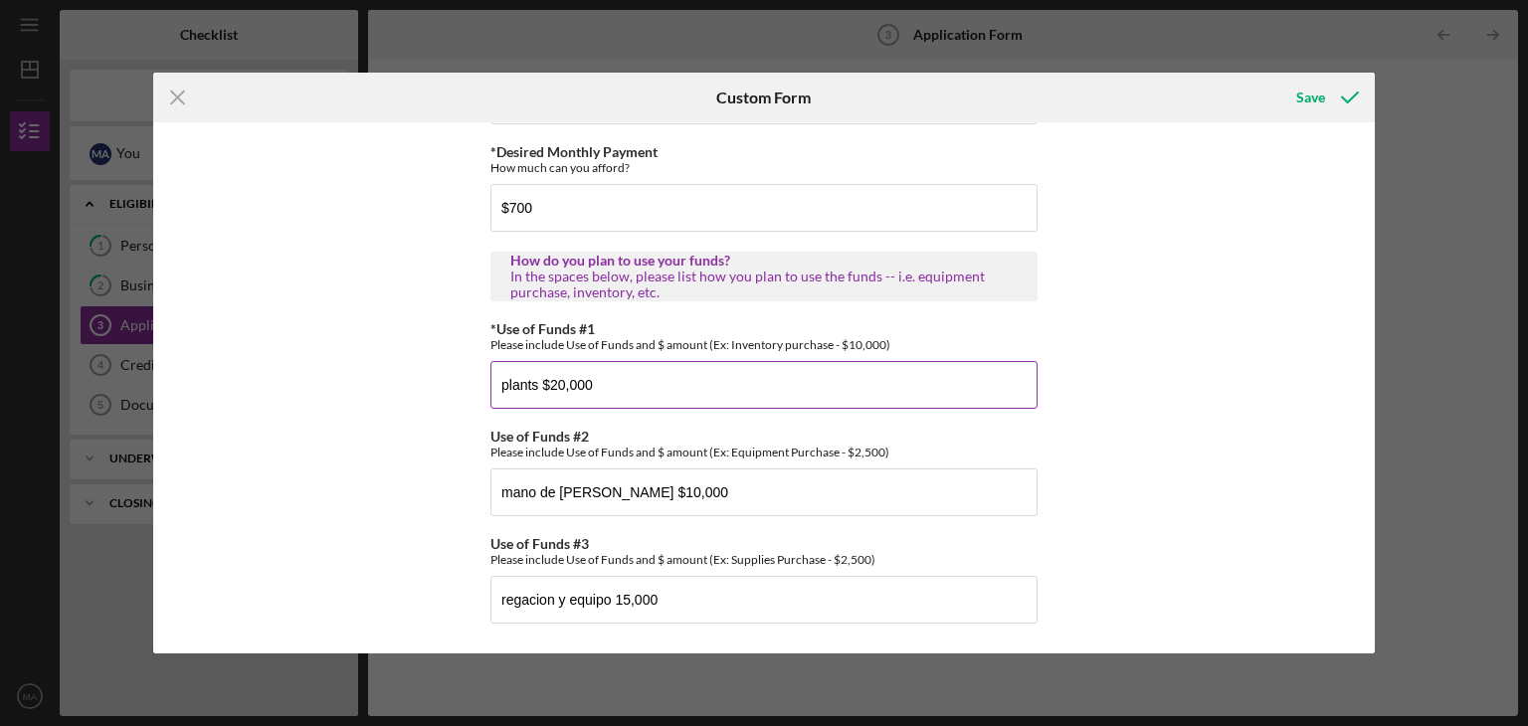
click at [561, 381] on input "plants $20,000" at bounding box center [763, 385] width 547 height 48
type input "plants $15,000"
click at [619, 488] on input "mano de hobra $10,000" at bounding box center [763, 493] width 547 height 48
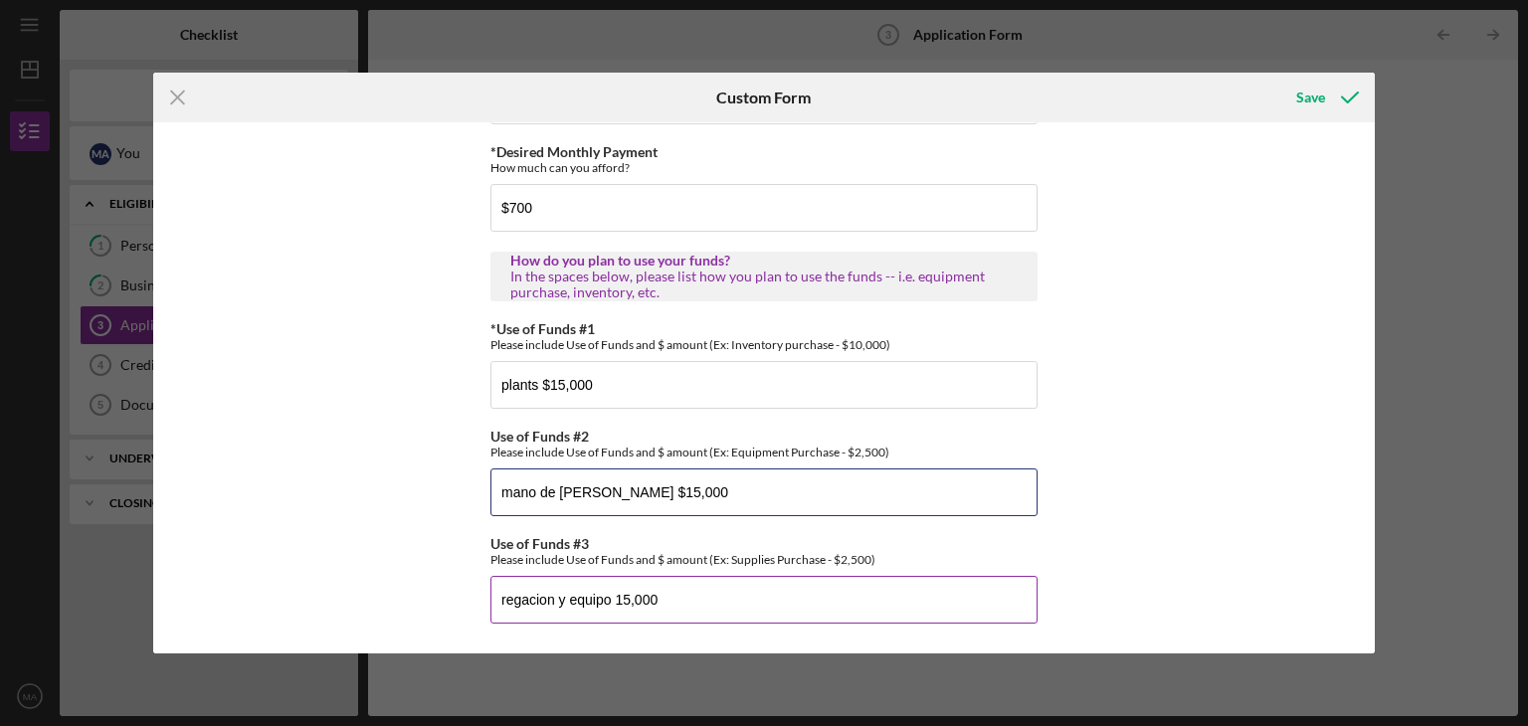
type input "mano de hobra $15,000"
click at [625, 602] on input "regacion y equipo 15,000" at bounding box center [763, 600] width 547 height 48
type input "regacion y equipo 10,000"
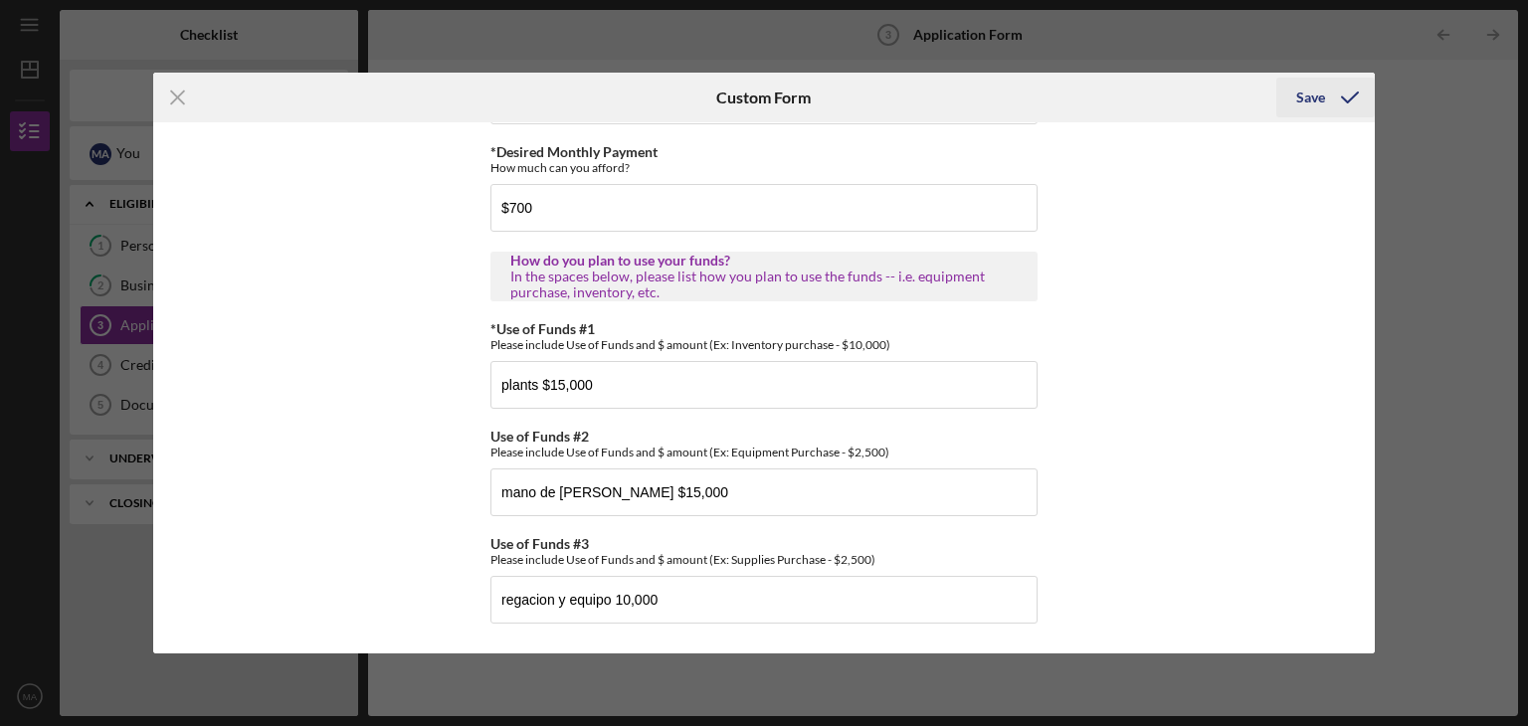
click at [1320, 102] on div "Save" at bounding box center [1310, 98] width 29 height 40
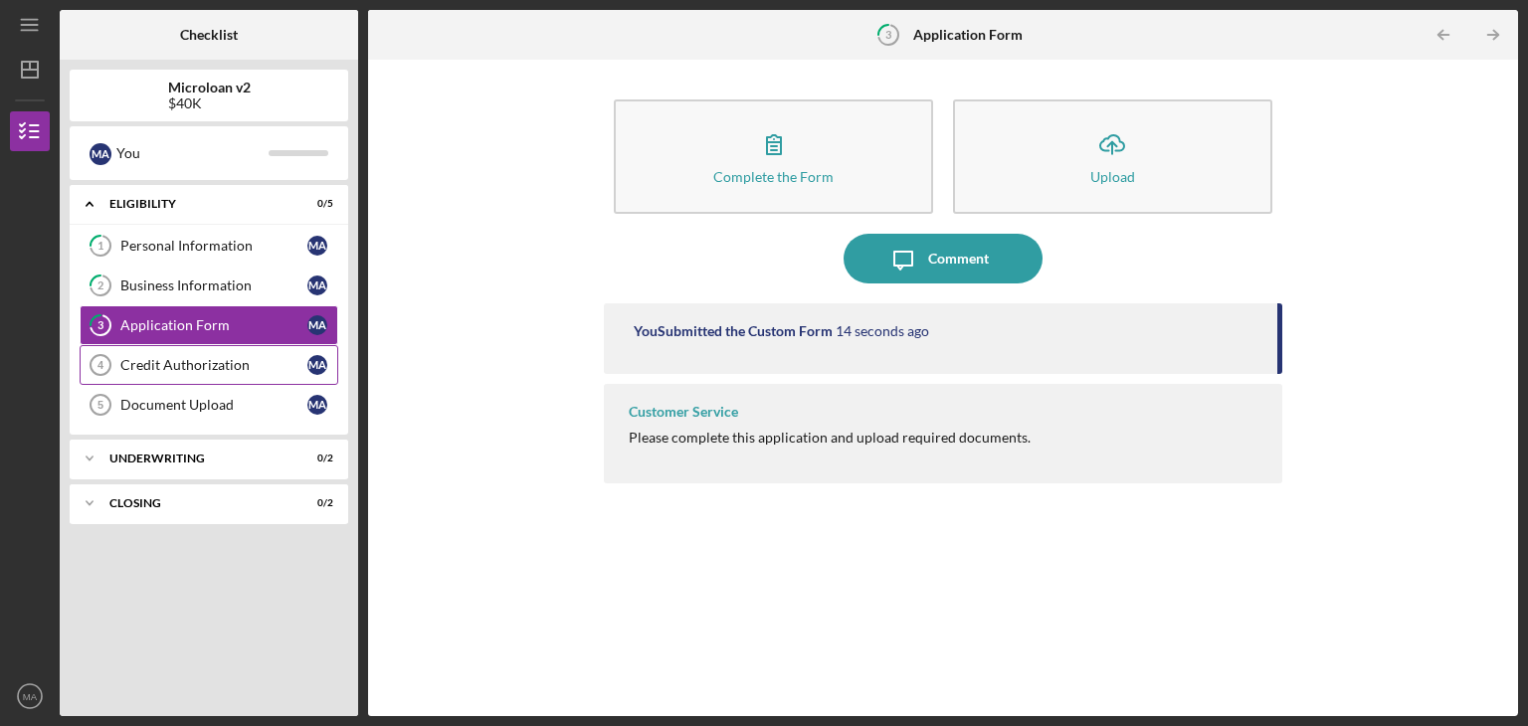
click at [217, 370] on div "Credit Authorization" at bounding box center [213, 365] width 187 height 16
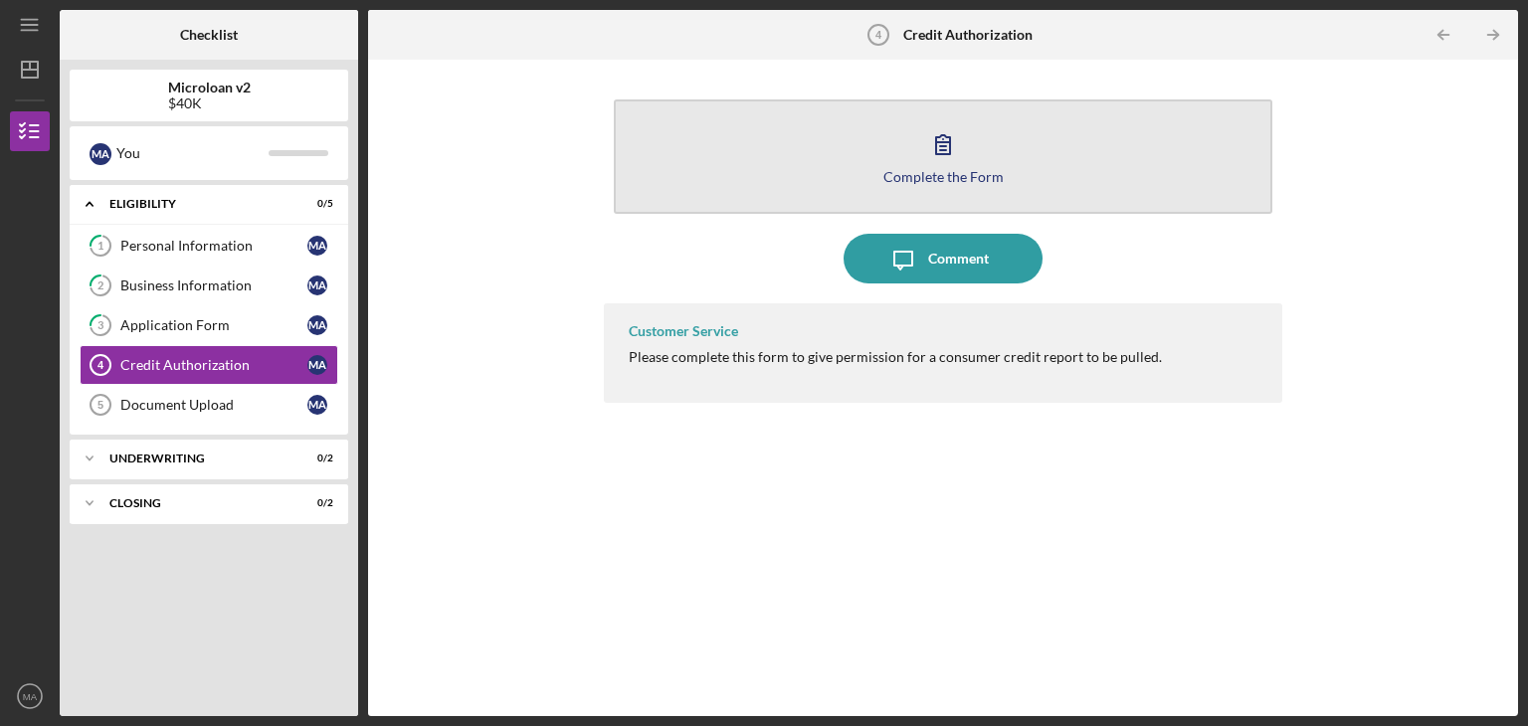
click at [988, 188] on button "Complete the Form Form" at bounding box center [943, 156] width 659 height 114
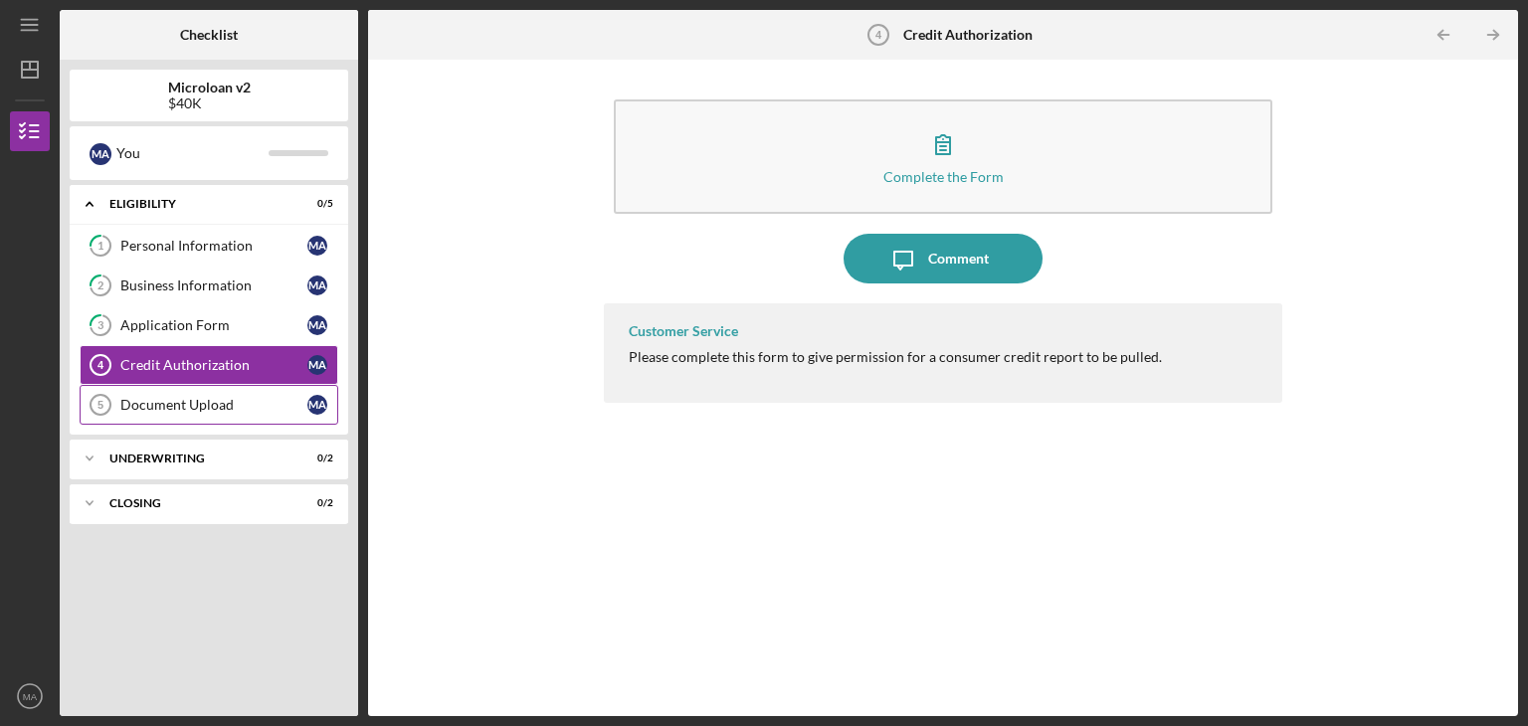
click at [145, 405] on div "Document Upload" at bounding box center [213, 405] width 187 height 16
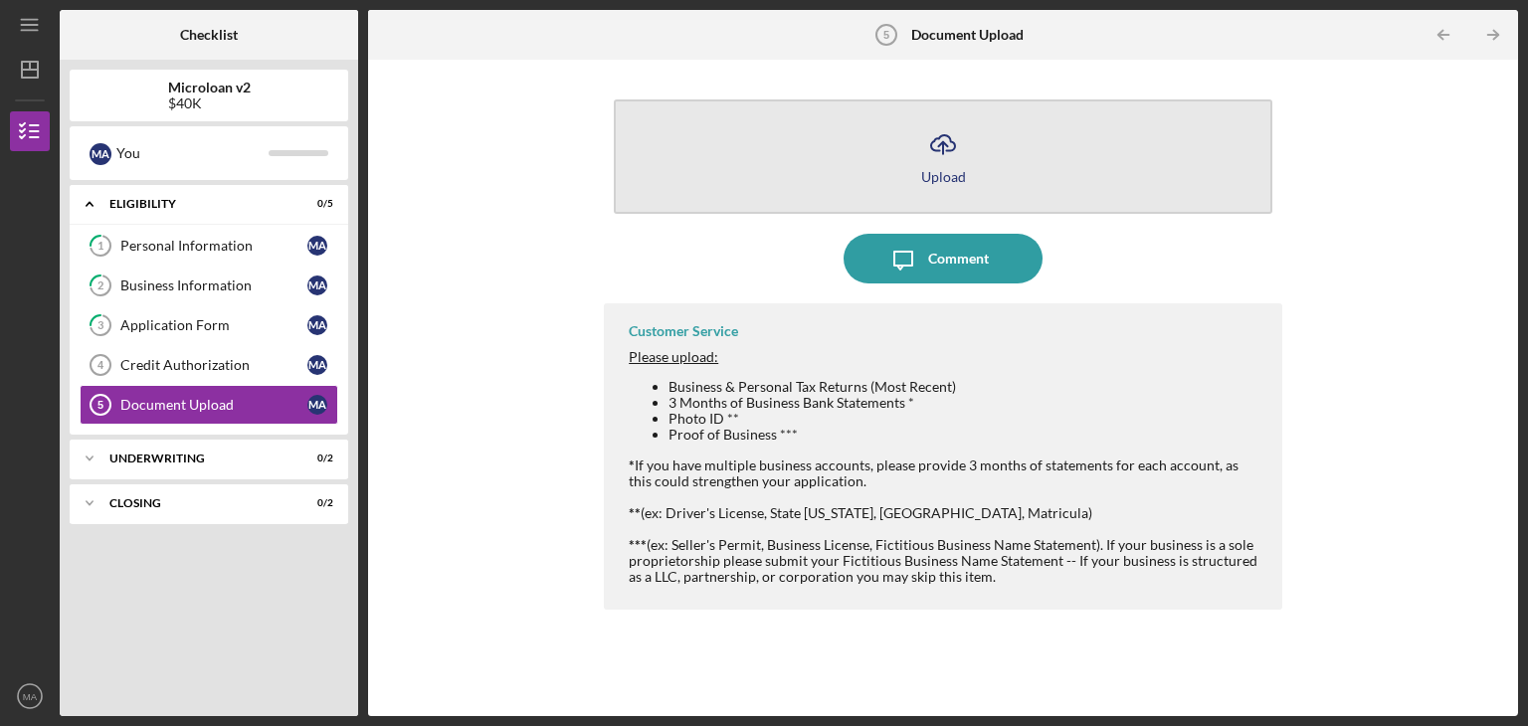
click at [945, 180] on div "Upload" at bounding box center [943, 176] width 45 height 15
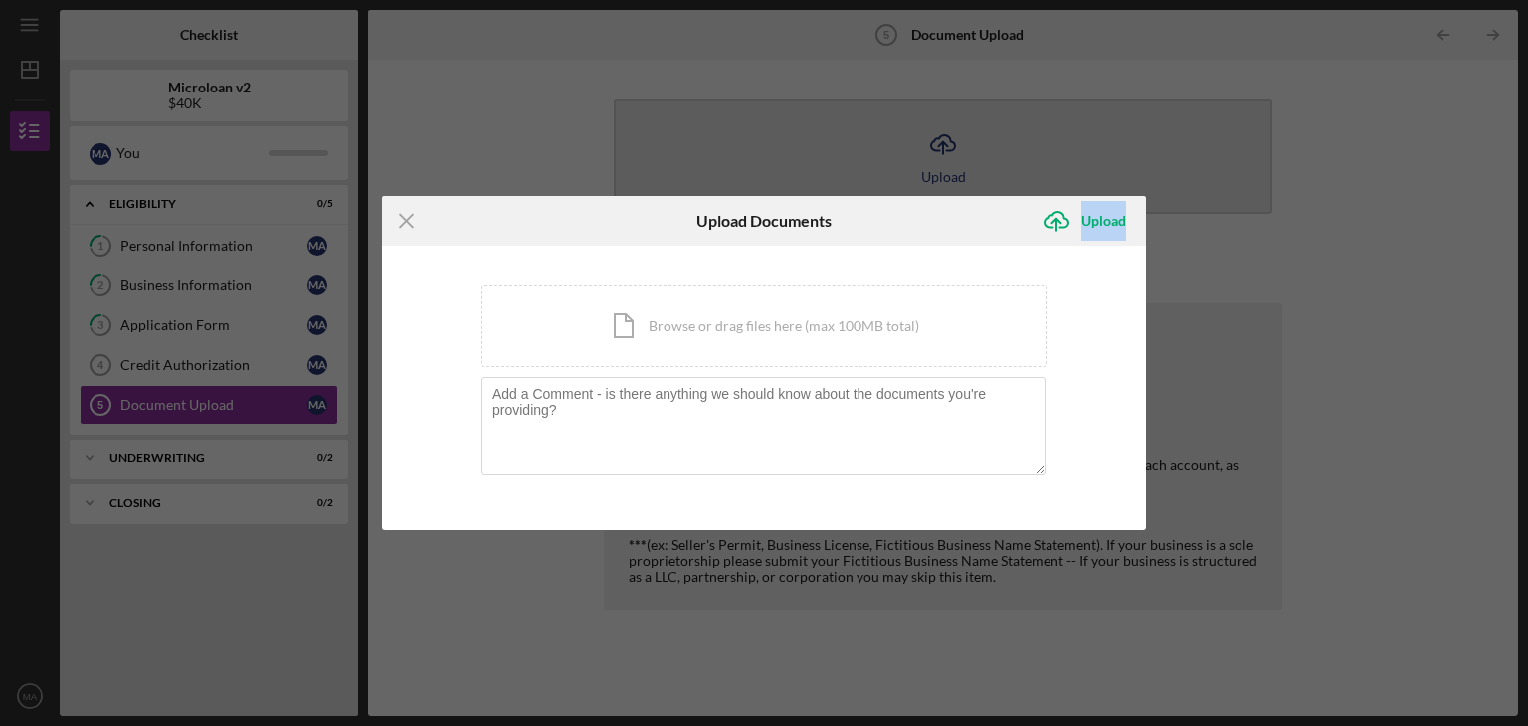
click at [945, 180] on div "Icon/Menu Close Upload Documents Icon/Upload Upload You're uploading documents …" at bounding box center [764, 363] width 1528 height 726
click at [671, 327] on div "Icon/Document Browse or drag files here (max 100MB total) Tap to choose files o…" at bounding box center [764, 327] width 565 height 82
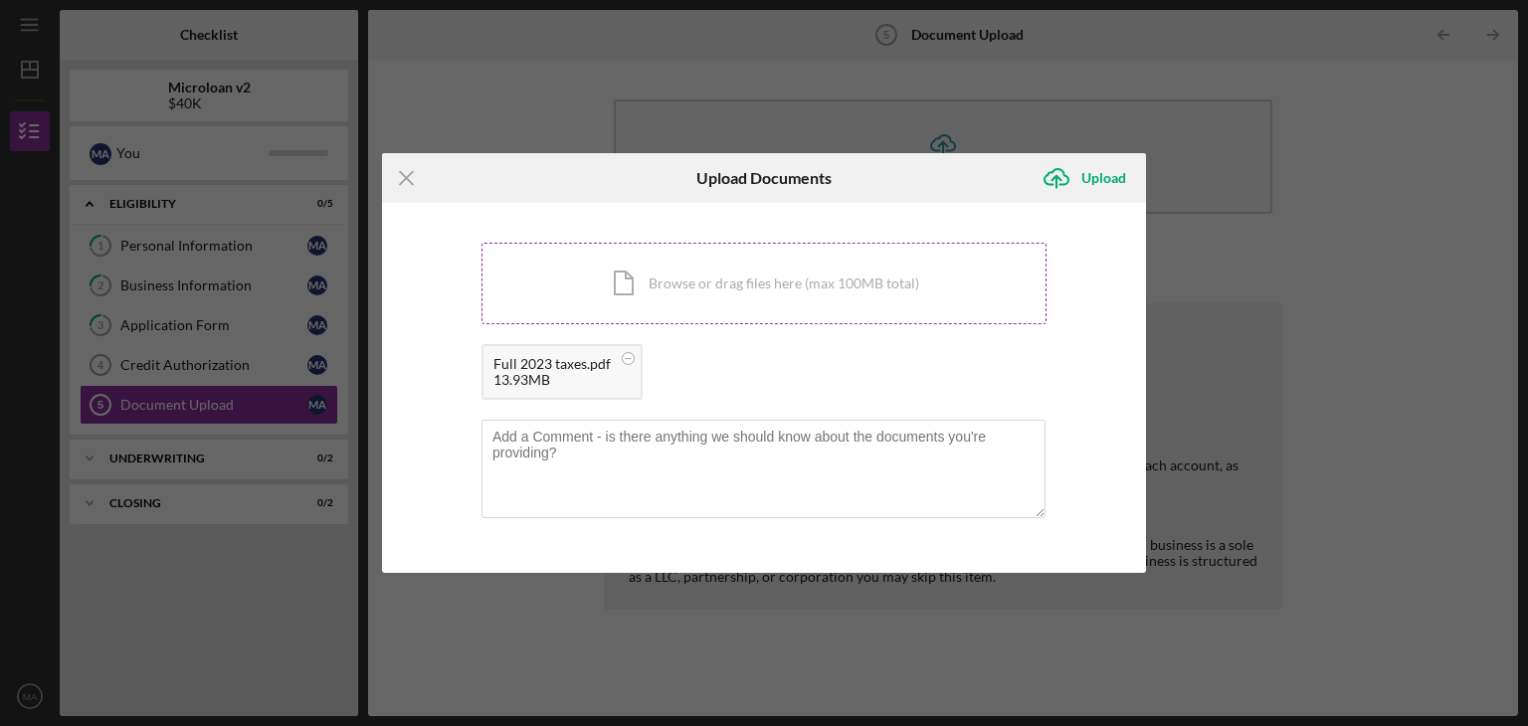
click at [844, 286] on div "Icon/Document Browse or drag files here (max 100MB total) Tap to choose files o…" at bounding box center [764, 284] width 565 height 82
drag, startPoint x: 580, startPoint y: 180, endPoint x: 698, endPoint y: 60, distance: 168.8
click at [698, 60] on div "Icon/Menu Close Upload Documents Icon/Upload Upload You're uploading documents …" at bounding box center [764, 363] width 1528 height 726
click at [891, 286] on div "Icon/Document Browse or drag files here (max 100MB total) Tap to choose files o…" at bounding box center [764, 284] width 565 height 82
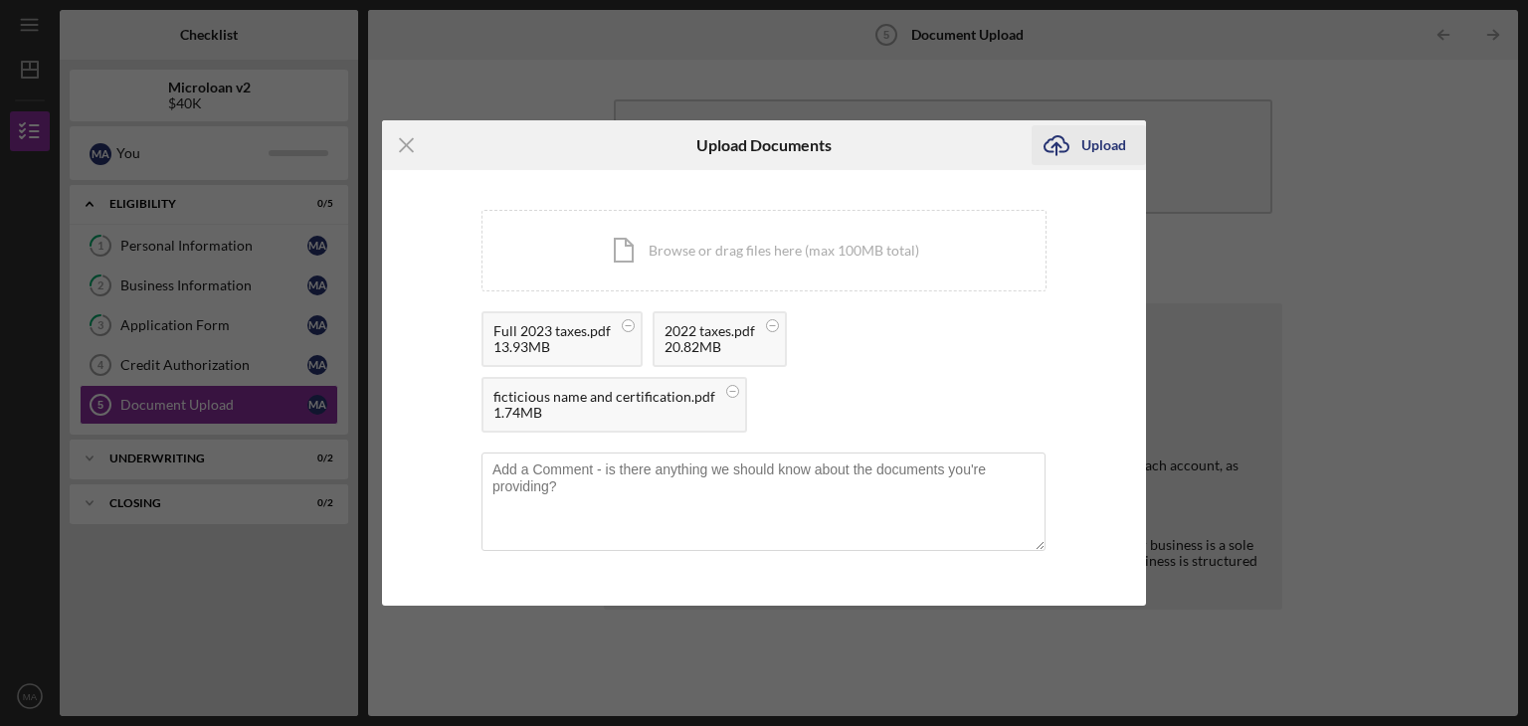
click at [1097, 147] on div "Upload" at bounding box center [1103, 145] width 45 height 40
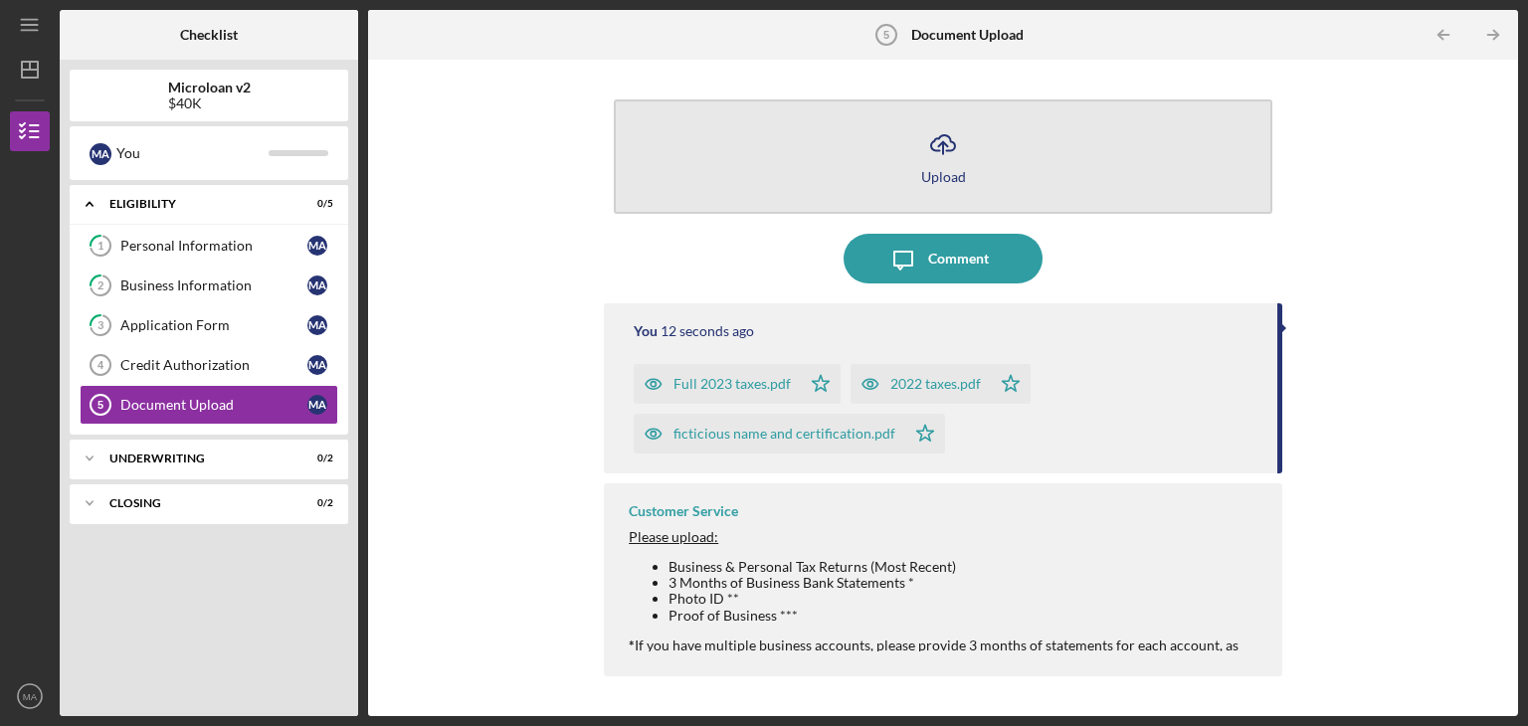
click at [918, 164] on button "Icon/Upload Upload" at bounding box center [943, 156] width 659 height 114
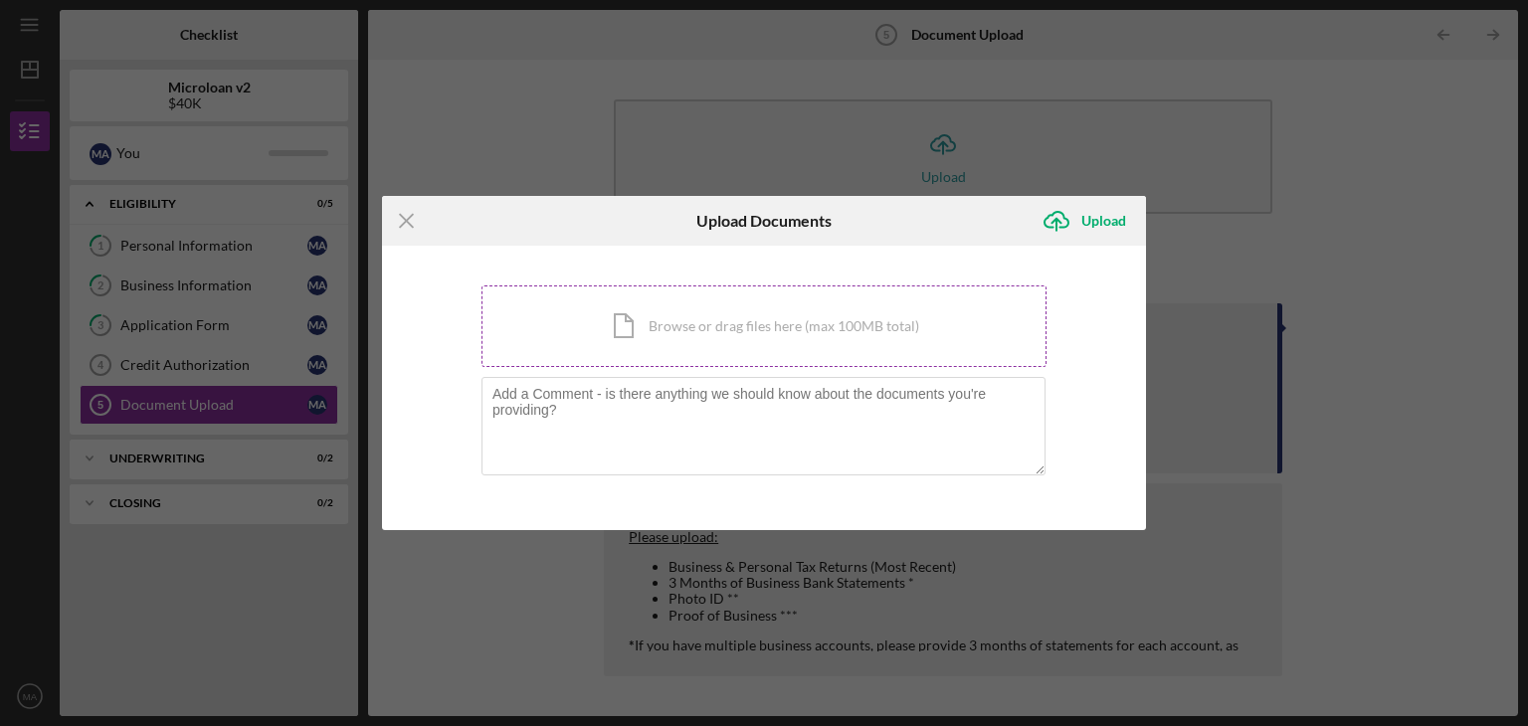
click at [756, 331] on div "Icon/Document Browse or drag files here (max 100MB total) Tap to choose files o…" at bounding box center [764, 327] width 565 height 82
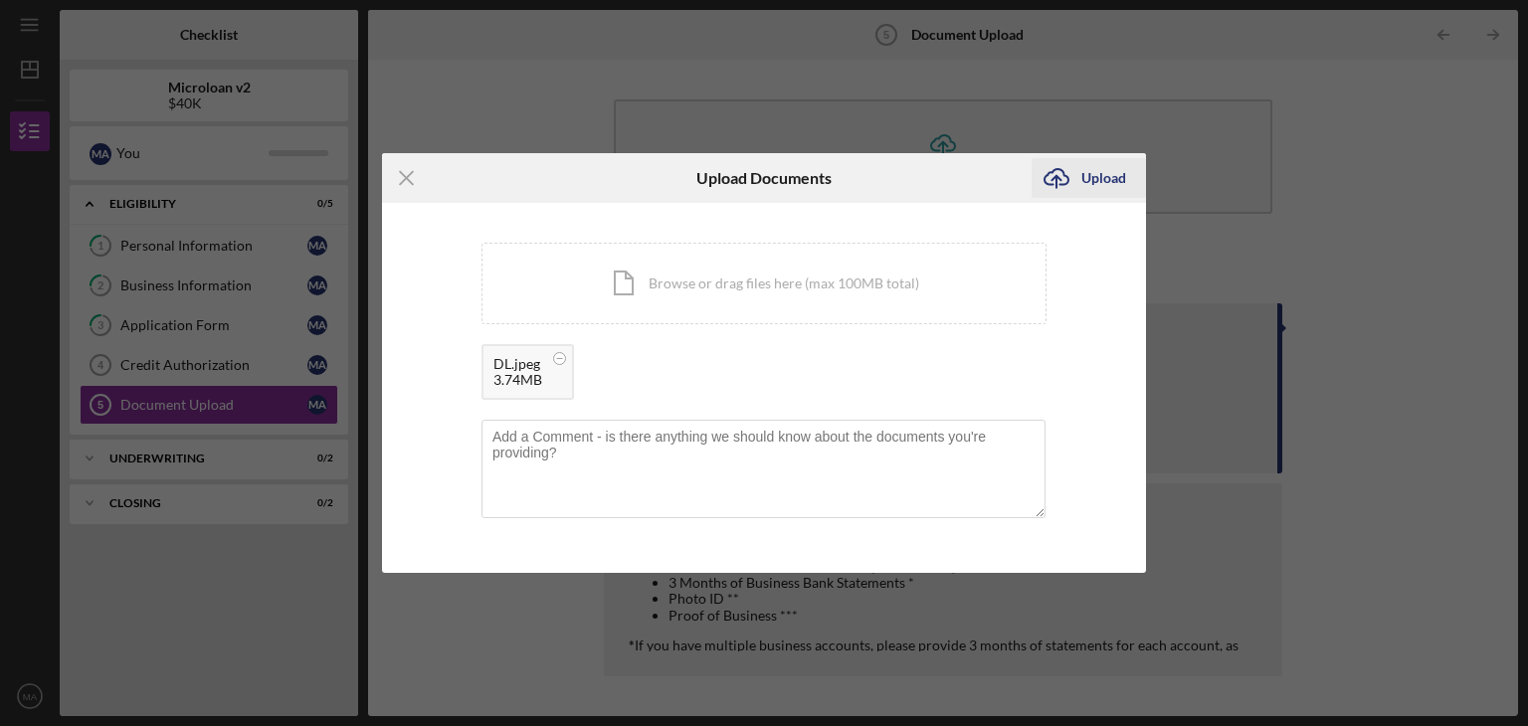
click at [1101, 178] on div "Upload" at bounding box center [1103, 178] width 45 height 40
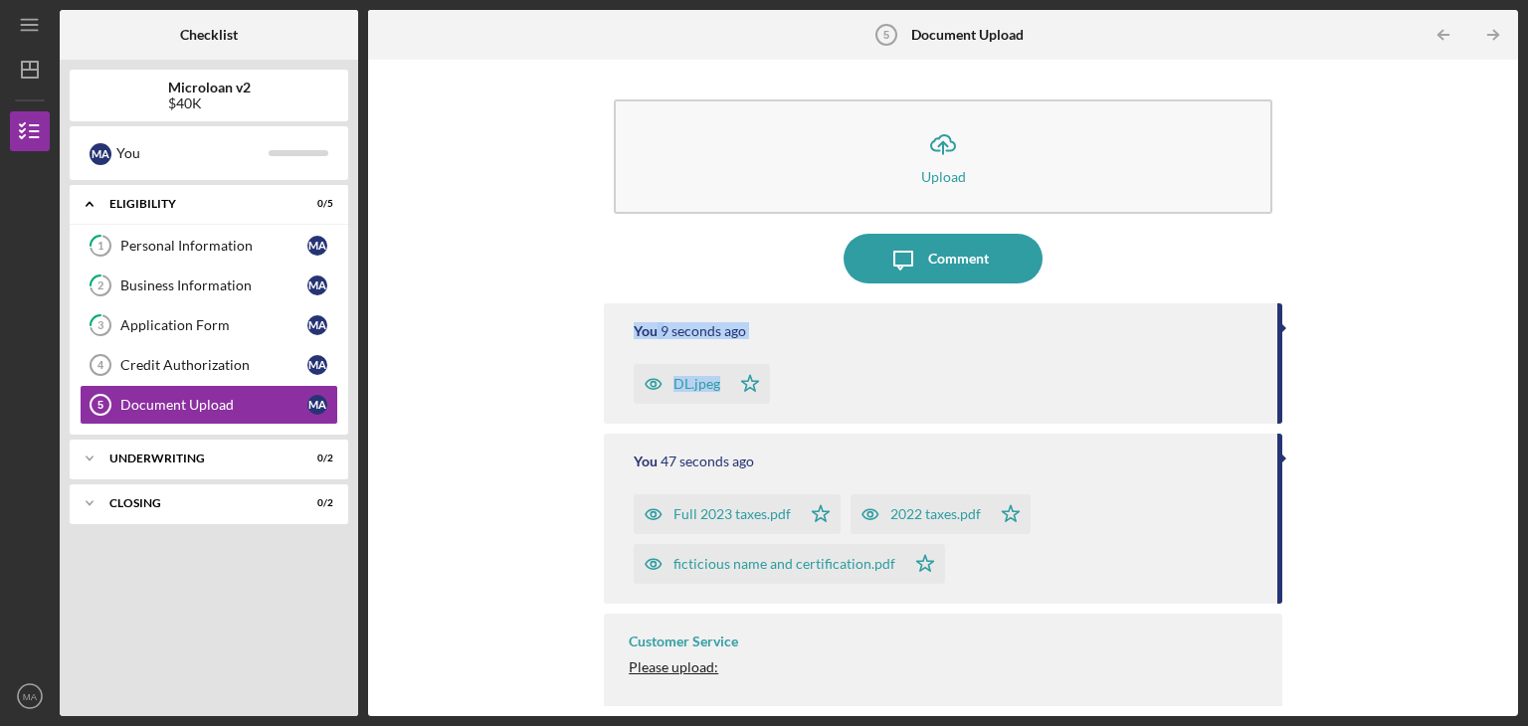
drag, startPoint x: 1500, startPoint y: 404, endPoint x: 1495, endPoint y: 289, distance: 115.5
click at [1495, 289] on div "Icon/Upload Upload Icon/Message Comment You 9 seconds ago DL.jpeg Icon/Star You…" at bounding box center [943, 388] width 1130 height 637
drag, startPoint x: 1342, startPoint y: 595, endPoint x: 1354, endPoint y: 549, distance: 47.3
click at [1354, 549] on div "Icon/Upload Upload Icon/Message Comment You 11 seconds ago DL.jpeg Icon/Star Yo…" at bounding box center [943, 388] width 1130 height 637
click at [1490, 35] on line "button" at bounding box center [1493, 35] width 10 height 0
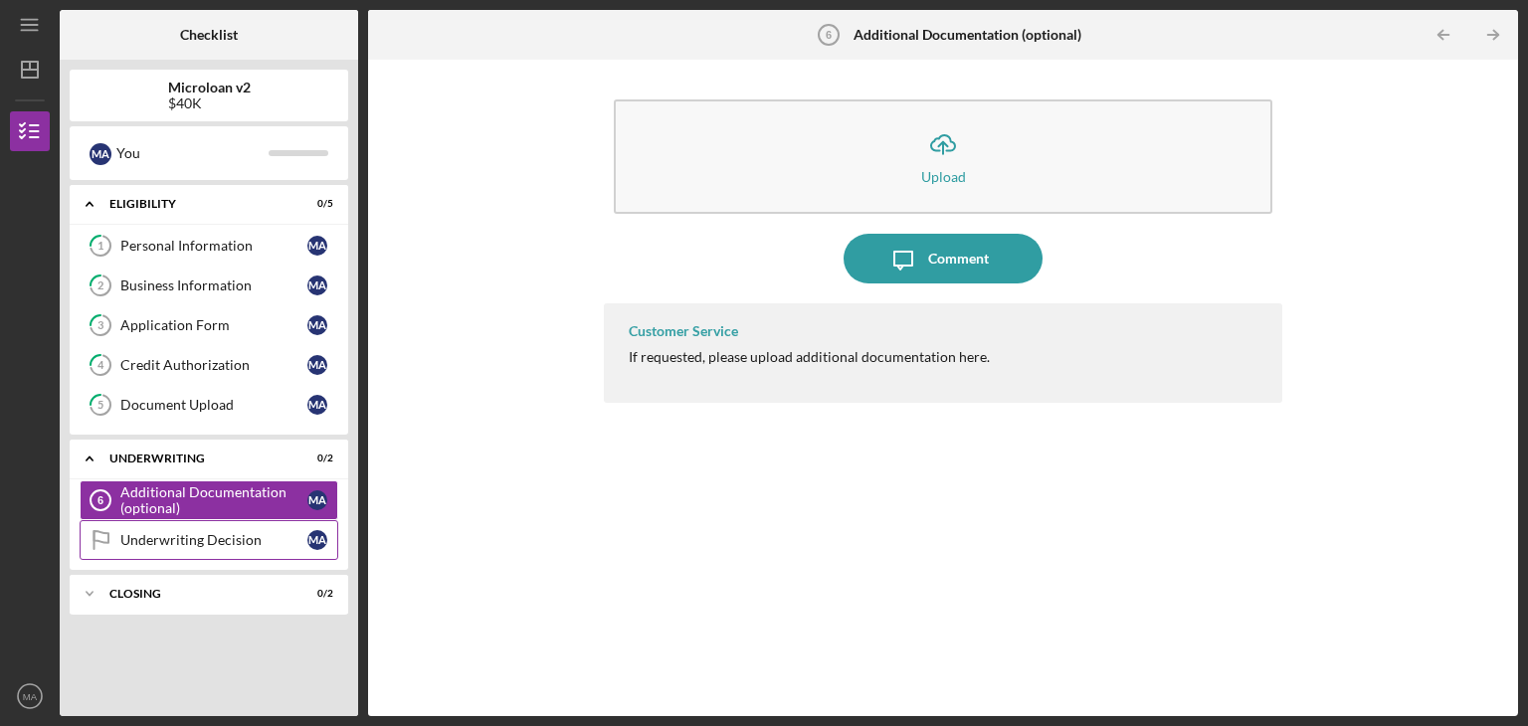
click at [260, 545] on link "Underwriting Decision Underwriting Decision M A" at bounding box center [209, 540] width 259 height 40
